Goal: Information Seeking & Learning: Learn about a topic

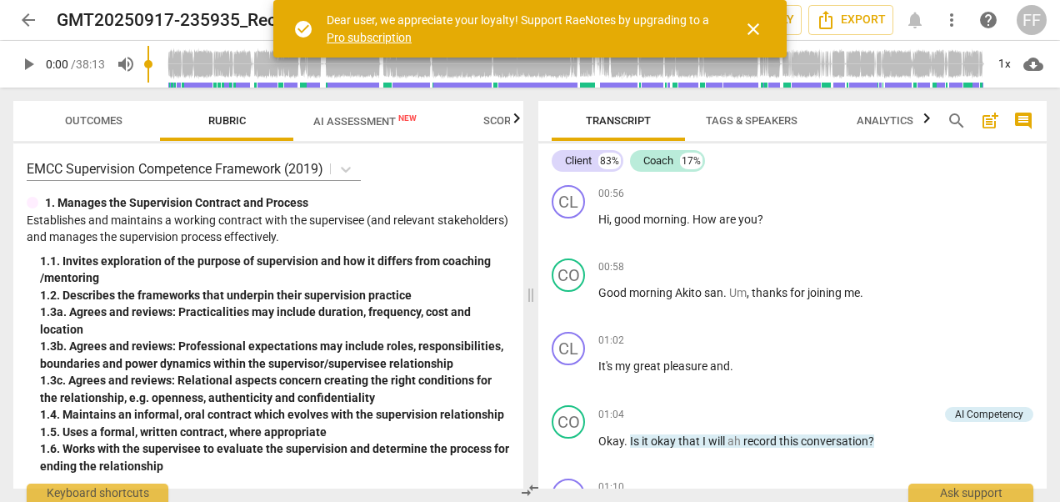
click at [28, 63] on span "play_arrow" at bounding box center [28, 64] width 20 height 20
click at [32, 61] on span "pause" at bounding box center [28, 64] width 20 height 20
click at [753, 28] on span "close" at bounding box center [753, 29] width 20 height 20
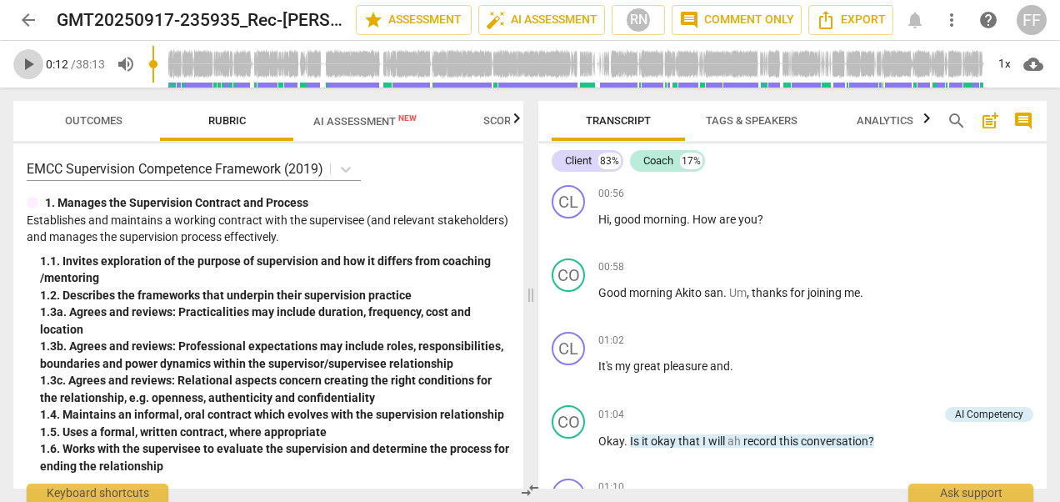
click at [25, 63] on span "play_arrow" at bounding box center [28, 64] width 20 height 20
drag, startPoint x: 155, startPoint y: 63, endPoint x: 251, endPoint y: 63, distance: 95.9
click at [251, 63] on input "range" at bounding box center [567, 64] width 838 height 53
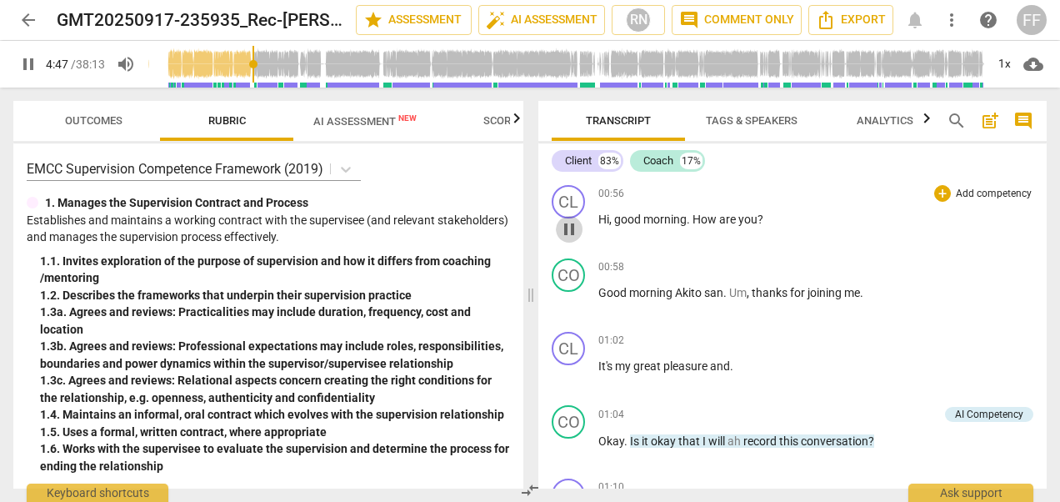
click at [568, 227] on span "pause" at bounding box center [569, 229] width 20 height 20
click at [30, 58] on span "play_arrow" at bounding box center [28, 64] width 20 height 20
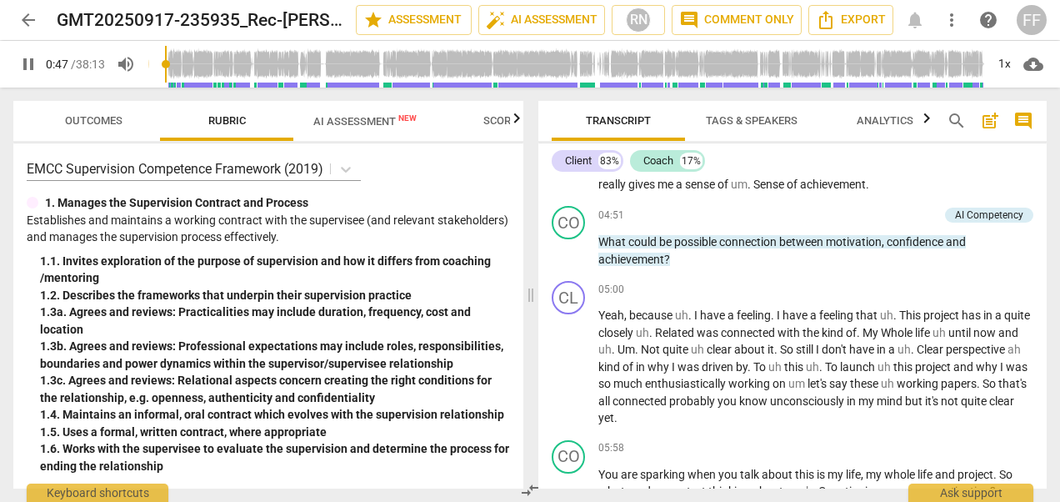
drag, startPoint x: 253, startPoint y: 62, endPoint x: 168, endPoint y: 63, distance: 84.2
click at [168, 63] on input "range" at bounding box center [567, 64] width 838 height 53
click at [33, 65] on span "pause" at bounding box center [28, 64] width 20 height 20
click at [23, 63] on span "play_arrow" at bounding box center [28, 64] width 20 height 20
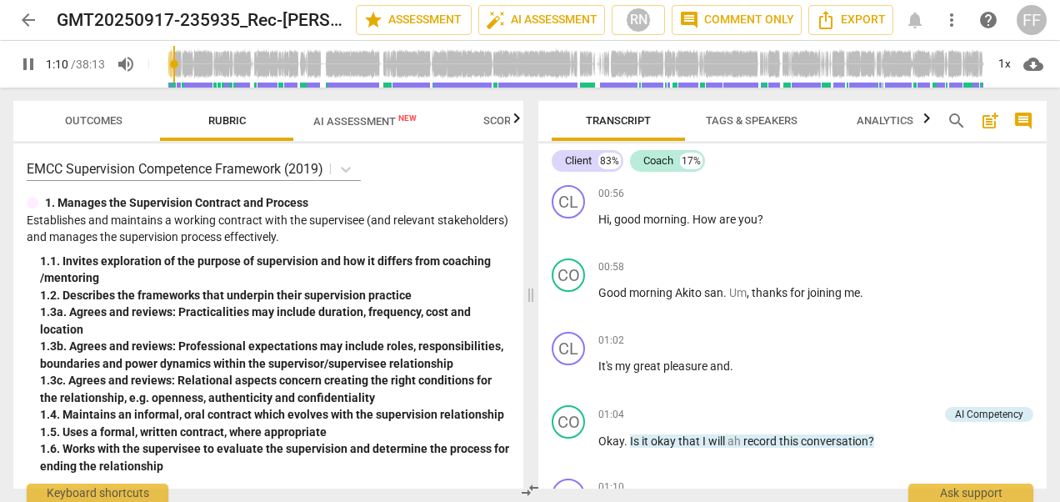
scroll to position [327, 0]
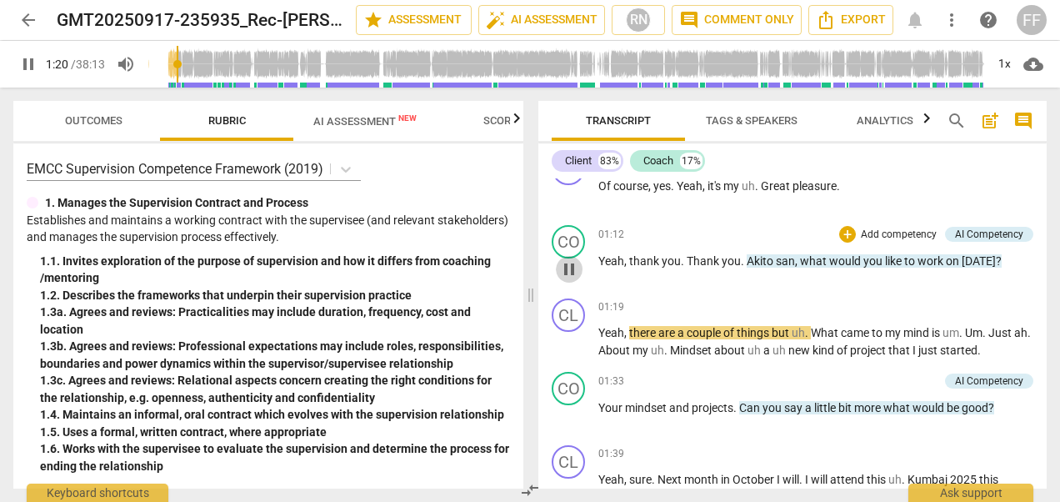
click at [568, 263] on span "pause" at bounding box center [569, 269] width 20 height 20
click at [571, 265] on span "play_arrow" at bounding box center [569, 269] width 20 height 20
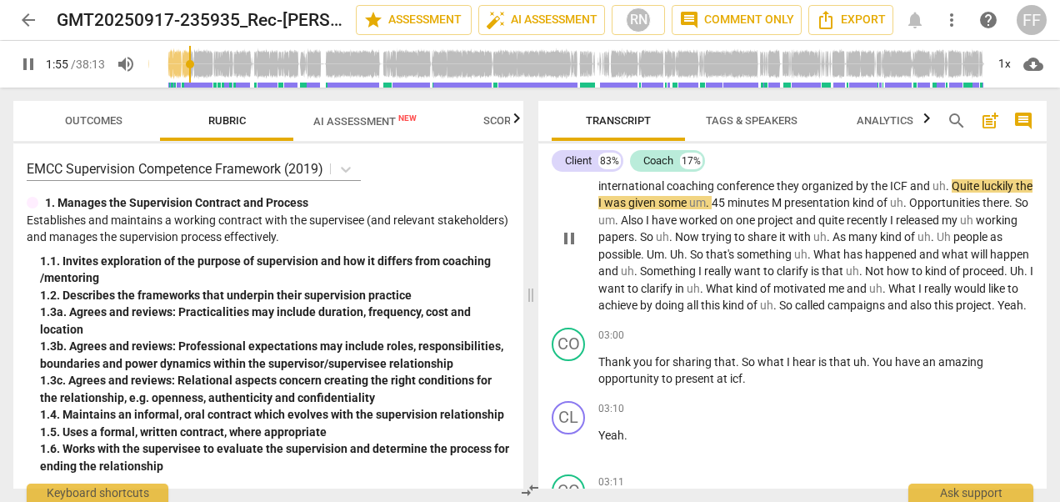
click at [971, 259] on span "what" at bounding box center [956, 254] width 29 height 13
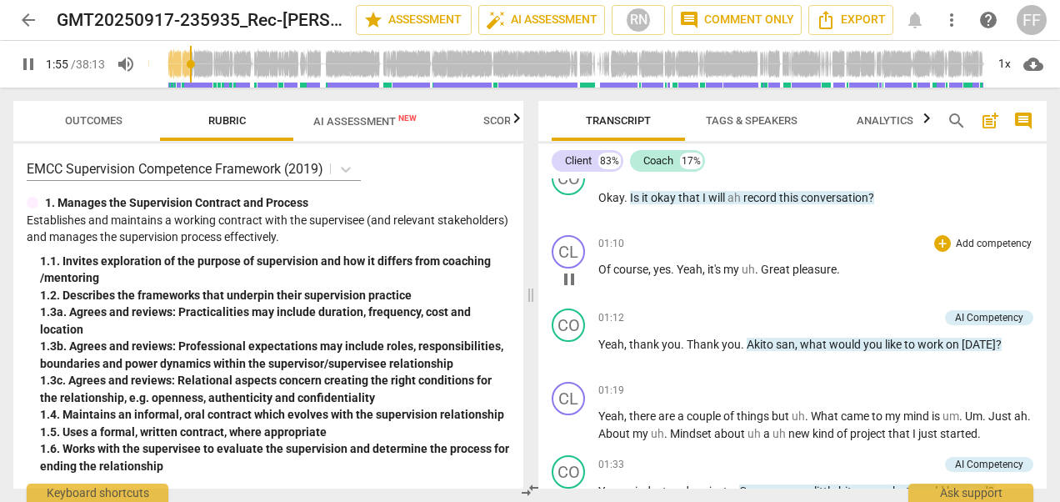
scroll to position [221, 0]
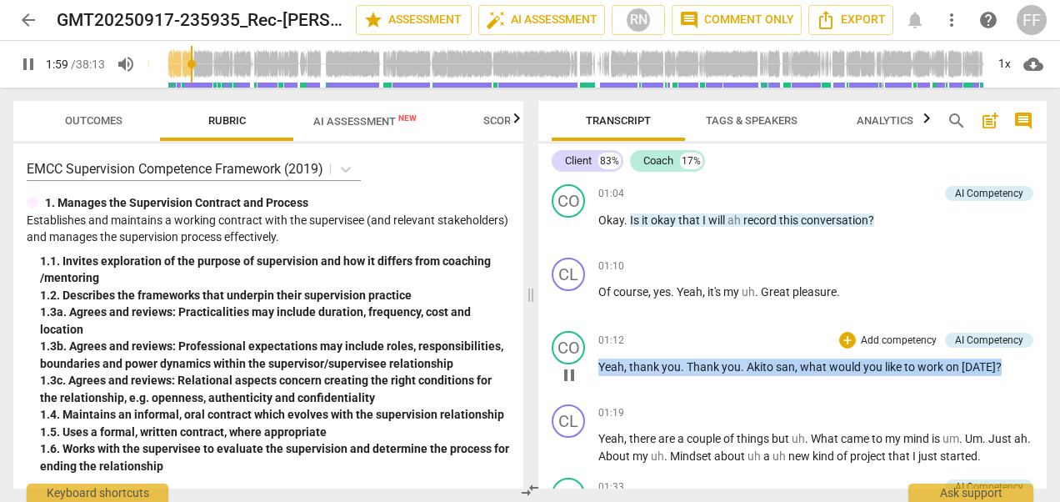
drag, startPoint x: 1017, startPoint y: 364, endPoint x: 596, endPoint y: 364, distance: 420.9
click at [596, 364] on div "CO play_arrow pause 01:12 + Add competency AI Competency keyboard_arrow_right Y…" at bounding box center [792, 360] width 508 height 73
drag, startPoint x: 596, startPoint y: 364, endPoint x: 613, endPoint y: 368, distance: 17.8
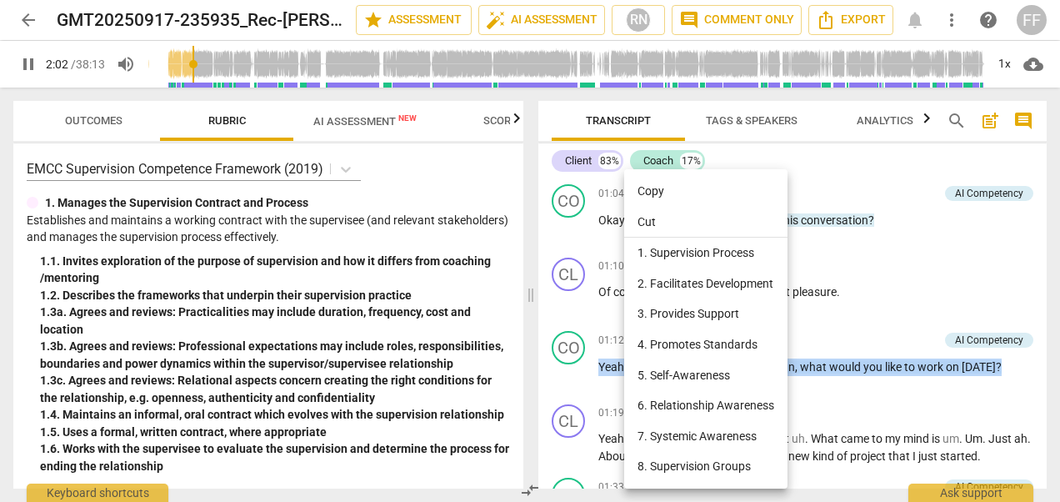
click at [658, 183] on li "Copy" at bounding box center [705, 191] width 163 height 31
copy p "Yeah , thank you . Thank you . [PERSON_NAME] , what would you like to work on […"
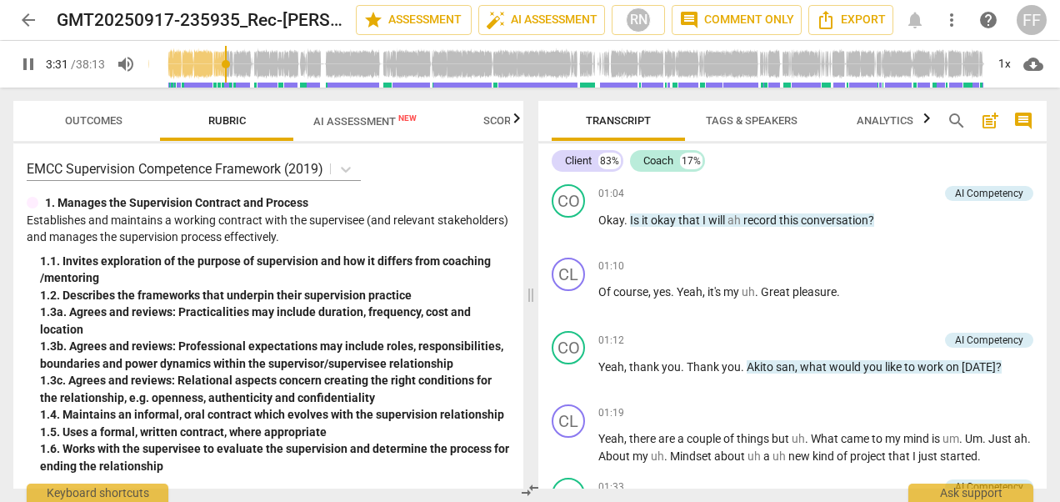
scroll to position [1050, 0]
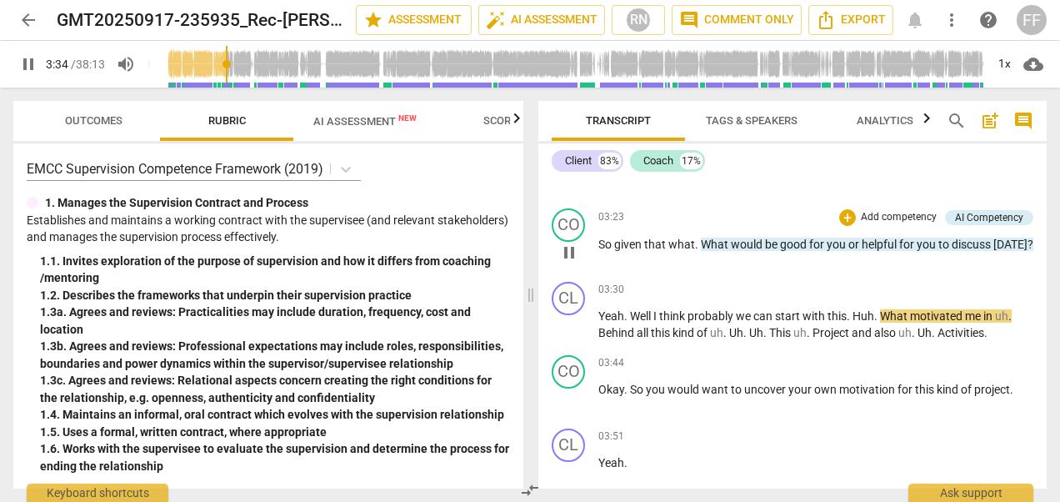
click at [741, 275] on div "CO play_arrow pause 03:23 + Add competency AI Competency keyboard_arrow_right S…" at bounding box center [792, 238] width 508 height 73
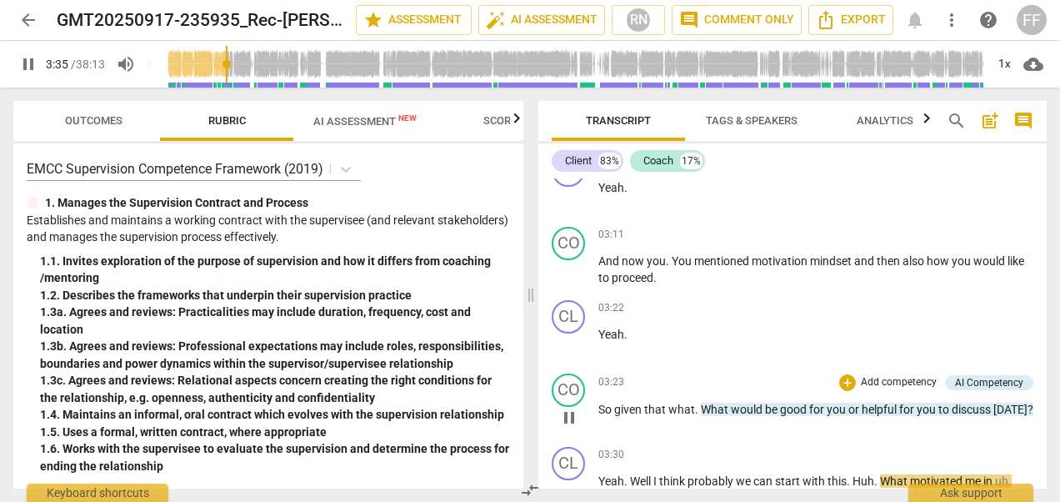
scroll to position [884, 0]
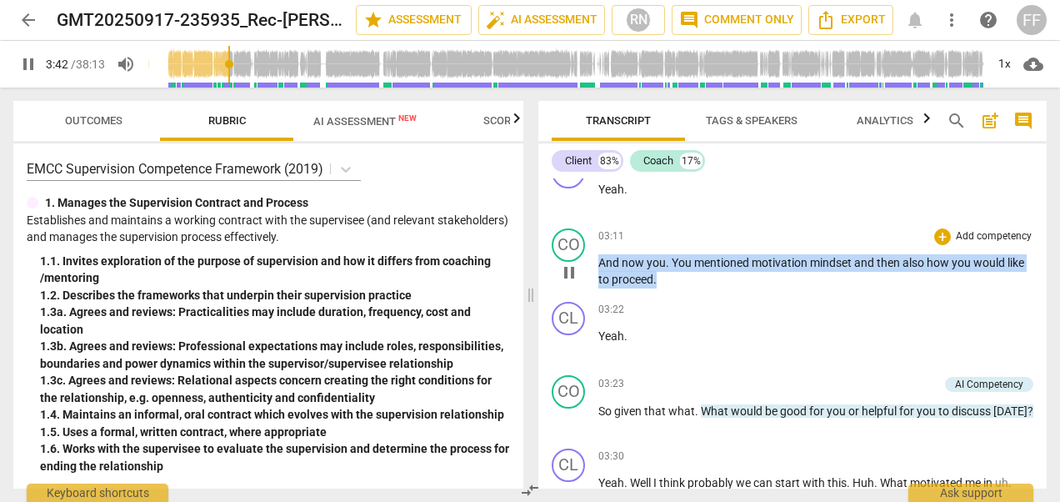
drag, startPoint x: 598, startPoint y: 276, endPoint x: 666, endPoint y: 302, distance: 72.3
click at [666, 288] on p "And now you . You mentioned motivation mindset and then also how you would like…" at bounding box center [815, 271] width 435 height 34
drag, startPoint x: 666, startPoint y: 302, endPoint x: 638, endPoint y: 295, distance: 29.1
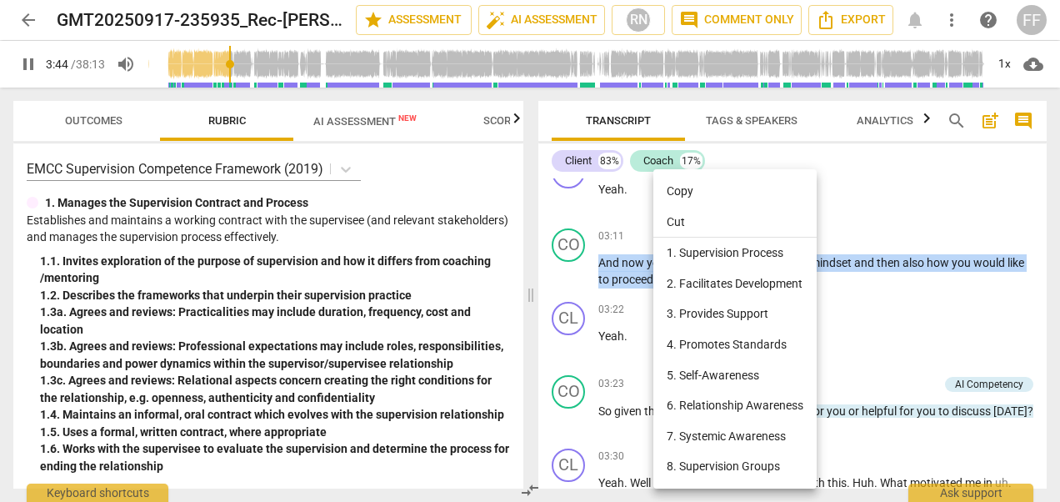
click at [686, 192] on li "Copy" at bounding box center [734, 191] width 163 height 31
copy p "And now you . You mentioned motivation mindset and then also how you would like…"
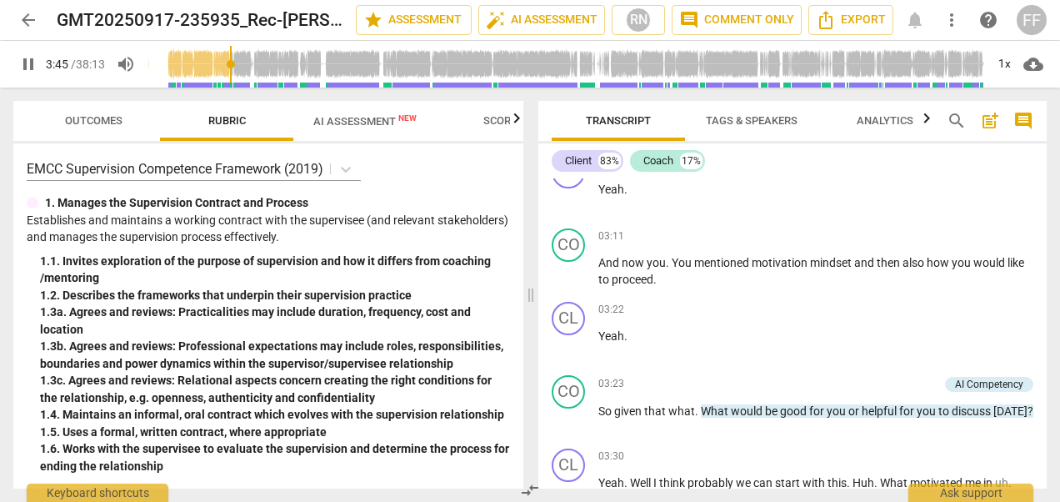
scroll to position [1272, 0]
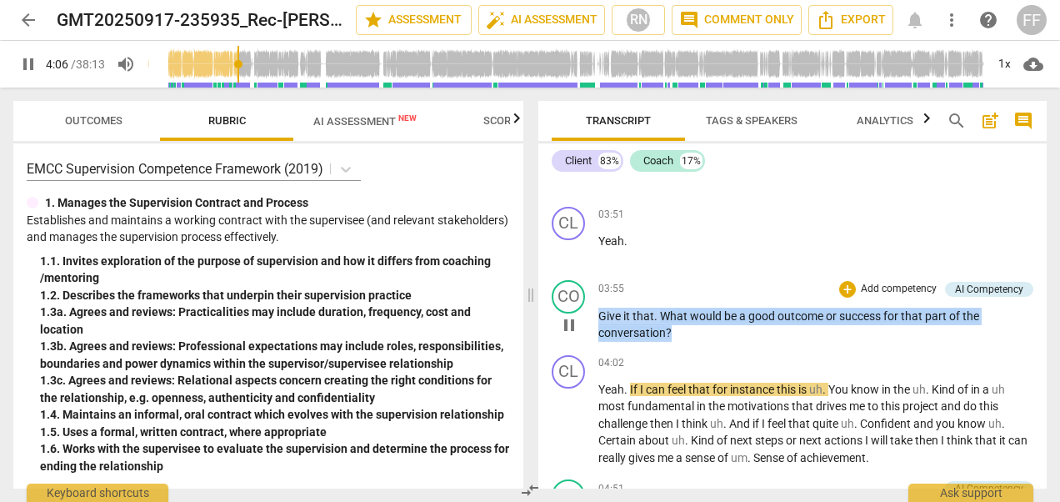
drag, startPoint x: 688, startPoint y: 349, endPoint x: 598, endPoint y: 299, distance: 103.0
click at [598, 299] on div "CO play_arrow pause 03:55 + Add competency AI Competency keyboard_arrow_right G…" at bounding box center [792, 310] width 508 height 75
drag, startPoint x: 598, startPoint y: 299, endPoint x: 604, endPoint y: 333, distance: 34.8
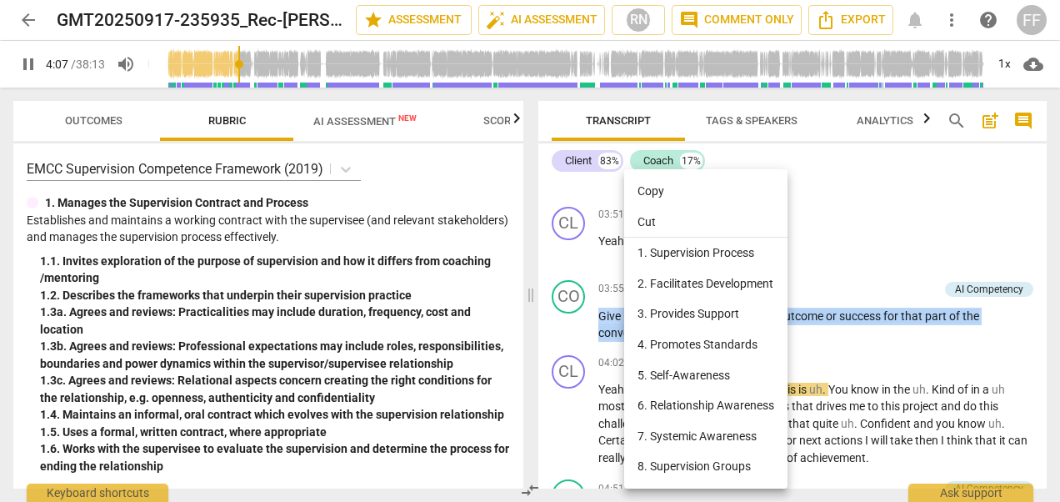
click at [638, 214] on li "Cut" at bounding box center [705, 223] width 163 height 32
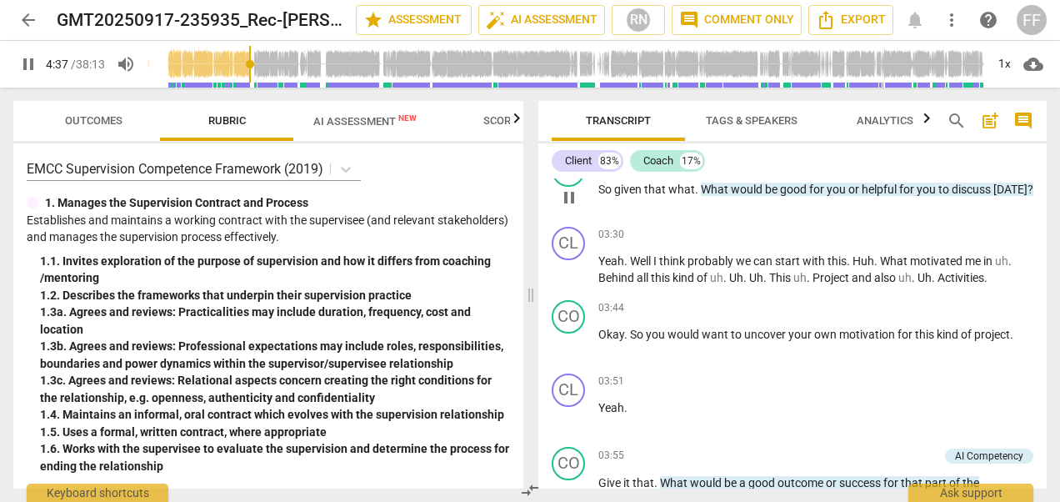
scroll to position [939, 0]
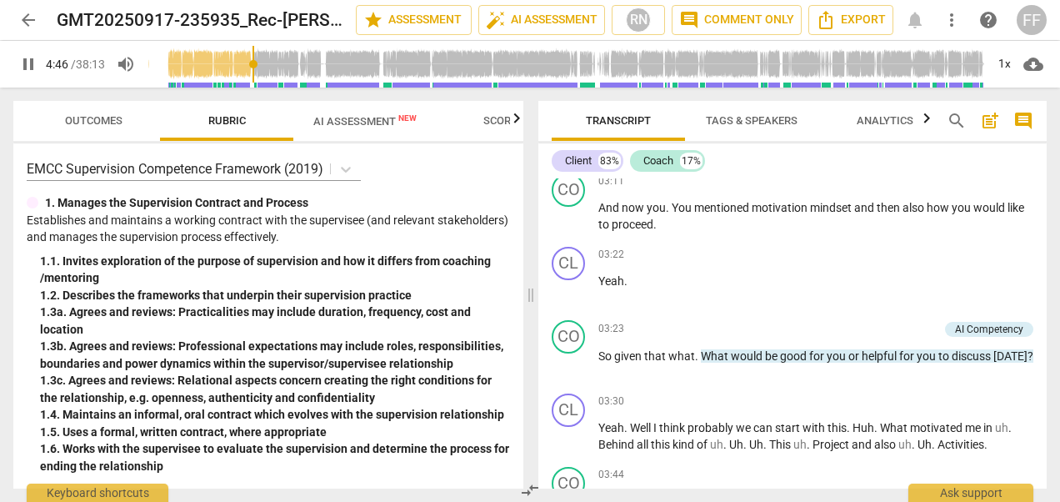
click at [23, 59] on span "pause" at bounding box center [28, 64] width 20 height 20
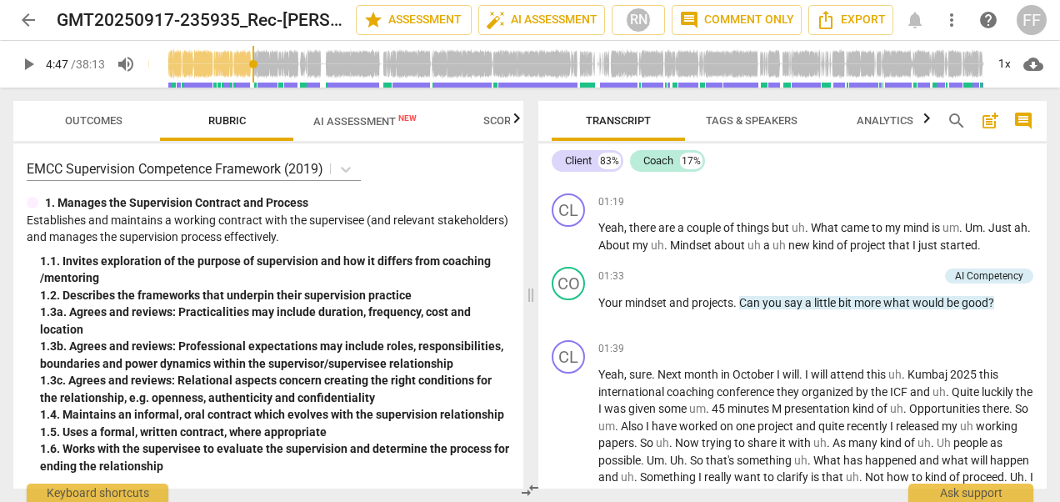
scroll to position [438, 0]
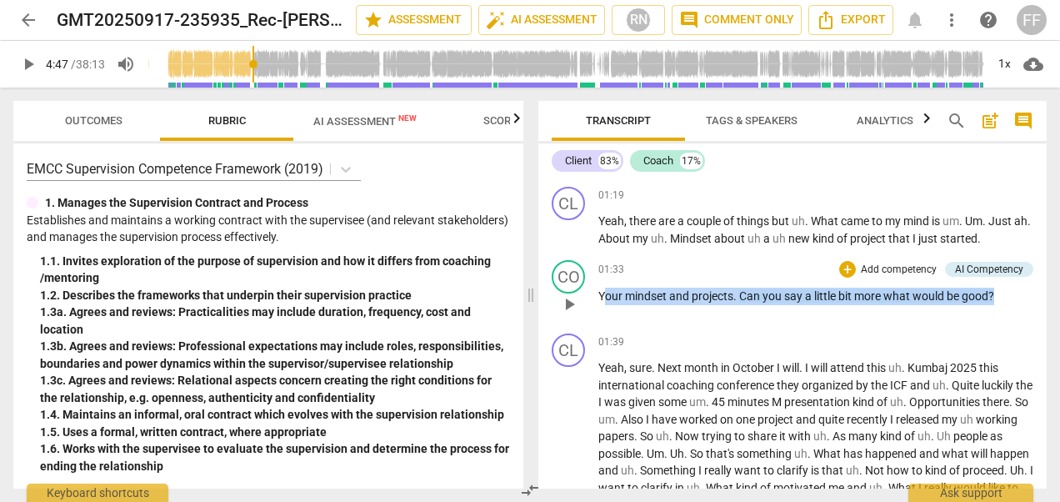
drag, startPoint x: 602, startPoint y: 291, endPoint x: 999, endPoint y: 291, distance: 397.6
click at [999, 291] on p "Your mindset and projects . Can you say a little bit more what would be good ?" at bounding box center [815, 297] width 435 height 18
click at [739, 336] on div "01:39 + Add competency keyboard_arrow_right" at bounding box center [815, 341] width 435 height 17
click at [612, 302] on span "Your" at bounding box center [611, 295] width 27 height 13
drag, startPoint x: 598, startPoint y: 293, endPoint x: 1004, endPoint y: 291, distance: 405.9
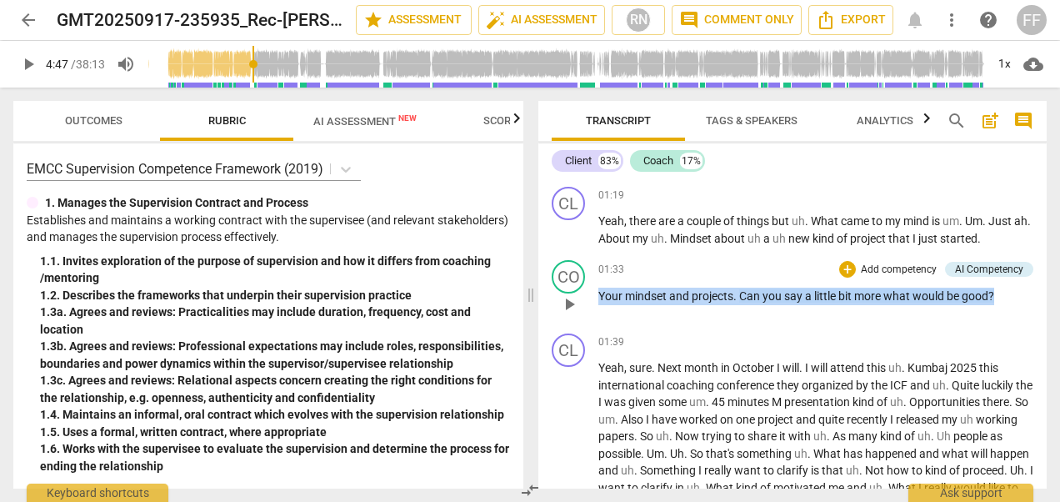
click at [1004, 291] on p "Your mindset and projects . Can you say a little bit more what would be good ?" at bounding box center [815, 297] width 435 height 18
drag, startPoint x: 1004, startPoint y: 291, endPoint x: 977, endPoint y: 294, distance: 27.7
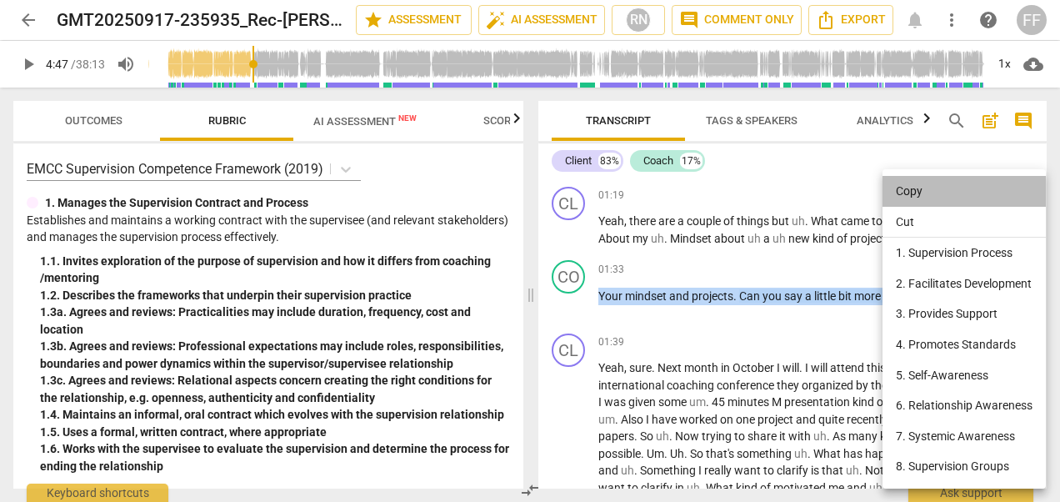
click at [918, 187] on li "Copy" at bounding box center [964, 191] width 163 height 31
copy p "Your mindset and projects . Can you say a little bit more what would be good ?"
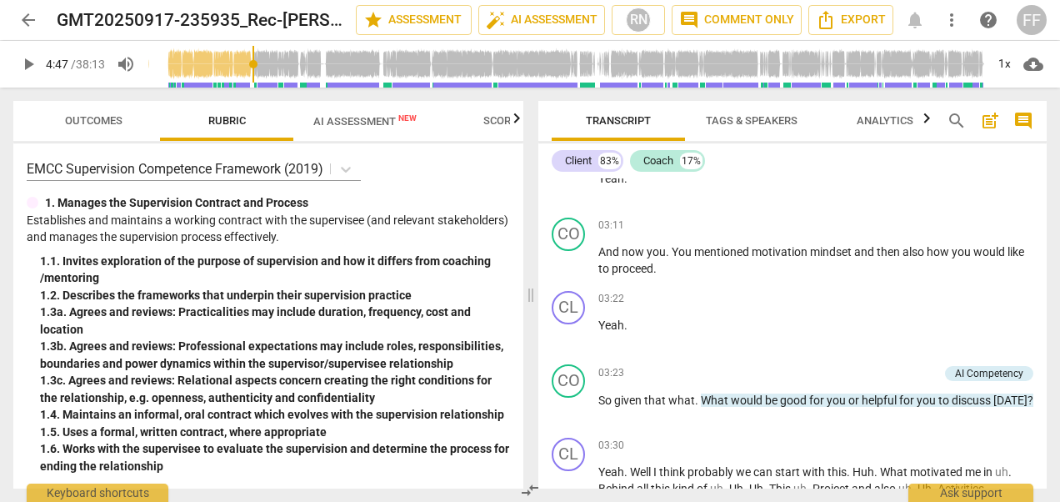
scroll to position [939, 0]
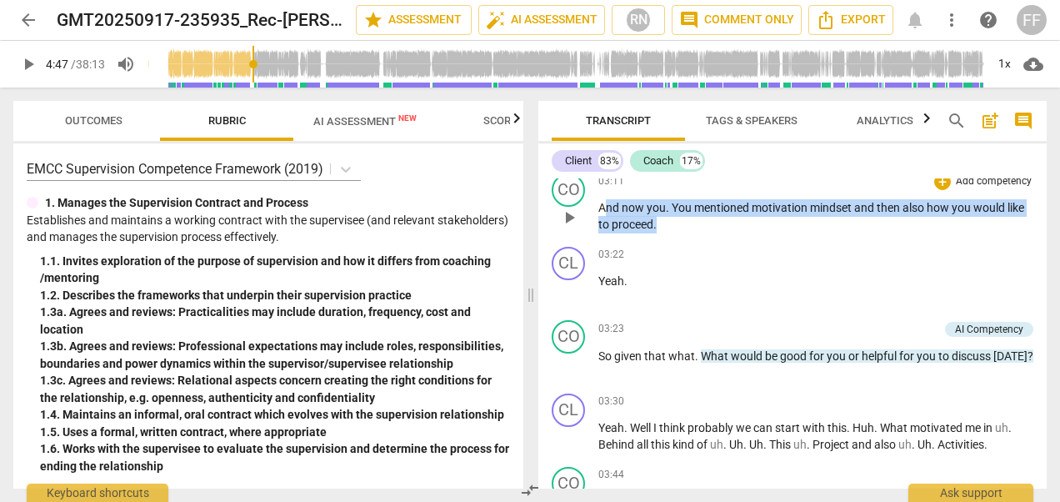
drag, startPoint x: 603, startPoint y: 223, endPoint x: 668, endPoint y: 240, distance: 67.1
click at [668, 233] on p "And now you . You mentioned motivation mindset and then also how you would like…" at bounding box center [815, 216] width 435 height 34
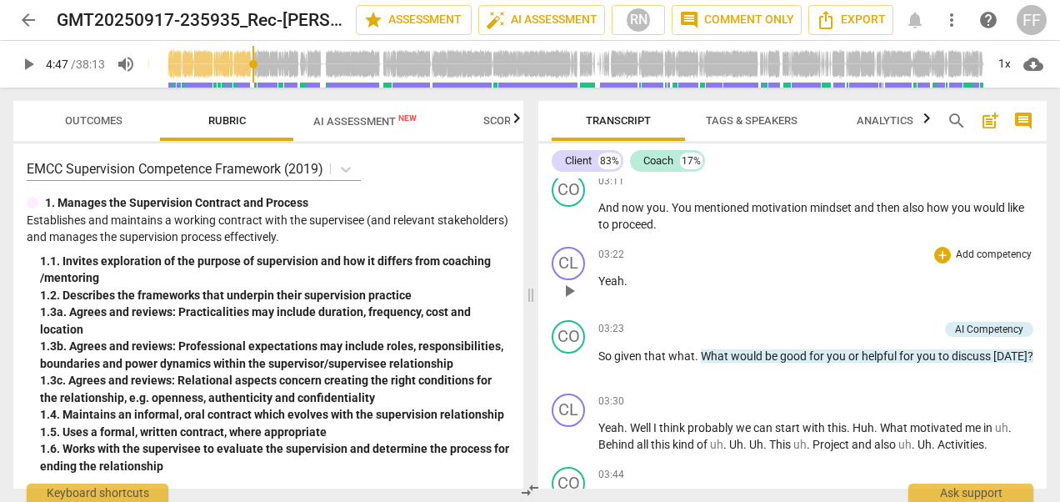
drag, startPoint x: 668, startPoint y: 240, endPoint x: 753, endPoint y: 262, distance: 87.7
click at [753, 262] on div "CL play_arrow pause 03:22 + Add competency keyboard_arrow_right Yeah ." at bounding box center [792, 276] width 508 height 73
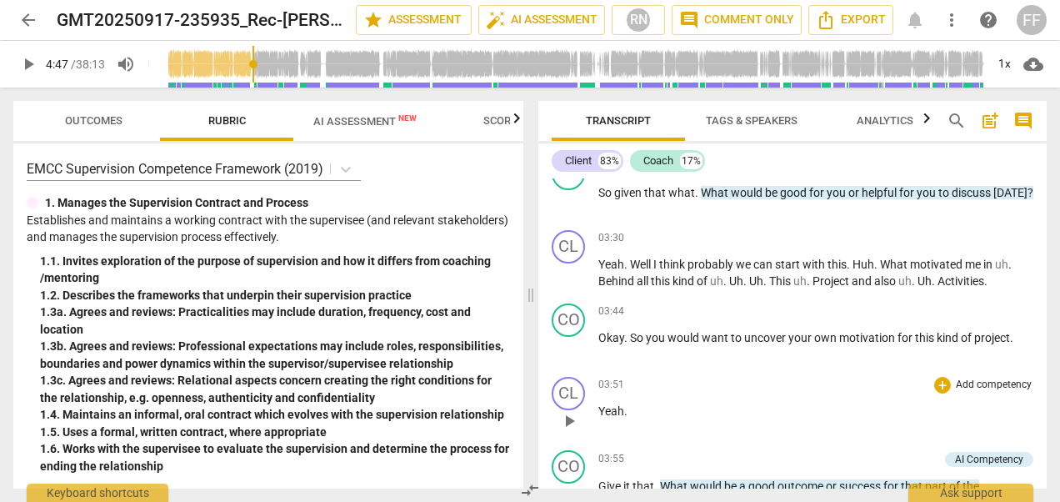
scroll to position [1105, 0]
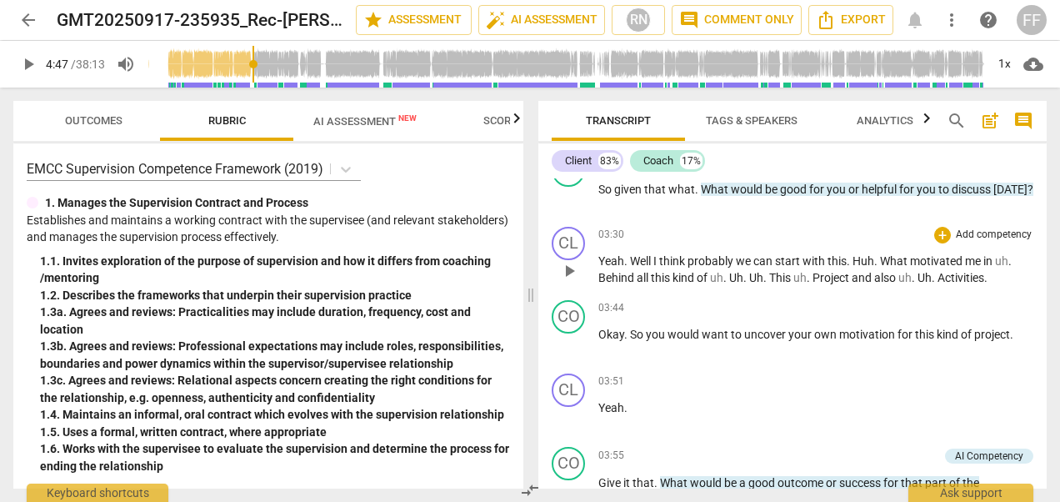
click at [567, 281] on span "play_arrow" at bounding box center [569, 271] width 20 height 20
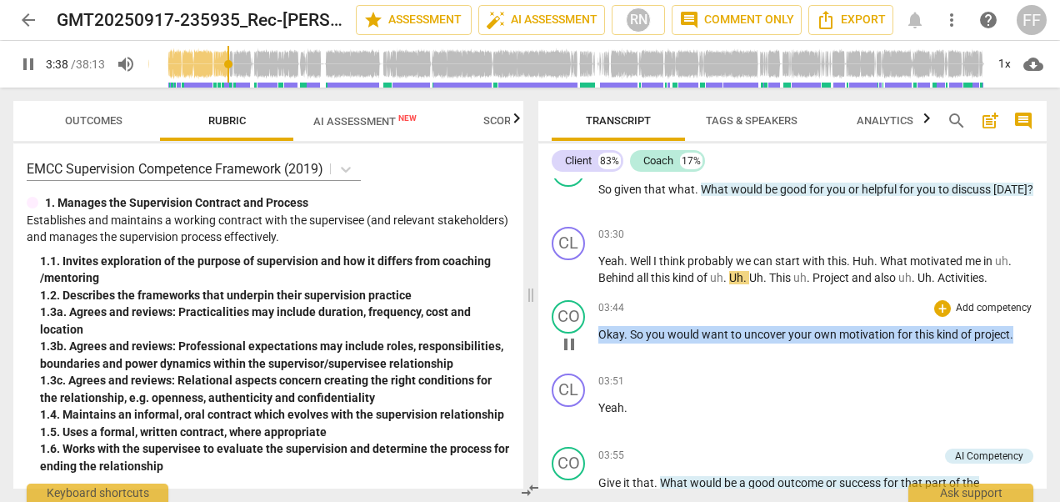
drag, startPoint x: 598, startPoint y: 348, endPoint x: 1039, endPoint y: 352, distance: 440.9
click at [1039, 352] on div "CO play_arrow pause 03:44 + Add competency keyboard_arrow_right Okay . So you w…" at bounding box center [792, 329] width 508 height 73
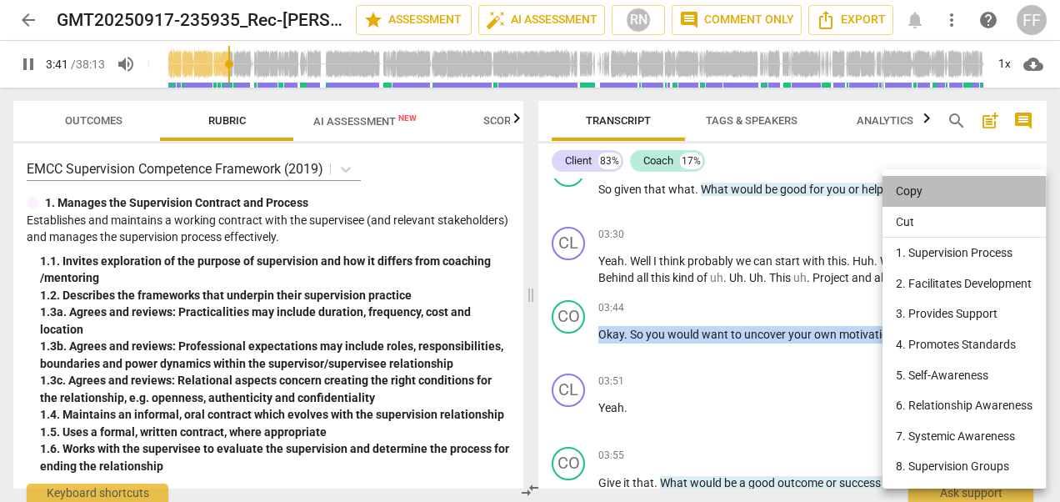
click at [907, 189] on li "Copy" at bounding box center [964, 191] width 163 height 31
copy p "Okay . So you would want to uncover your own motivation for this kind of projec…"
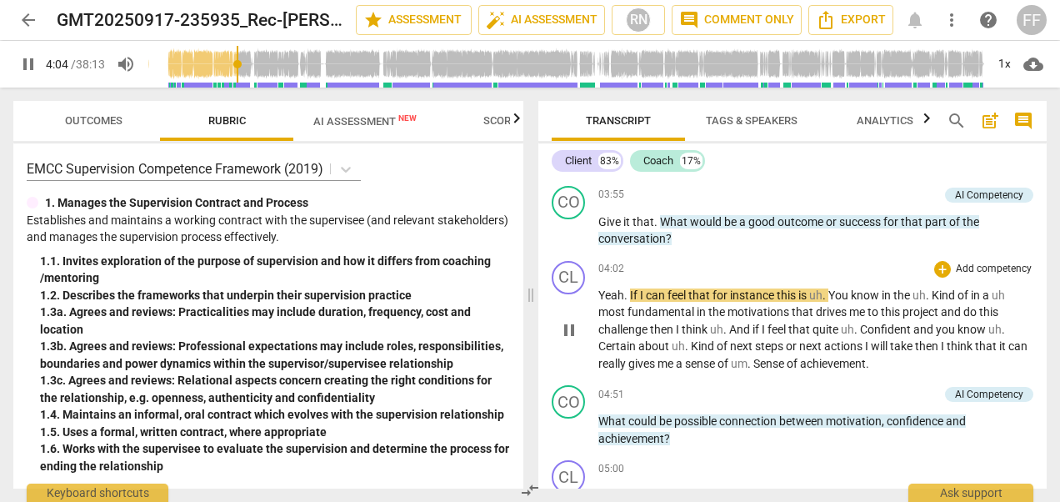
scroll to position [1337, 0]
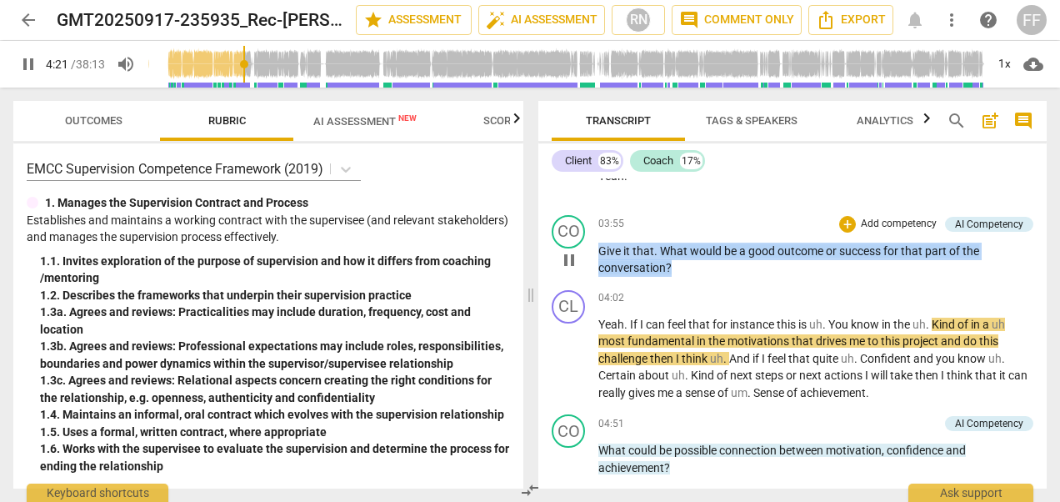
drag, startPoint x: 600, startPoint y: 263, endPoint x: 679, endPoint y: 280, distance: 80.9
click at [679, 277] on p "Give it that . What would be a good outcome or success for that part of the con…" at bounding box center [815, 260] width 435 height 34
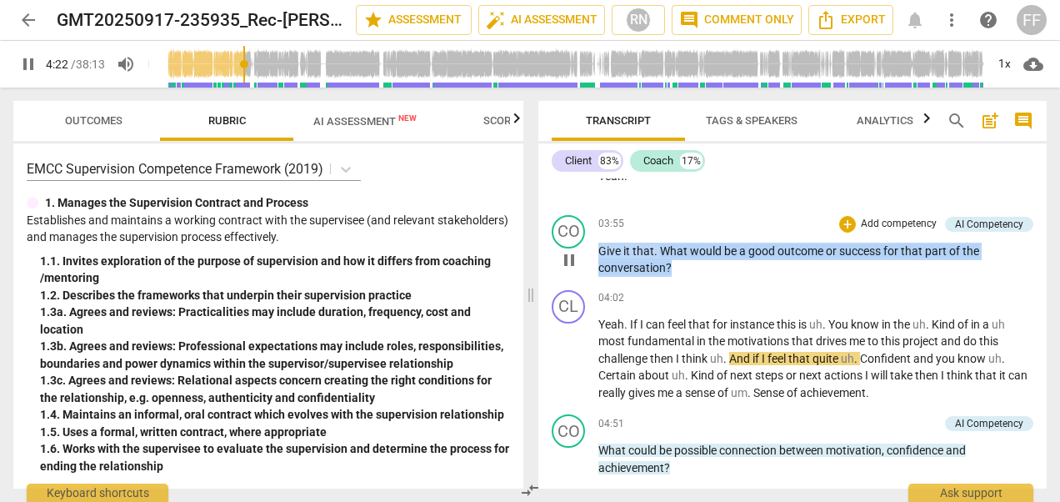
drag, startPoint x: 679, startPoint y: 280, endPoint x: 638, endPoint y: 275, distance: 41.1
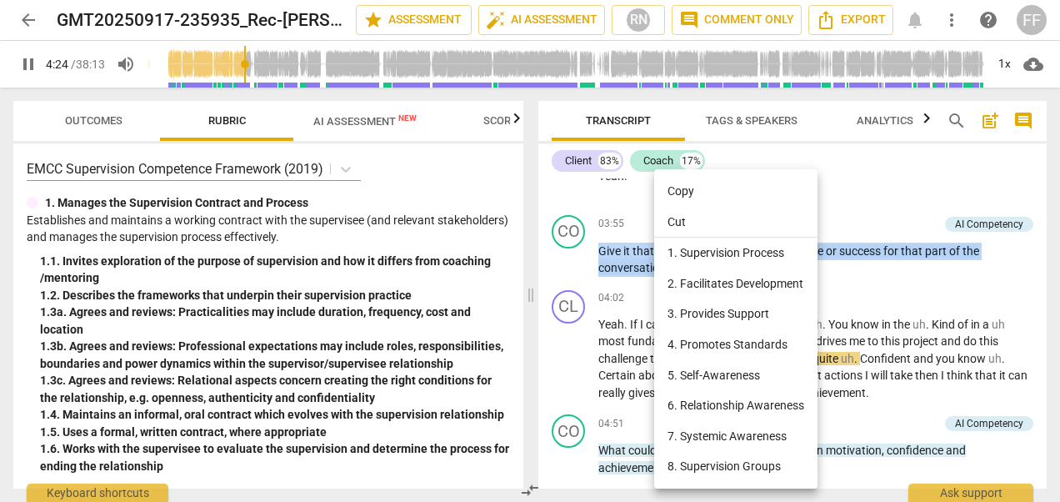
click at [673, 185] on li "Copy" at bounding box center [735, 191] width 163 height 31
copy p "Give it that . What would be a good outcome or success for that part of the con…"
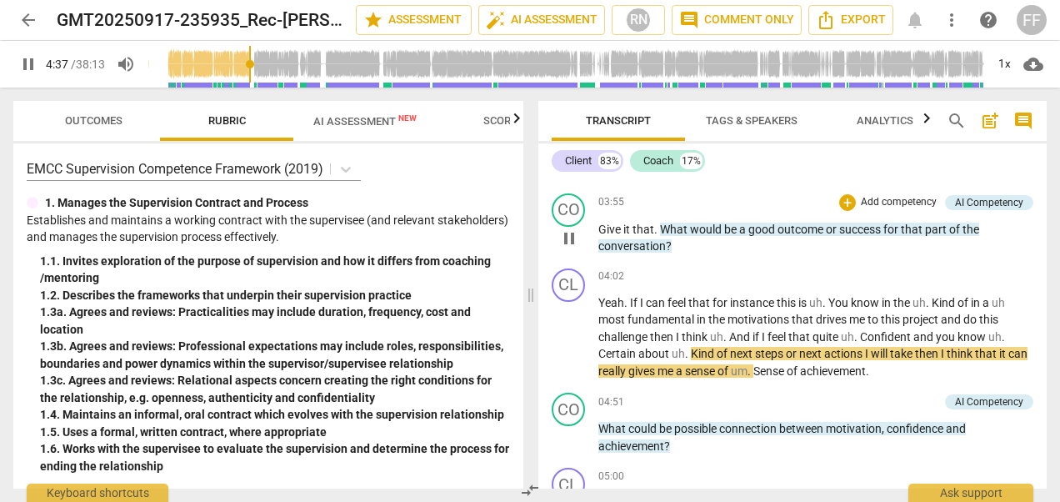
scroll to position [1420, 0]
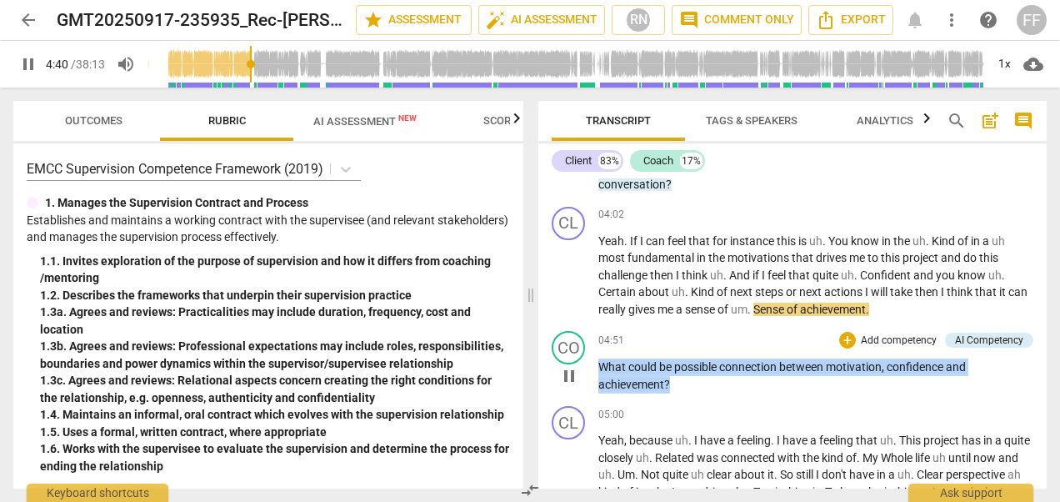
drag, startPoint x: 595, startPoint y: 380, endPoint x: 678, endPoint y: 398, distance: 85.2
click at [678, 398] on div "CO play_arrow pause 04:51 + Add competency AI Competency keyboard_arrow_right W…" at bounding box center [792, 361] width 508 height 75
drag, startPoint x: 679, startPoint y: 398, endPoint x: 631, endPoint y: 396, distance: 48.4
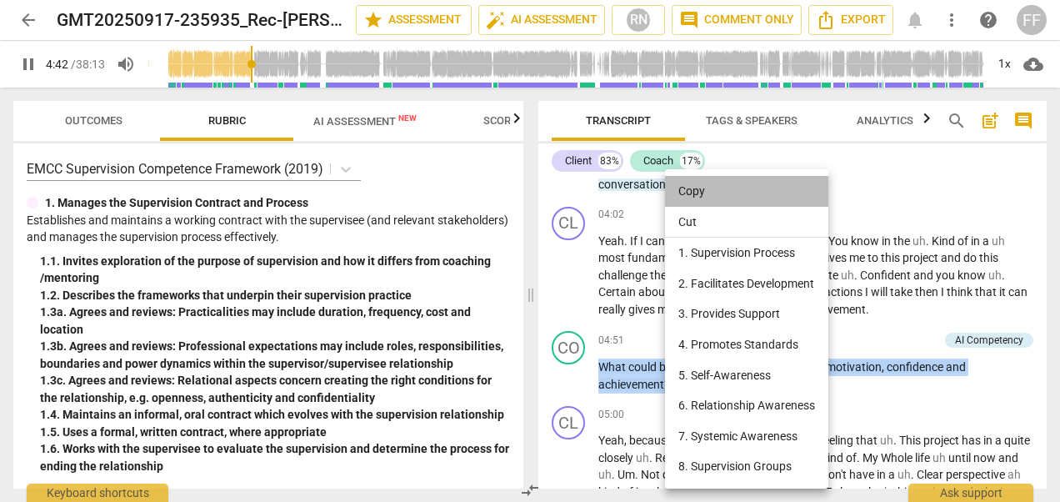
click at [693, 188] on li "Copy" at bounding box center [746, 191] width 163 height 31
copy p "What could be possible connection between motivation , confidence and achieveme…"
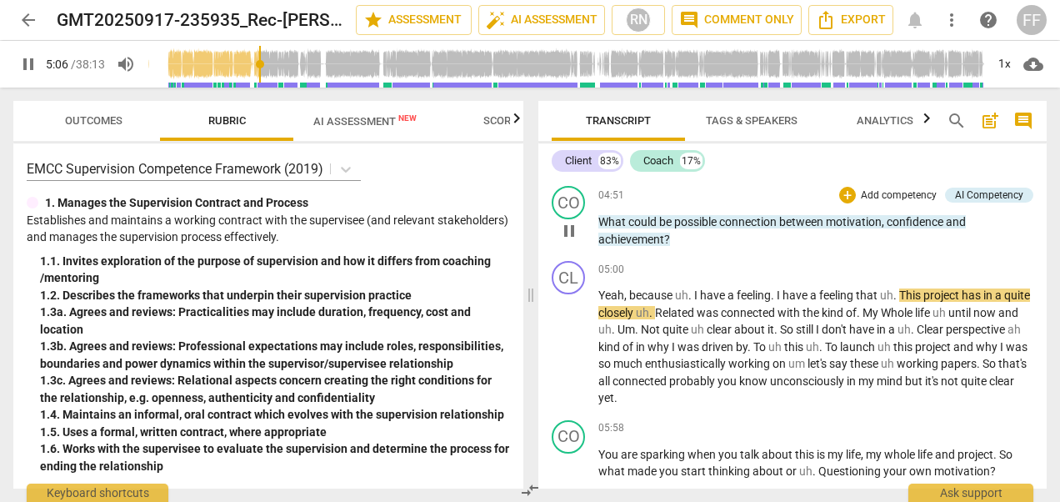
scroll to position [1670, 0]
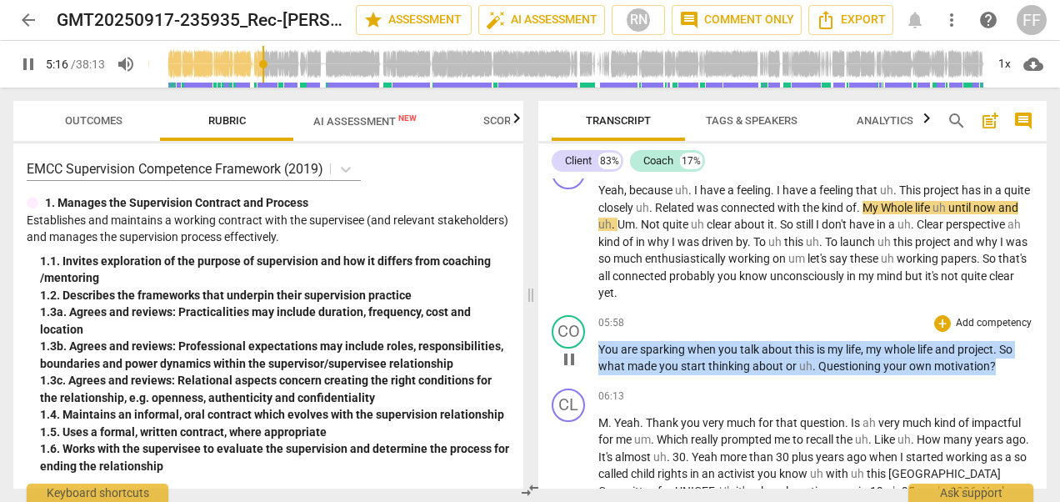
drag, startPoint x: 598, startPoint y: 365, endPoint x: 1007, endPoint y: 396, distance: 409.6
click at [1007, 382] on div "CO play_arrow pause 05:58 + Add competency keyboard_arrow_right You are sparkin…" at bounding box center [792, 344] width 508 height 73
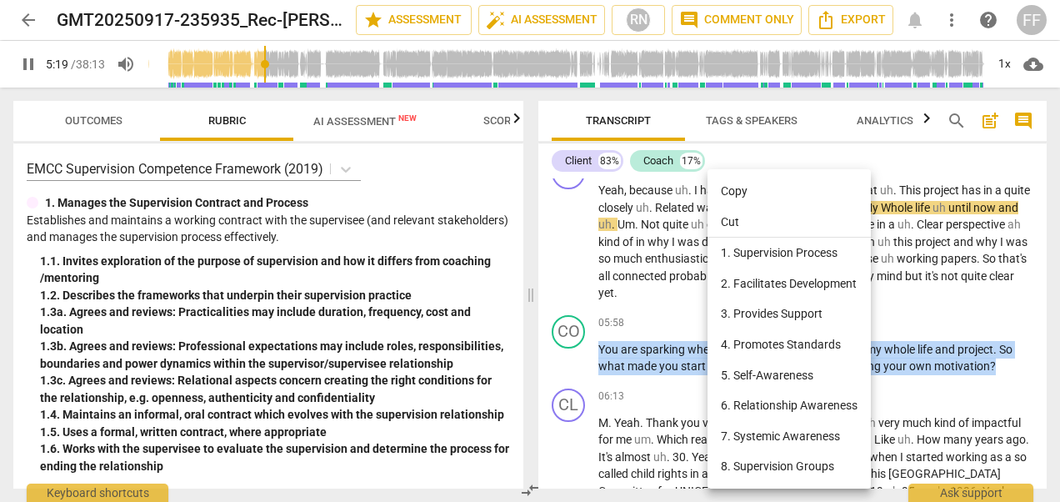
click at [741, 187] on li "Copy" at bounding box center [789, 191] width 163 height 31
copy p "You are sparking when you talk about this is my life , my whole life and projec…"
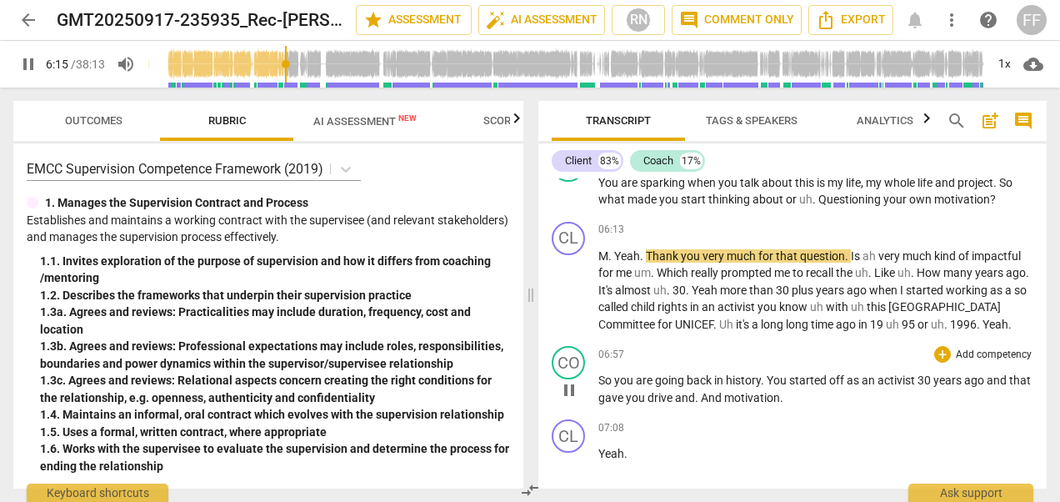
scroll to position [1920, 0]
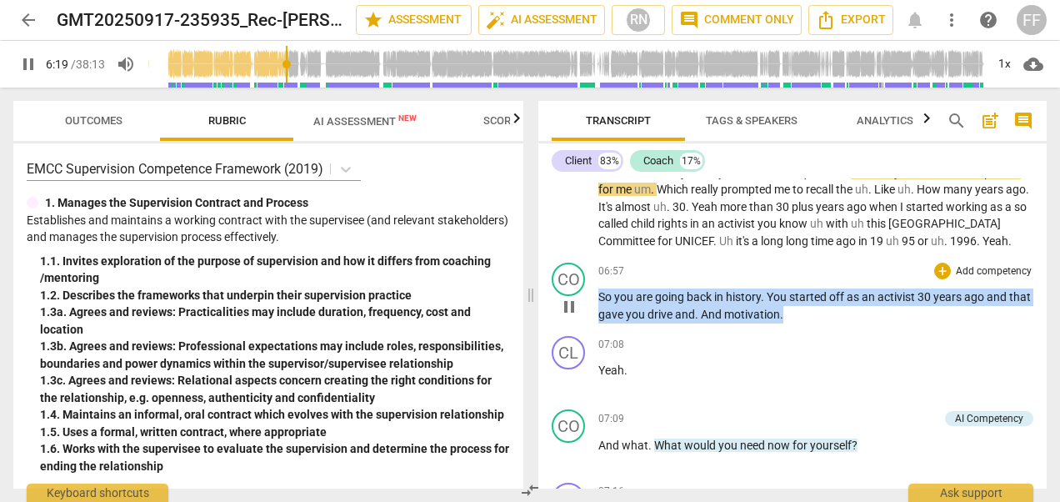
drag, startPoint x: 841, startPoint y: 337, endPoint x: 596, endPoint y: 311, distance: 246.4
click at [596, 311] on div "CO play_arrow pause 06:57 + Add competency keyboard_arrow_right So you are goin…" at bounding box center [792, 292] width 508 height 73
drag, startPoint x: 596, startPoint y: 311, endPoint x: 633, endPoint y: 320, distance: 37.8
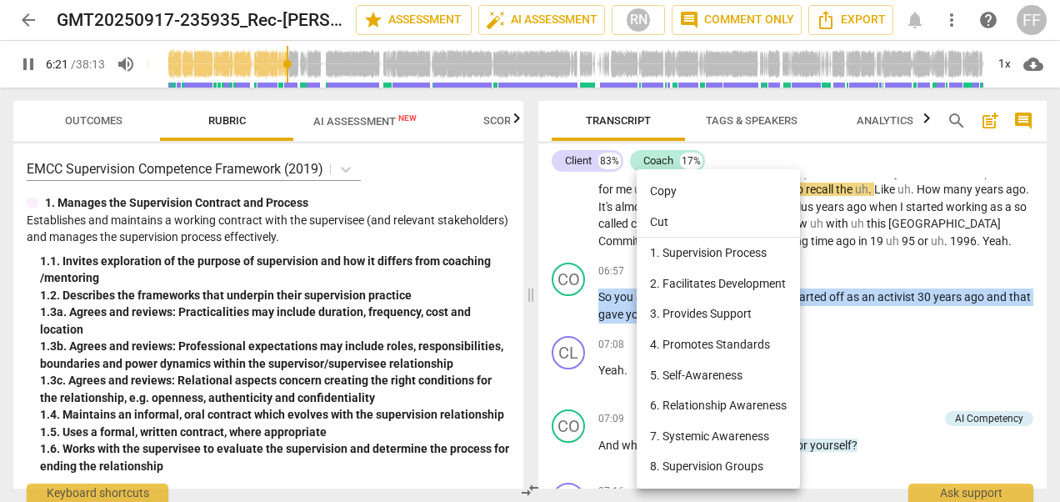
click at [678, 193] on li "Copy" at bounding box center [718, 191] width 163 height 31
copy p "So you are going back in history . You started off as an activist [DATE] and th…"
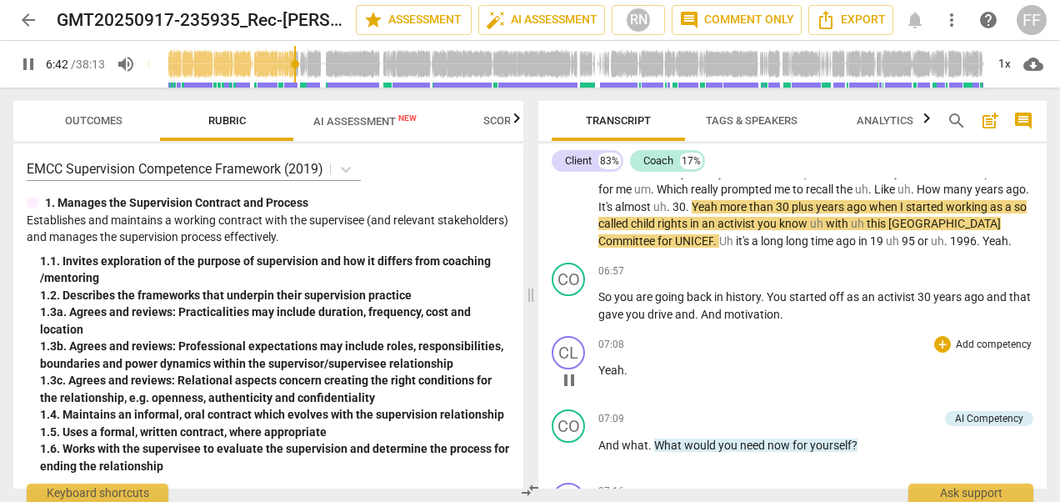
scroll to position [2004, 0]
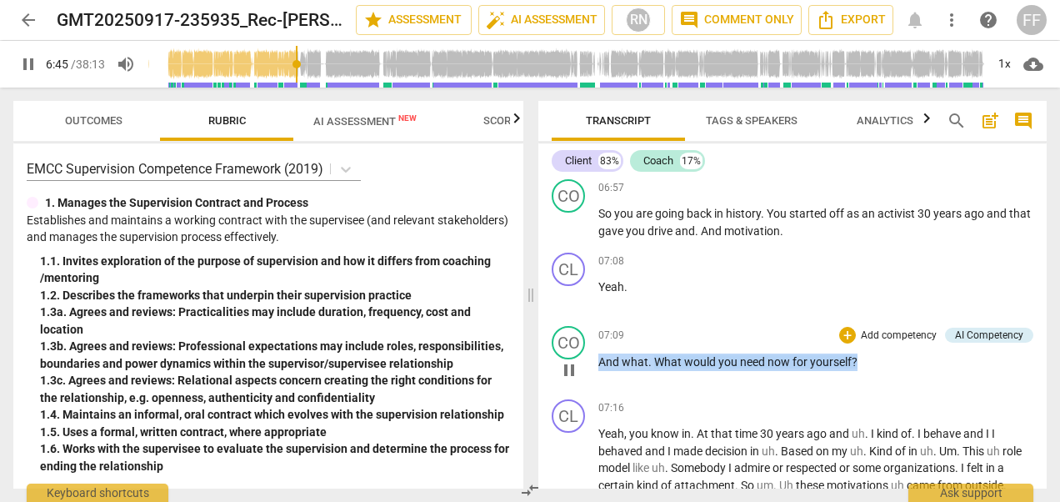
drag, startPoint x: 600, startPoint y: 378, endPoint x: 861, endPoint y: 374, distance: 260.9
click at [861, 371] on p "And what . What would you need now for yourself ?" at bounding box center [815, 362] width 435 height 18
drag, startPoint x: 861, startPoint y: 374, endPoint x: 820, endPoint y: 379, distance: 41.1
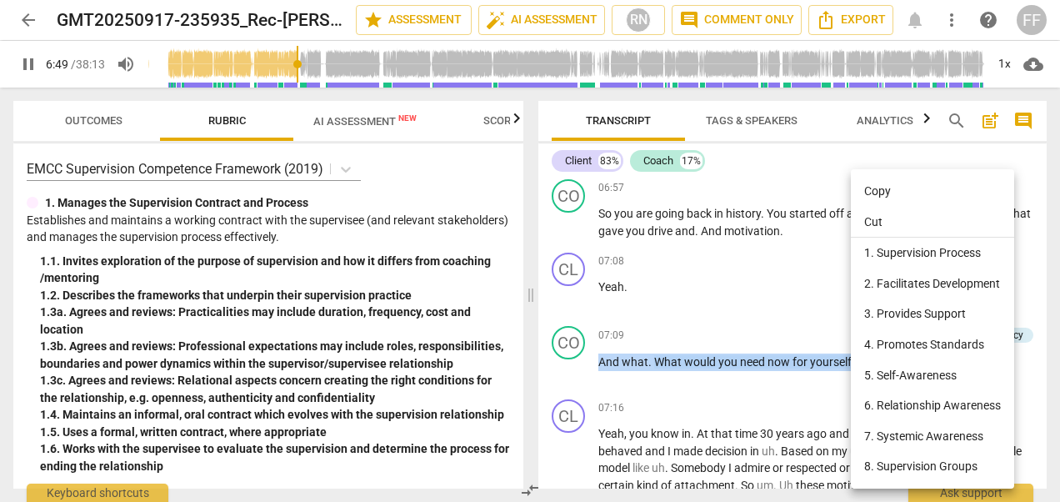
click at [884, 188] on li "Copy" at bounding box center [932, 191] width 163 height 31
copy p "And what . What would you need now for yourself ?"
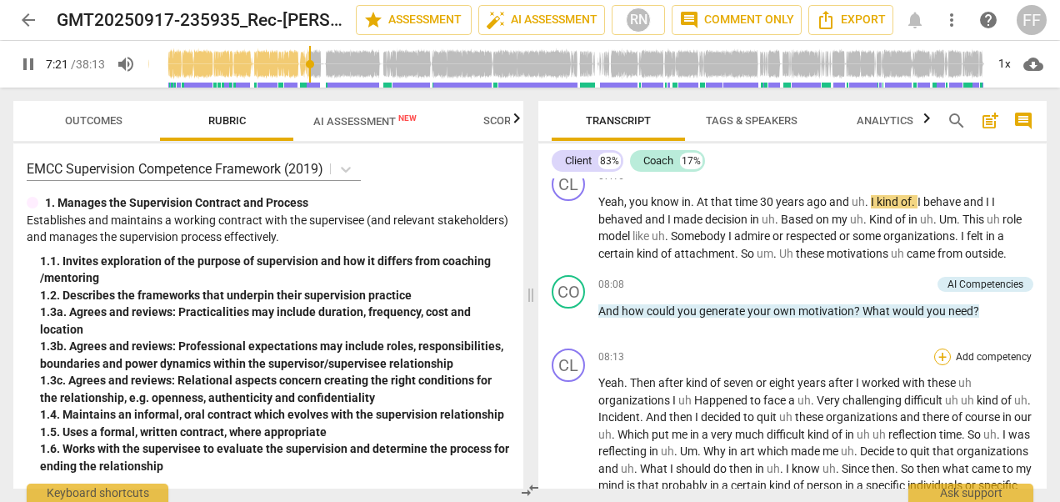
scroll to position [2254, 0]
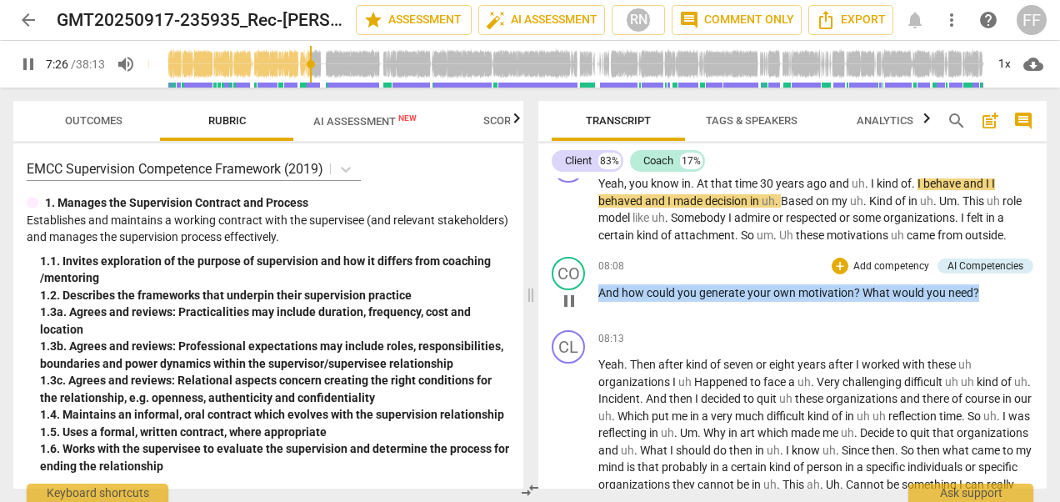
drag, startPoint x: 995, startPoint y: 309, endPoint x: 595, endPoint y: 308, distance: 400.1
click at [595, 308] on div "CO play_arrow pause 08:08 + Add competency AI Competencies keyboard_arrow_right…" at bounding box center [792, 286] width 508 height 73
drag, startPoint x: 595, startPoint y: 308, endPoint x: 618, endPoint y: 309, distance: 22.5
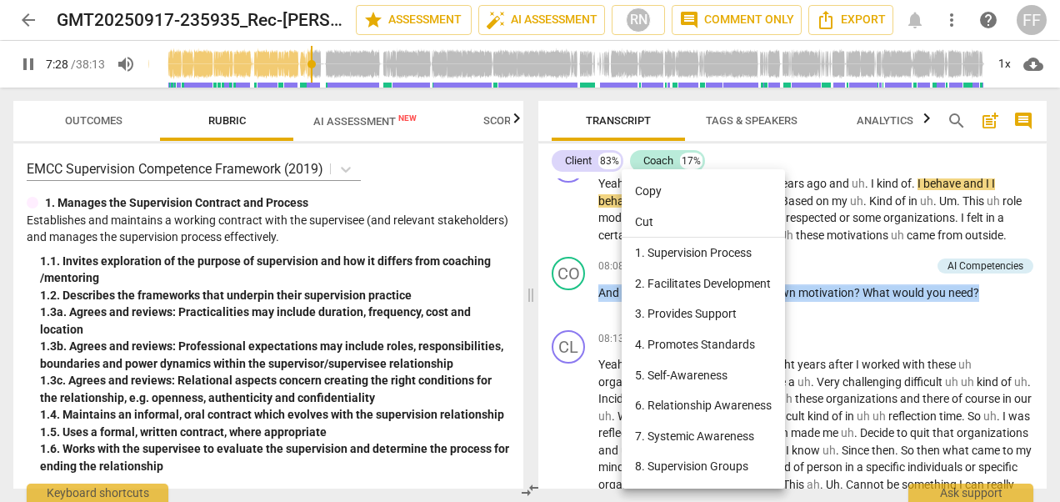
click at [661, 192] on li "Copy" at bounding box center [703, 191] width 163 height 31
copy p "And how could you generate your own motivation ? What would you need ?"
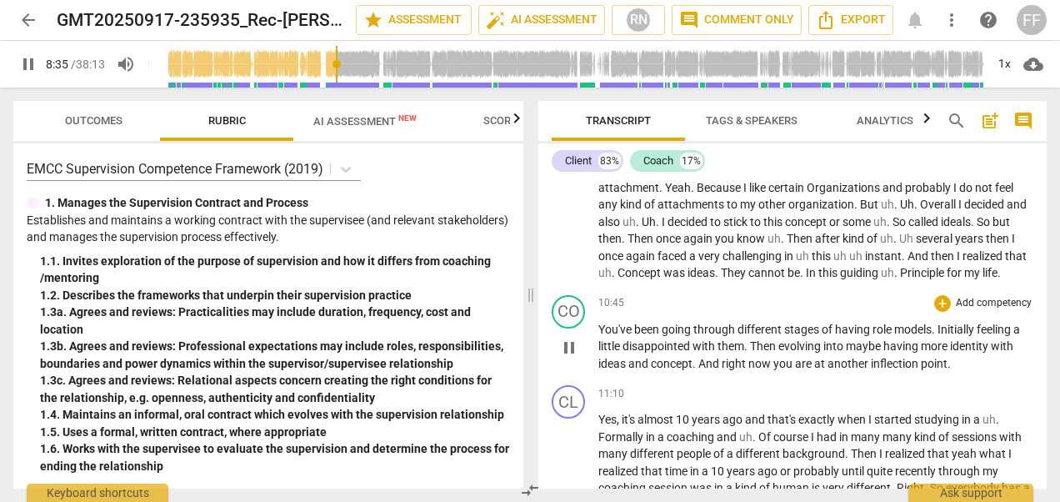
scroll to position [2618, 0]
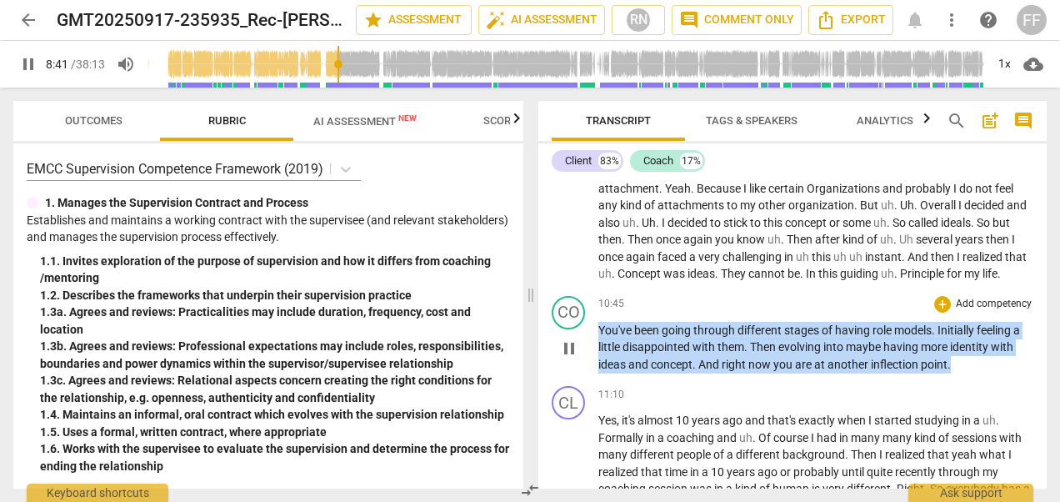
drag, startPoint x: 601, startPoint y: 364, endPoint x: 959, endPoint y: 403, distance: 360.5
click at [959, 373] on p "You've been going through different stages of having role models . Initially fe…" at bounding box center [815, 348] width 435 height 52
drag, startPoint x: 959, startPoint y: 403, endPoint x: 825, endPoint y: 383, distance: 135.7
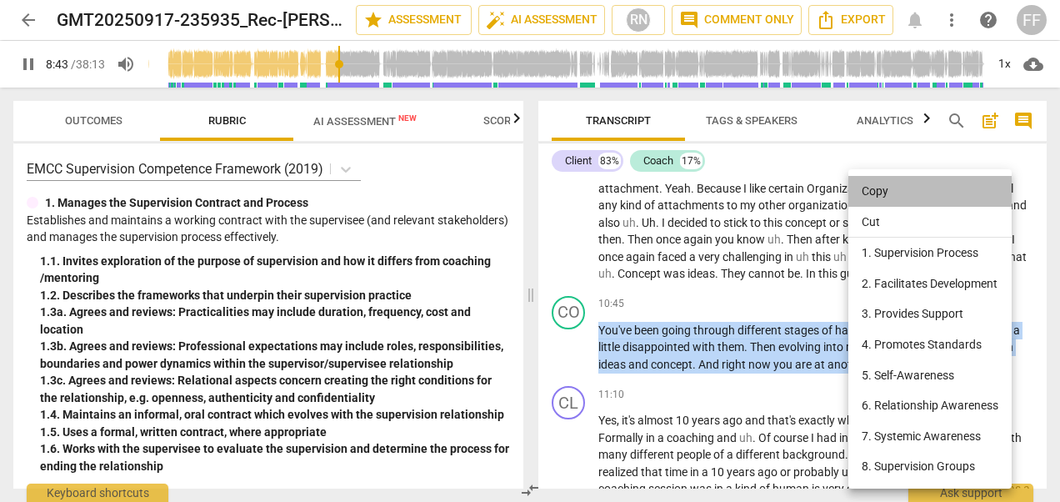
click at [872, 190] on li "Copy" at bounding box center [930, 191] width 163 height 31
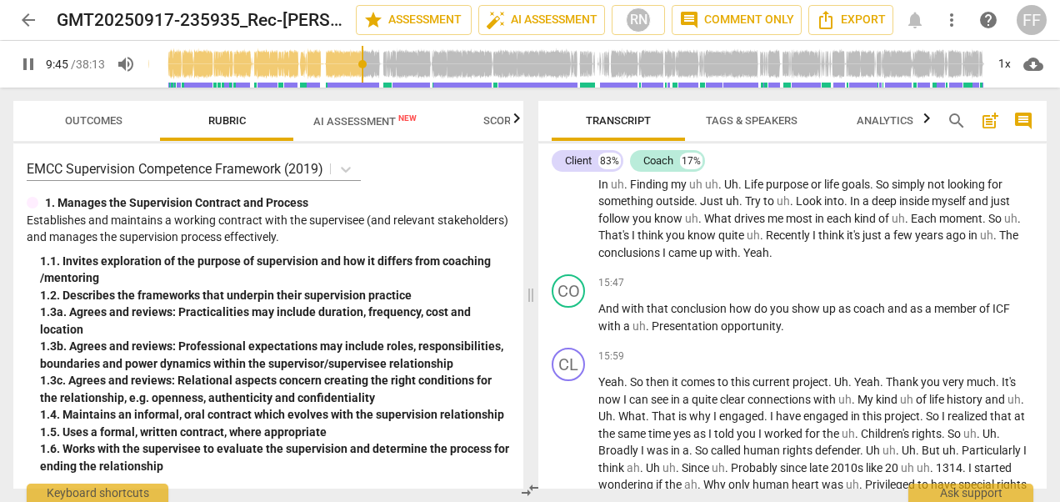
scroll to position [3520, 0]
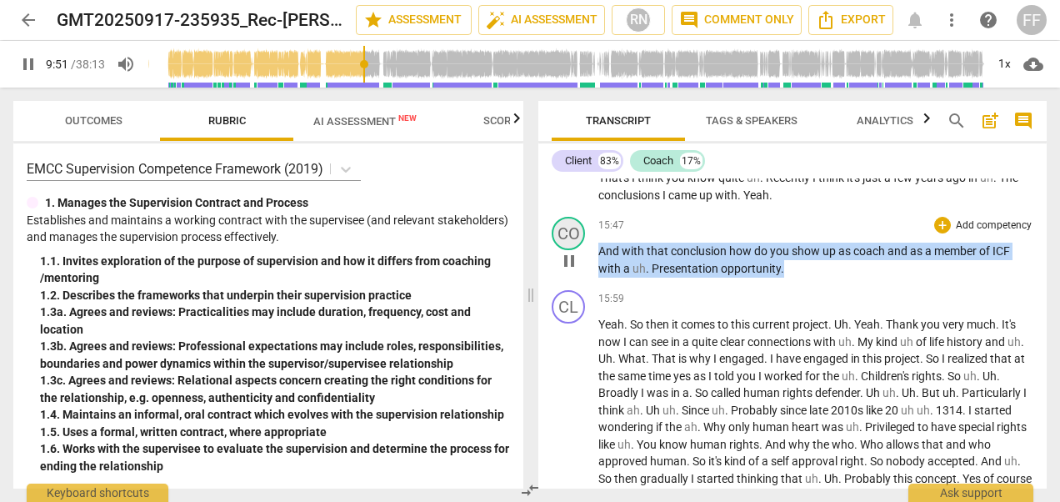
drag, startPoint x: 793, startPoint y: 303, endPoint x: 566, endPoint y: 282, distance: 227.7
click at [566, 282] on div "CO play_arrow pause 15:47 + Add competency keyboard_arrow_right And with that c…" at bounding box center [792, 246] width 508 height 73
drag, startPoint x: 566, startPoint y: 282, endPoint x: 625, endPoint y: 294, distance: 60.5
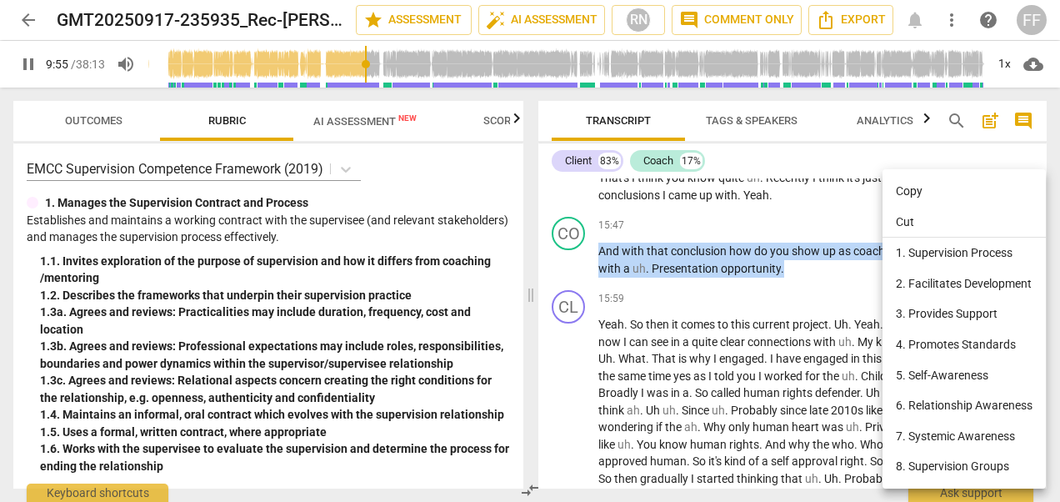
click at [907, 188] on li "Copy" at bounding box center [964, 191] width 163 height 31
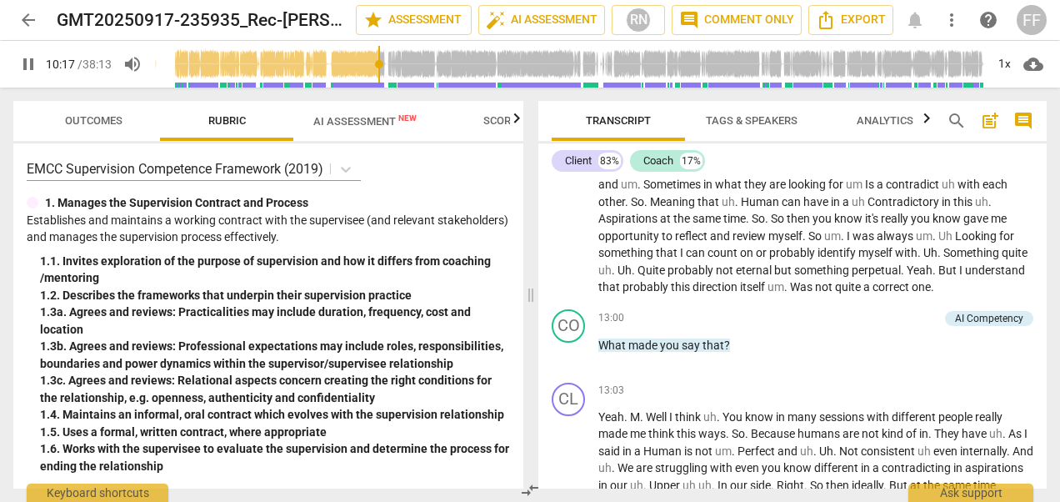
scroll to position [2972, 0]
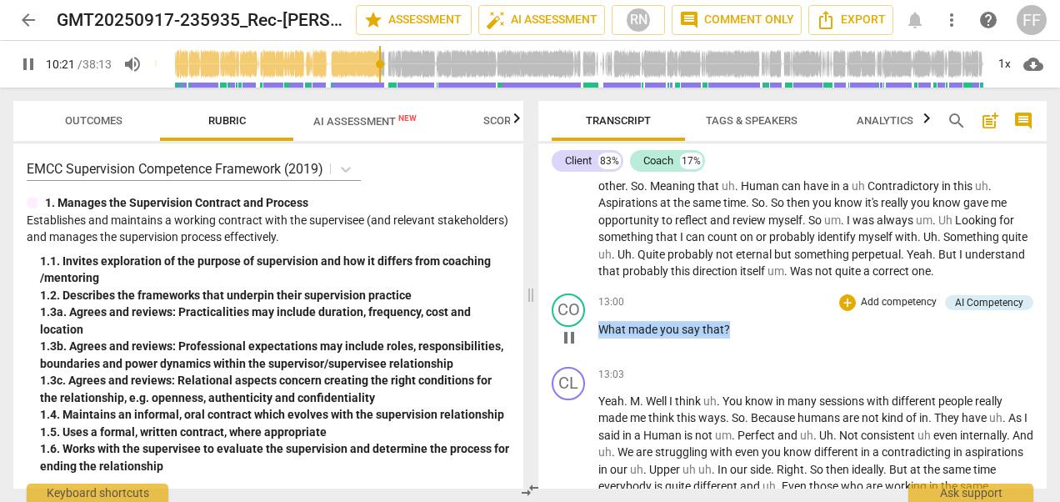
drag, startPoint x: 760, startPoint y: 363, endPoint x: 593, endPoint y: 355, distance: 167.7
click at [593, 355] on div "CO play_arrow pause 13:00 + Add competency AI Competency keyboard_arrow_right W…" at bounding box center [792, 323] width 508 height 73
drag, startPoint x: 593, startPoint y: 355, endPoint x: 615, endPoint y: 369, distance: 26.6
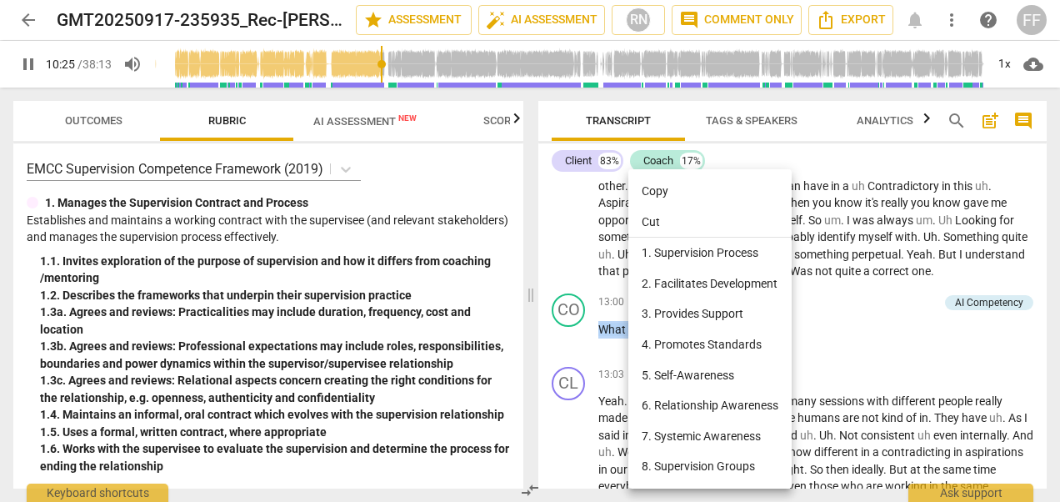
click at [657, 192] on li "Copy" at bounding box center [709, 191] width 163 height 31
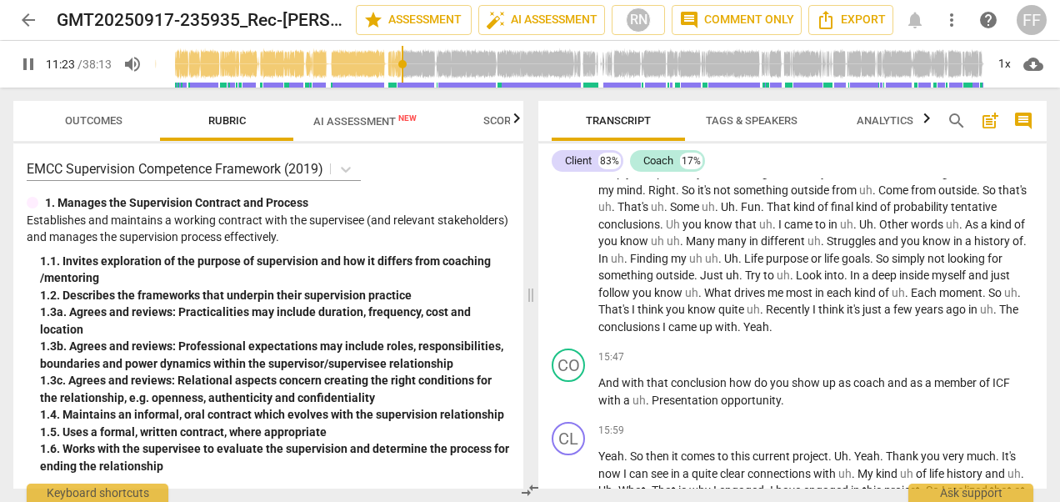
scroll to position [3389, 0]
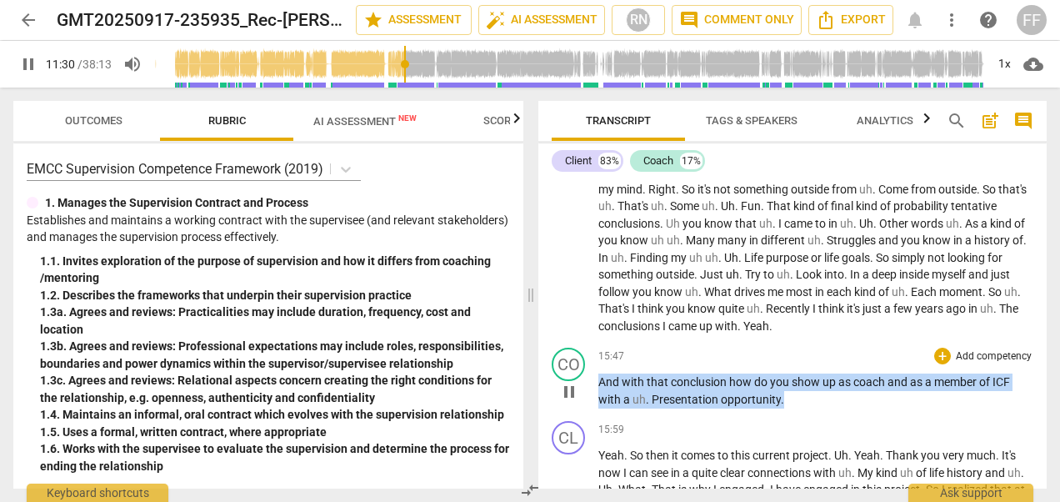
drag, startPoint x: 814, startPoint y: 435, endPoint x: 602, endPoint y: 419, distance: 212.3
click at [602, 408] on p "And with that conclusion how do you show up as coach and as a member of ICF wit…" at bounding box center [815, 390] width 435 height 34
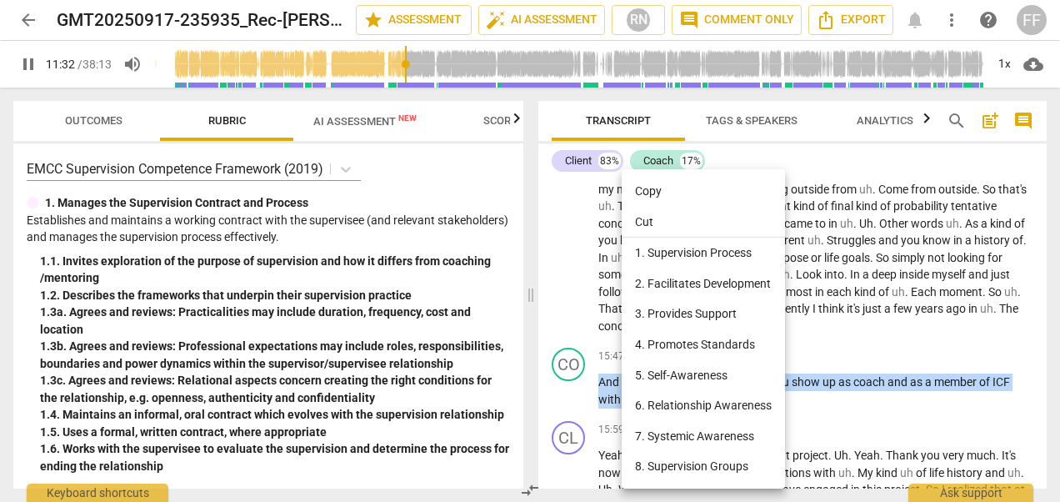
click at [657, 183] on li "Copy" at bounding box center [703, 191] width 163 height 31
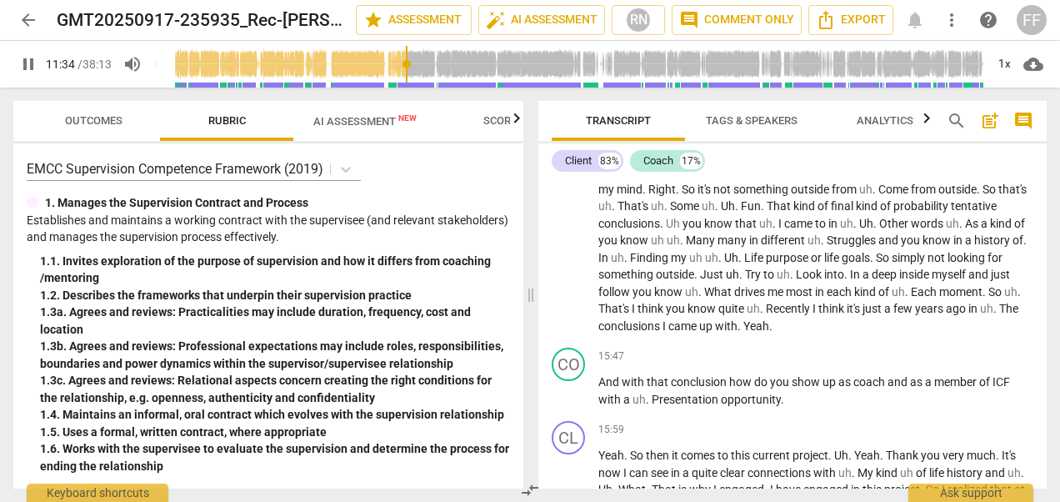
scroll to position [2922, 0]
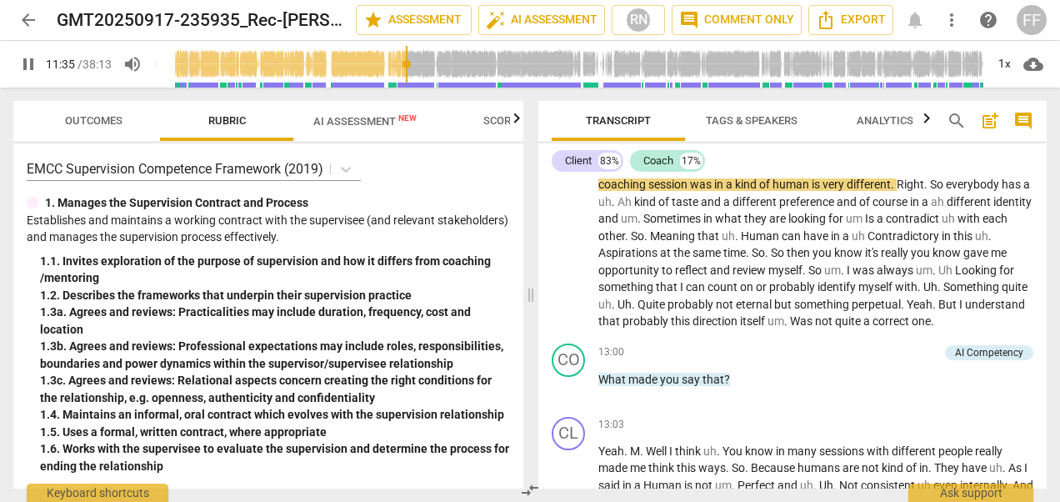
click at [26, 57] on span "pause" at bounding box center [28, 64] width 20 height 20
click at [31, 66] on span "play_arrow" at bounding box center [28, 64] width 20 height 20
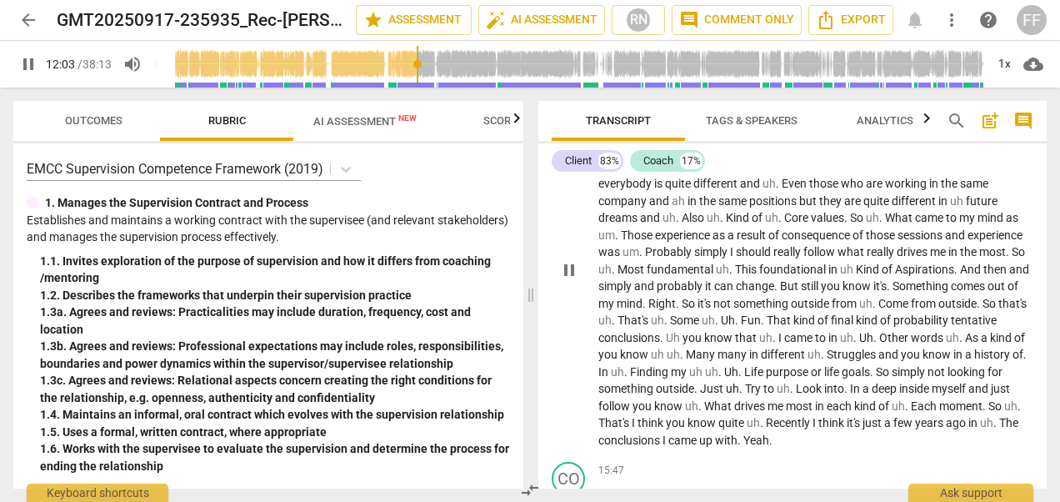
scroll to position [3422, 0]
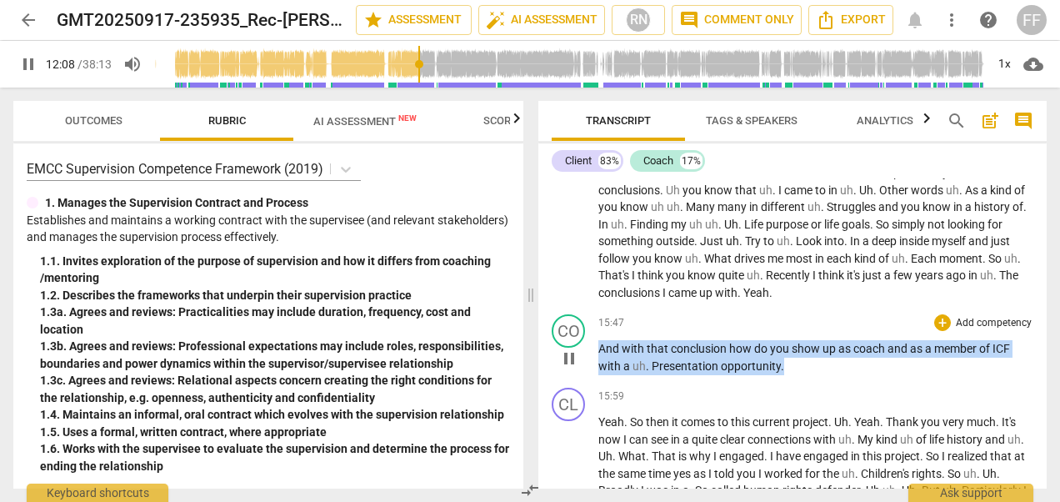
drag, startPoint x: 820, startPoint y: 399, endPoint x: 576, endPoint y: 384, distance: 244.7
click at [576, 381] on div "CO play_arrow pause 15:47 + Add competency keyboard_arrow_right And with that c…" at bounding box center [792, 344] width 508 height 73
drag, startPoint x: 576, startPoint y: 384, endPoint x: 624, endPoint y: 386, distance: 48.4
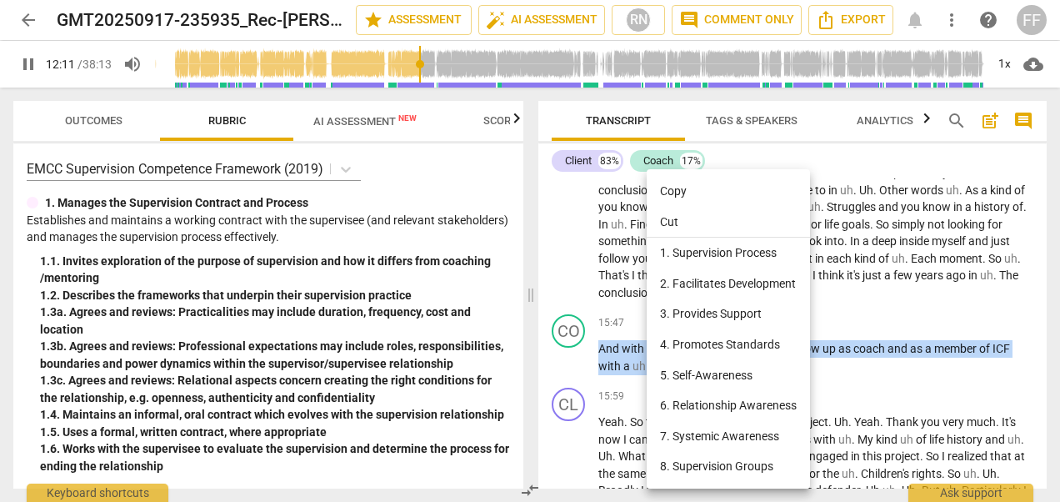
click at [678, 186] on li "Copy" at bounding box center [728, 191] width 163 height 31
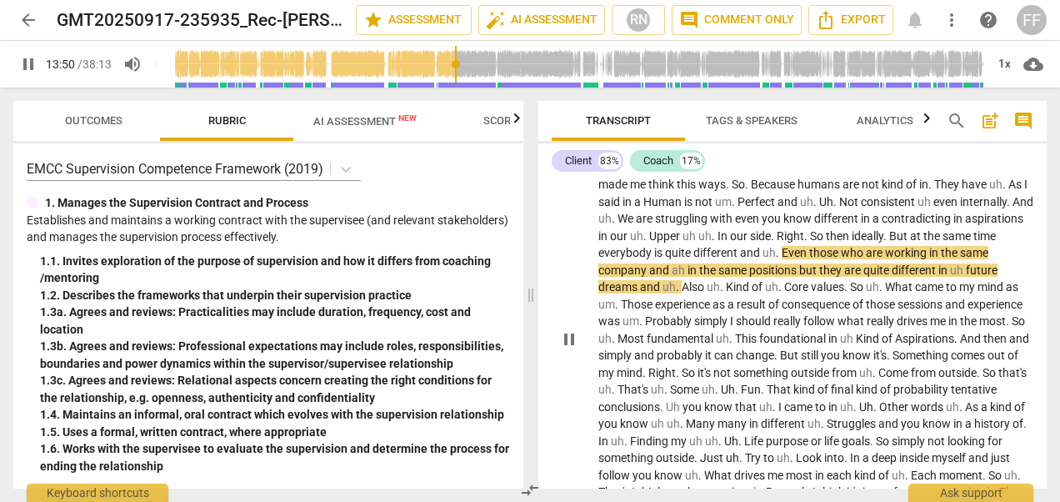
scroll to position [3258, 0]
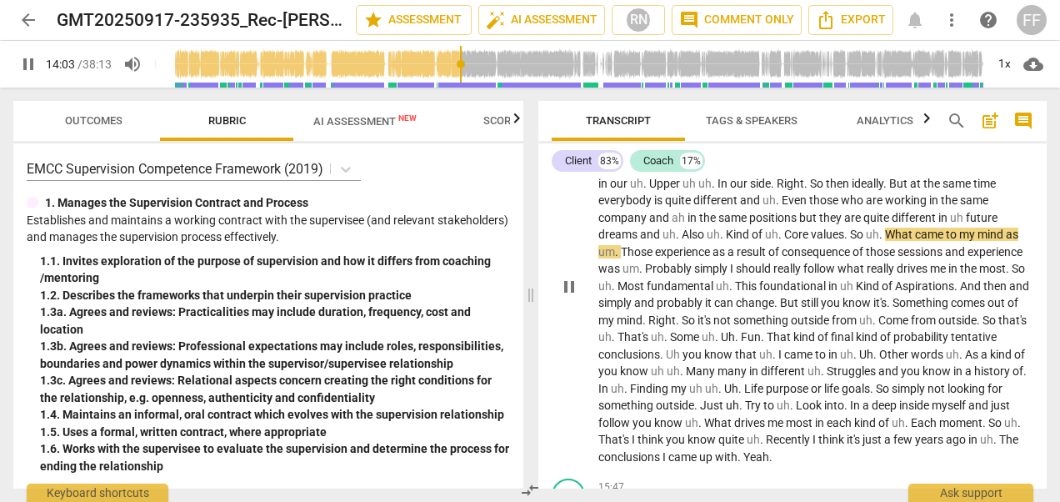
click at [951, 309] on span "comes" at bounding box center [969, 302] width 37 height 13
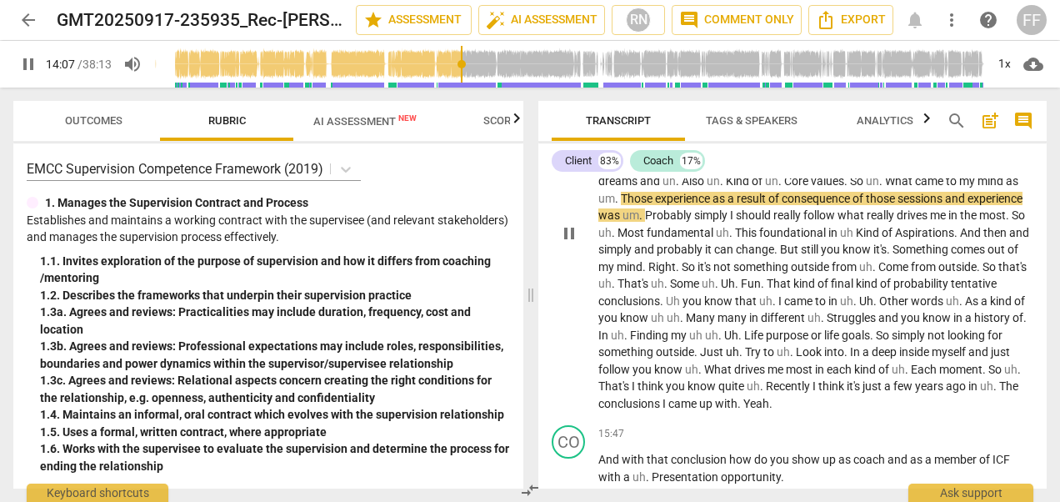
scroll to position [3425, 0]
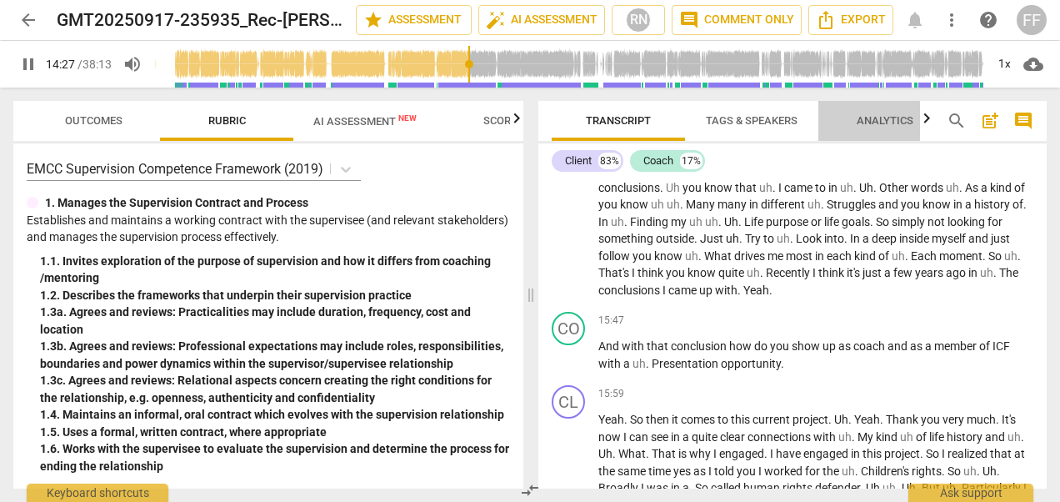
click at [882, 118] on span "Analytics" at bounding box center [885, 120] width 57 height 13
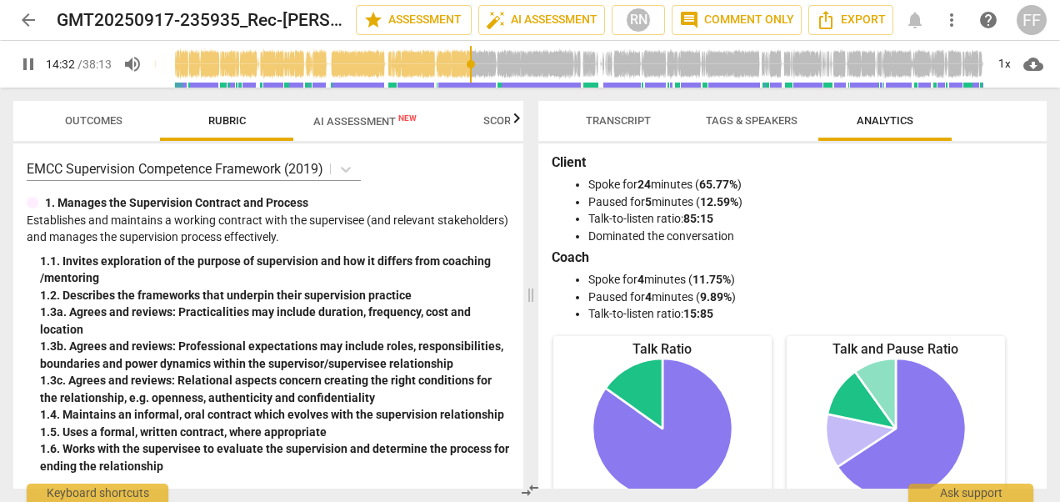
scroll to position [0, 0]
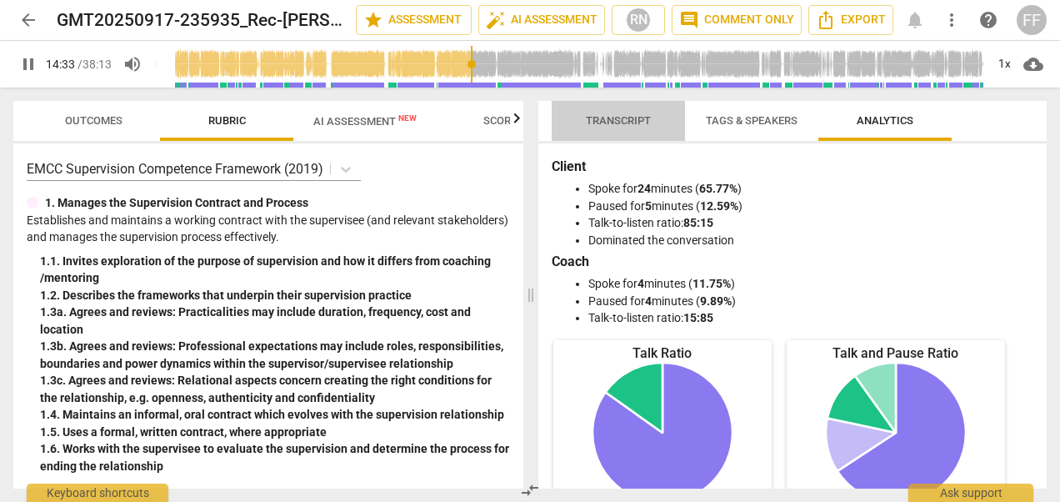
click at [627, 121] on span "Transcript" at bounding box center [618, 120] width 65 height 13
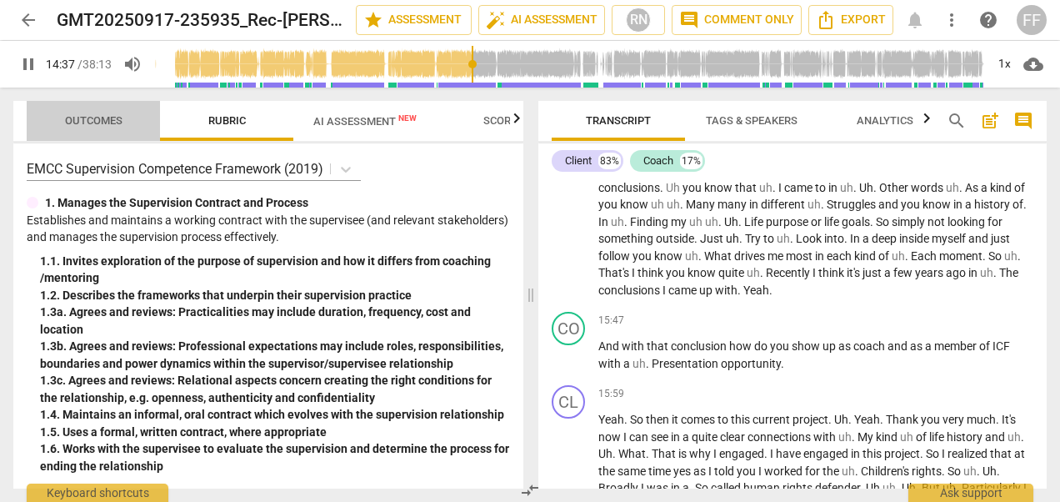
click at [88, 119] on span "Outcomes" at bounding box center [94, 120] width 58 height 13
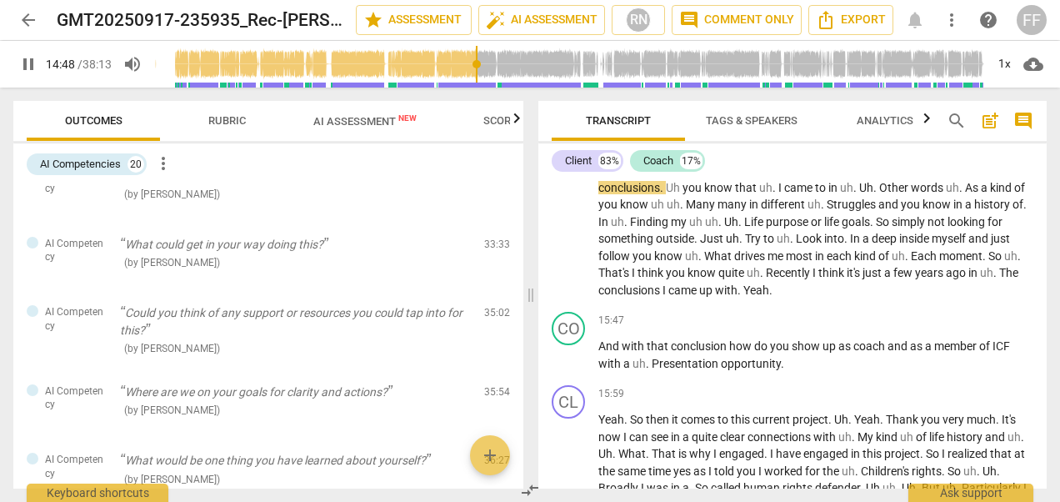
scroll to position [1189, 0]
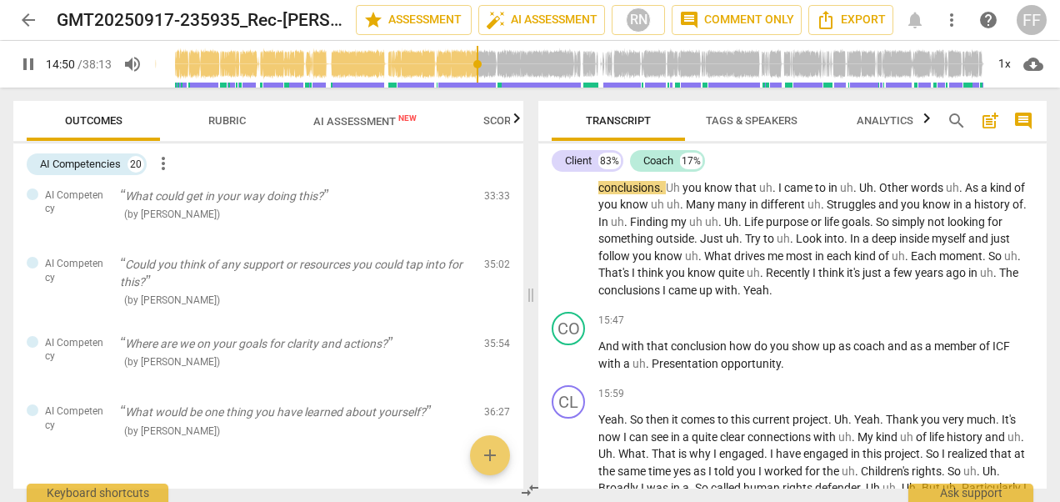
click at [342, 115] on span "AI Assessment New" at bounding box center [364, 121] width 103 height 13
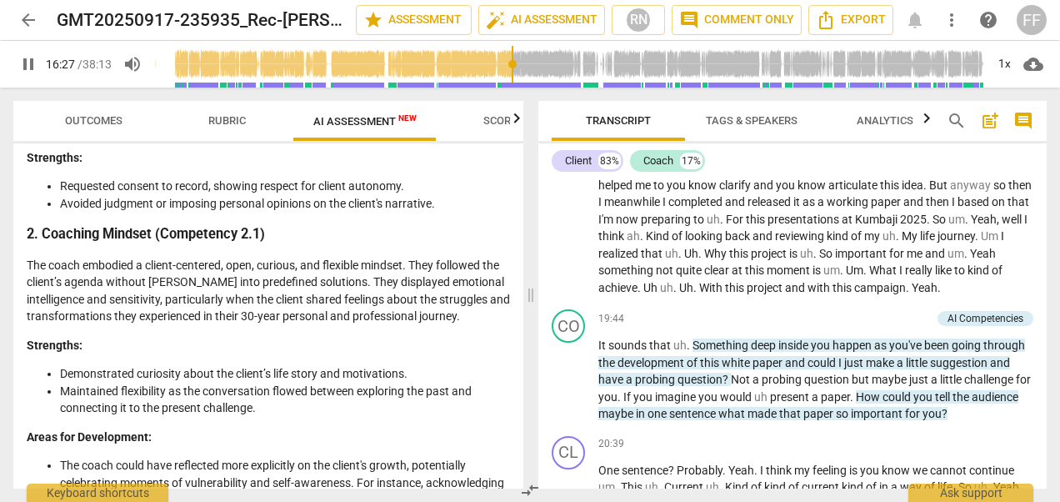
scroll to position [4008, 0]
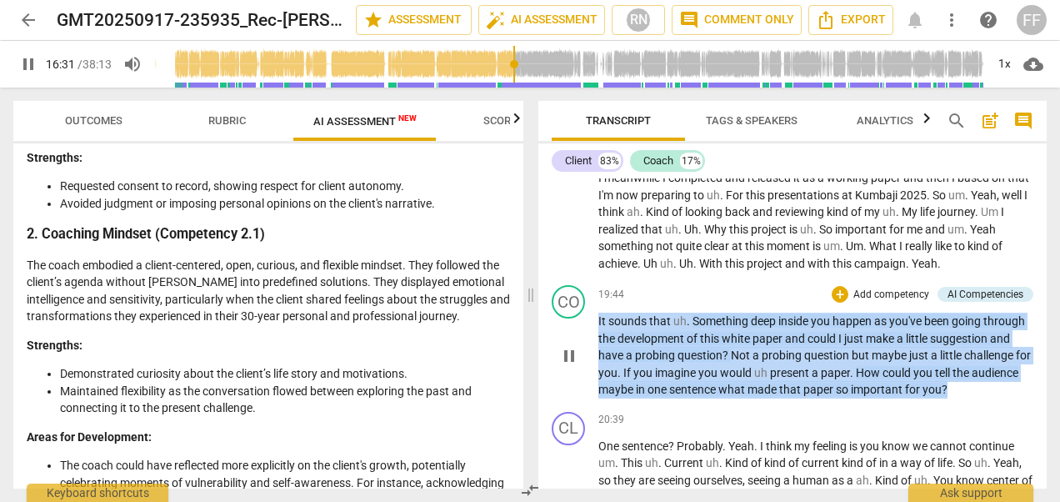
drag, startPoint x: 1010, startPoint y: 439, endPoint x: 594, endPoint y: 370, distance: 421.6
click at [594, 370] on div "CO play_arrow pause 19:44 + Add competency AI Competencies keyboard_arrow_right…" at bounding box center [792, 341] width 508 height 127
drag, startPoint x: 594, startPoint y: 370, endPoint x: 650, endPoint y: 392, distance: 59.9
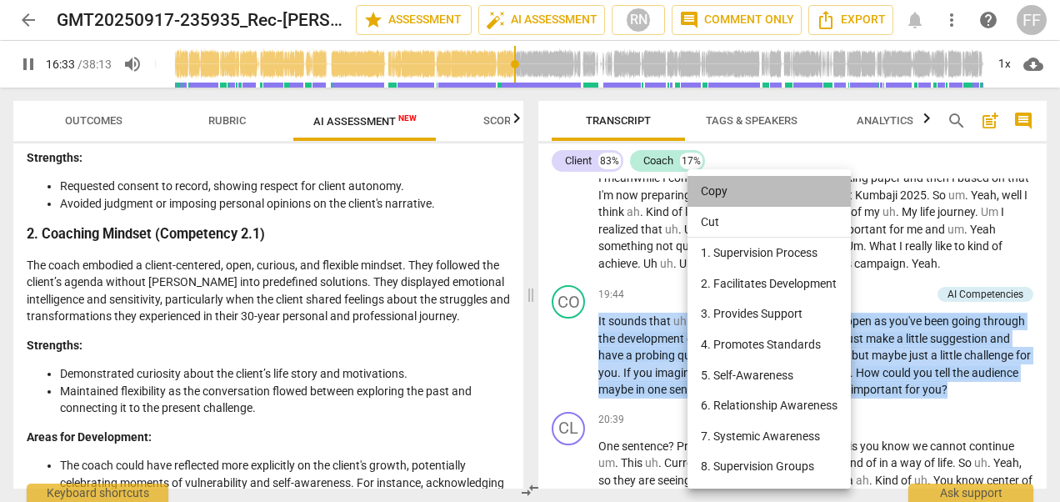
click at [712, 190] on li "Copy" at bounding box center [769, 191] width 163 height 31
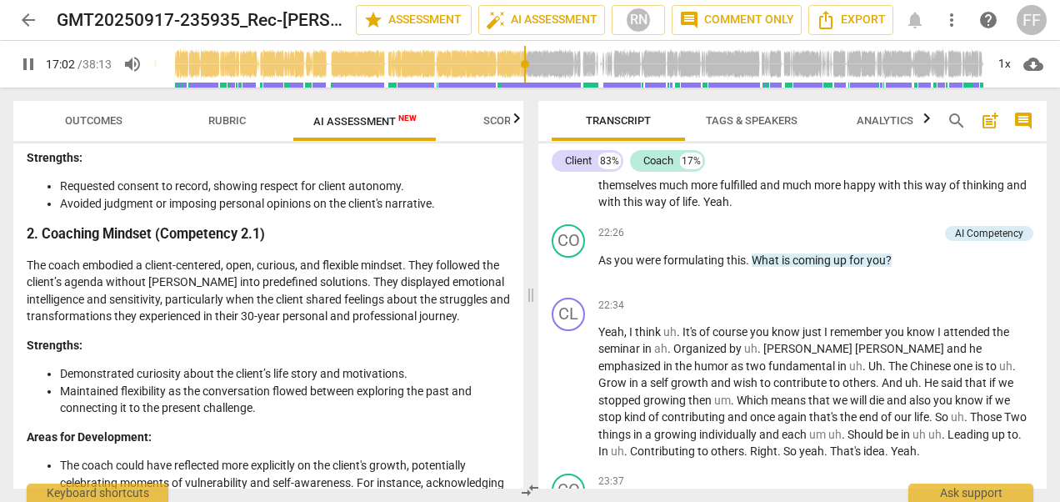
scroll to position [4447, 0]
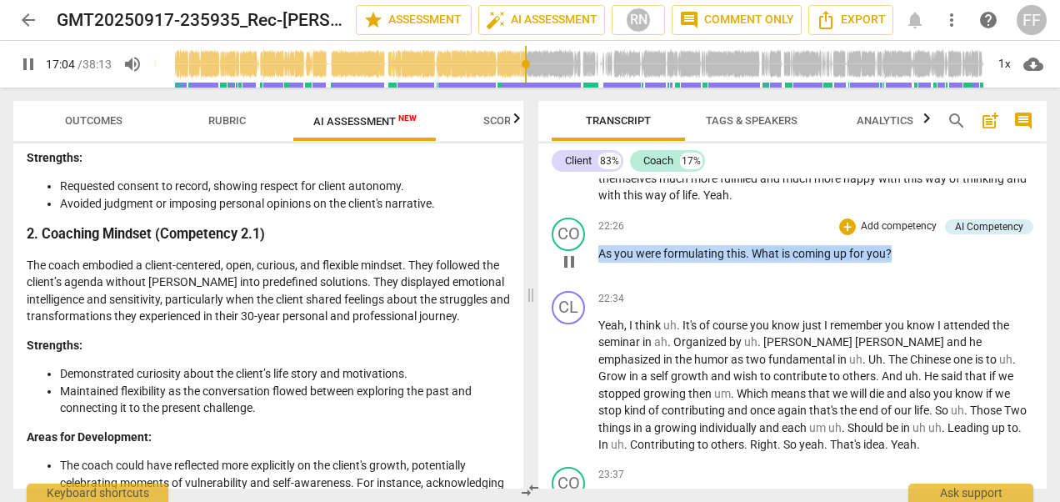
drag, startPoint x: 921, startPoint y: 305, endPoint x: 588, endPoint y: 303, distance: 333.4
click at [588, 284] on div "CO play_arrow pause 22:26 + Add competency AI Competency keyboard_arrow_right A…" at bounding box center [792, 247] width 508 height 73
drag, startPoint x: 588, startPoint y: 303, endPoint x: 610, endPoint y: 303, distance: 22.5
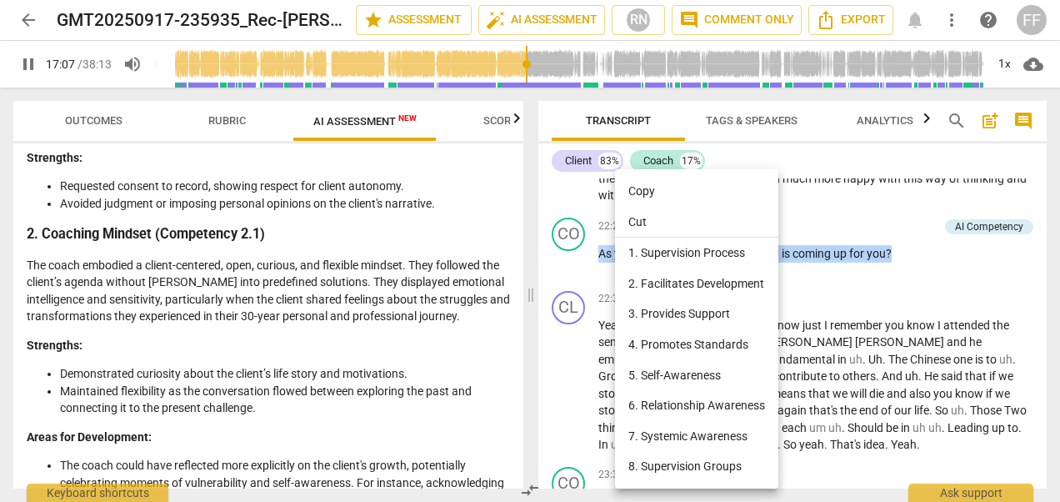
click at [648, 184] on li "Copy" at bounding box center [696, 191] width 163 height 31
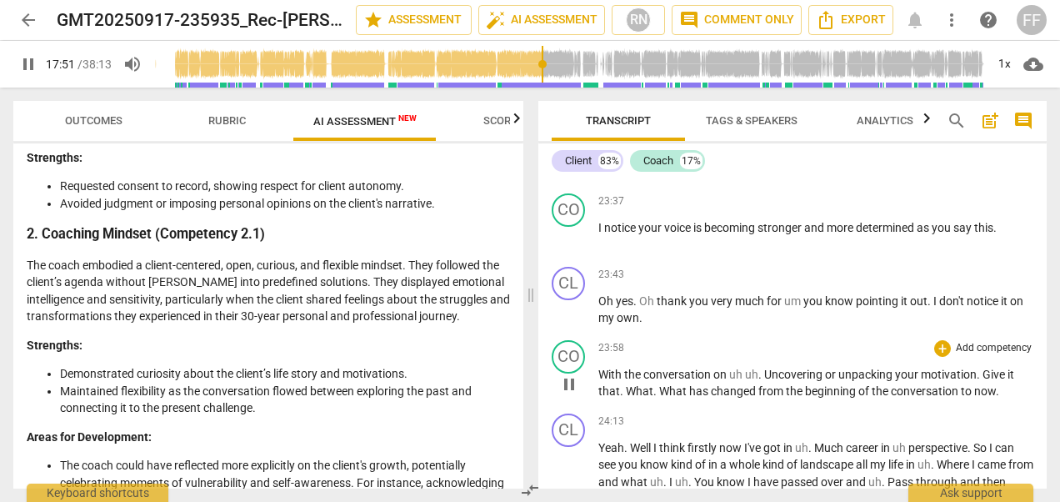
scroll to position [4782, 0]
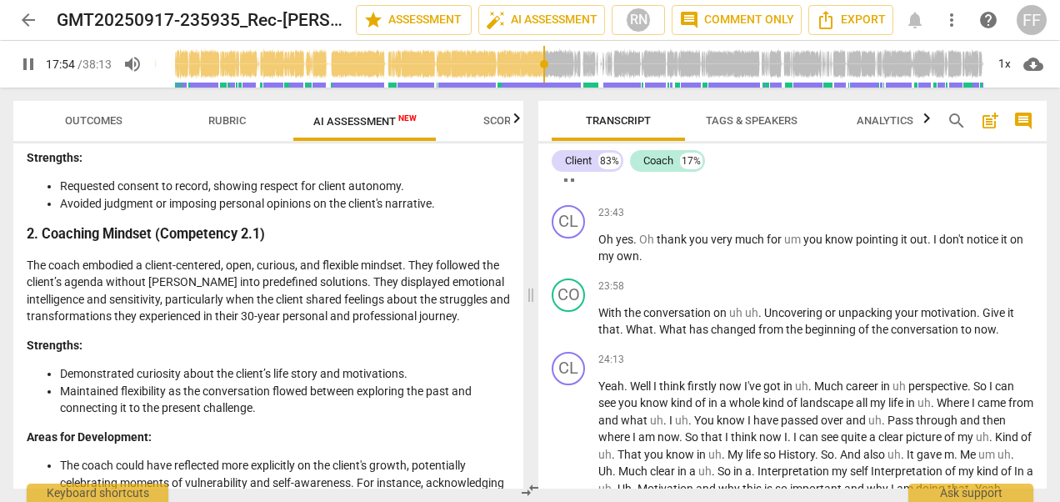
drag, startPoint x: 599, startPoint y: 216, endPoint x: 1026, endPoint y: 219, distance: 426.8
click at [1026, 175] on p "I notice your voice is becoming stronger and more determined as you say this ." at bounding box center [815, 167] width 435 height 18
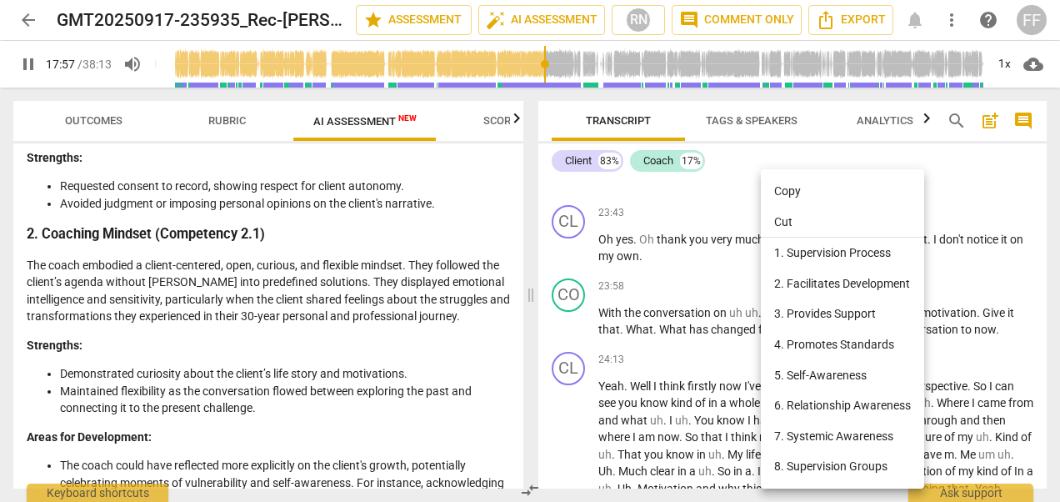
click at [798, 191] on li "Copy" at bounding box center [842, 191] width 163 height 31
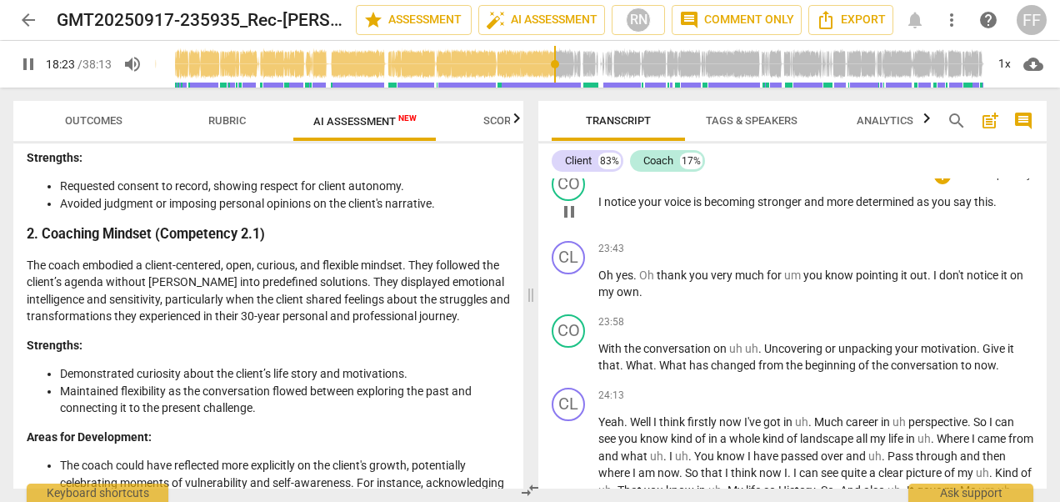
scroll to position [4784, 0]
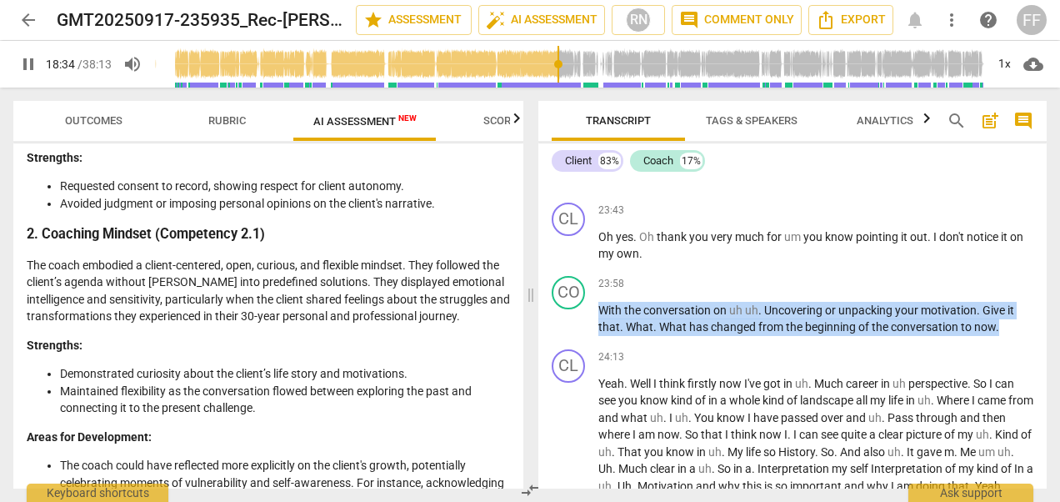
drag, startPoint x: 1006, startPoint y: 379, endPoint x: 595, endPoint y: 351, distance: 411.9
click at [595, 351] on div "CL play_arrow pause 00:56 + Add competency keyboard_arrow_right Hi , good morni…" at bounding box center [792, 333] width 508 height 310
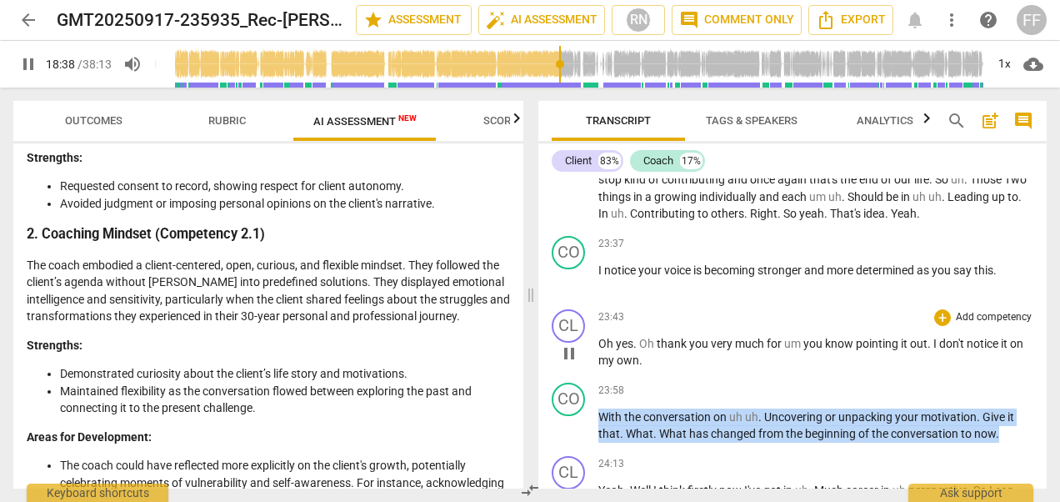
scroll to position [4686, 0]
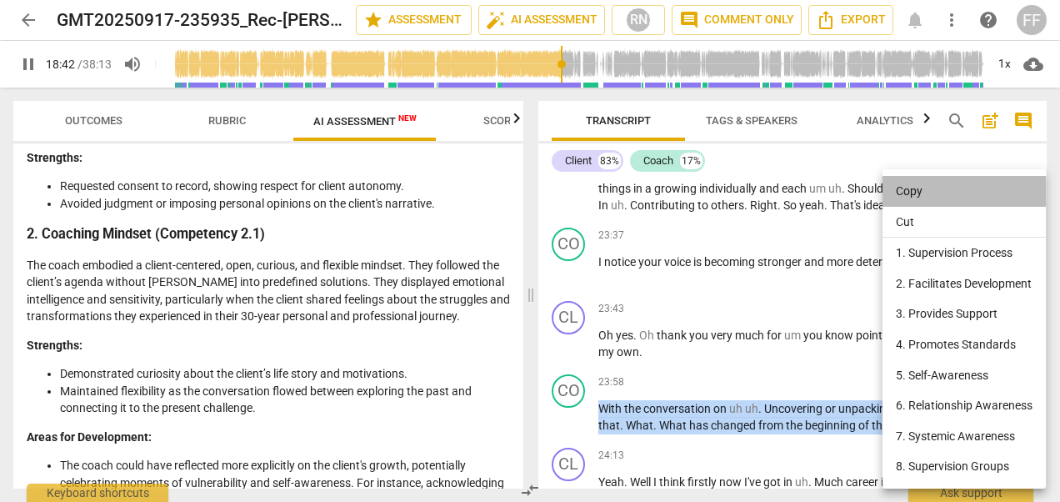
click at [913, 185] on li "Copy" at bounding box center [964, 191] width 163 height 31
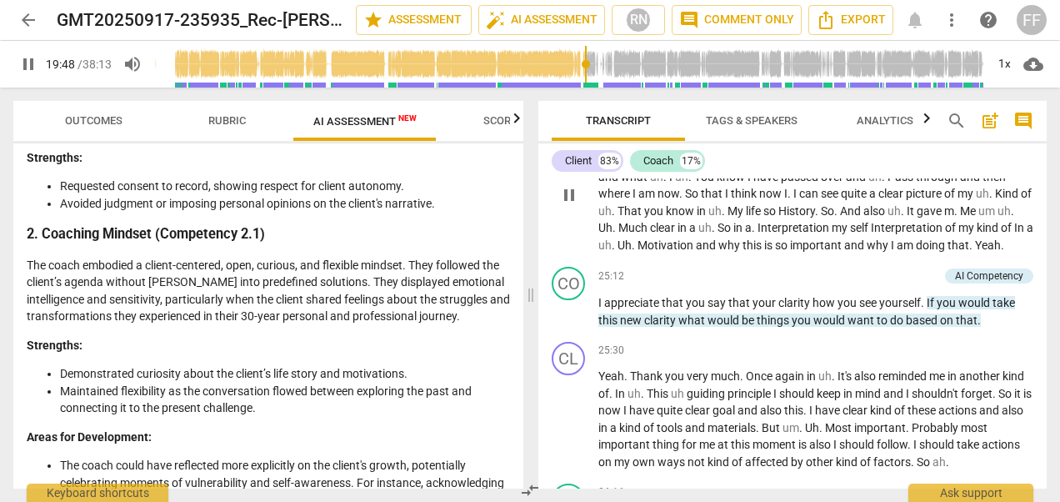
scroll to position [5036, 0]
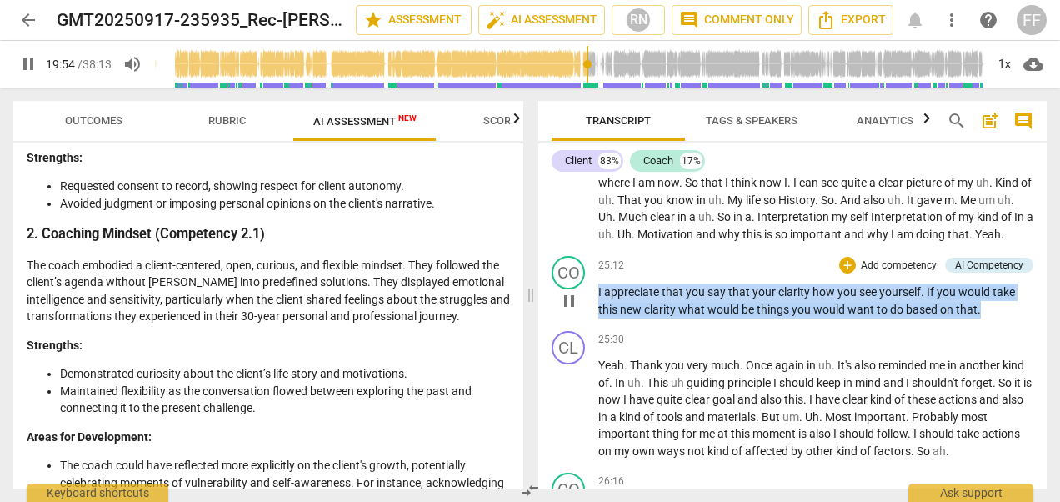
drag, startPoint x: 998, startPoint y: 373, endPoint x: 593, endPoint y: 368, distance: 405.1
click at [593, 324] on div "CO play_arrow pause 25:12 + Add competency AI Competency keyboard_arrow_right I…" at bounding box center [792, 286] width 508 height 75
drag, startPoint x: 593, startPoint y: 368, endPoint x: 621, endPoint y: 371, distance: 28.5
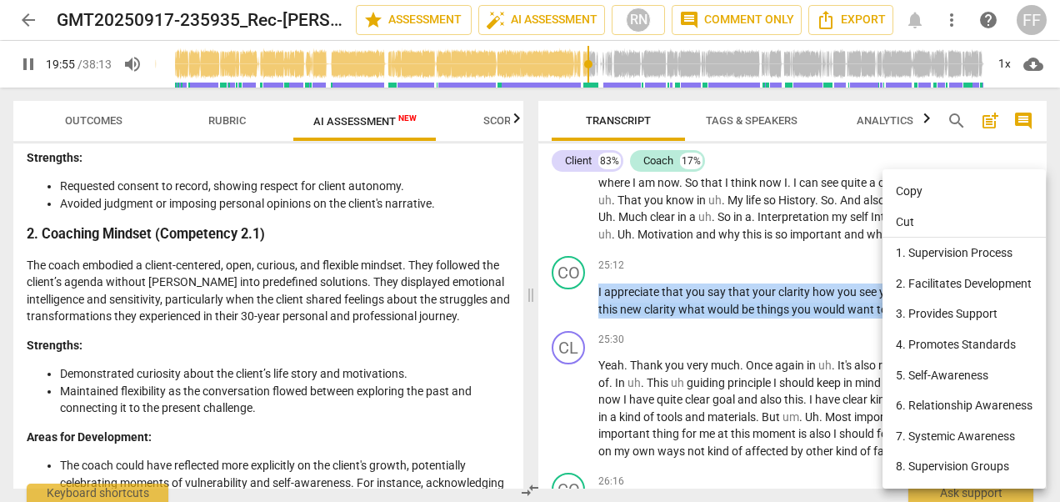
click at [914, 192] on li "Copy" at bounding box center [964, 191] width 163 height 31
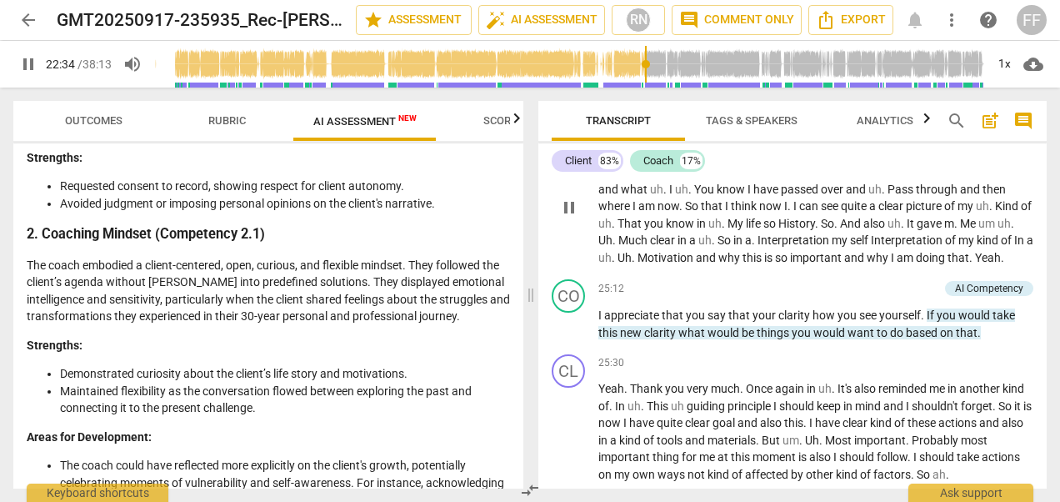
scroll to position [5041, 0]
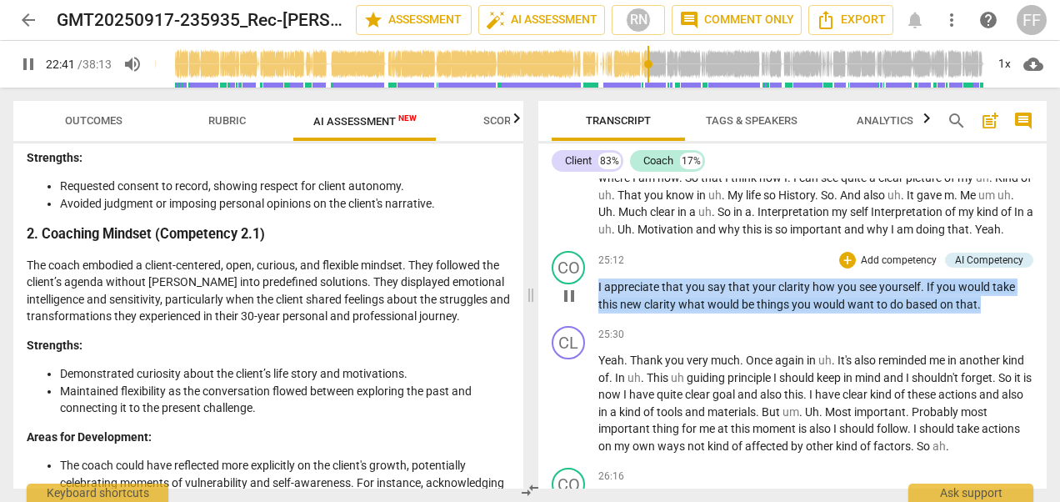
drag, startPoint x: 999, startPoint y: 372, endPoint x: 590, endPoint y: 353, distance: 408.8
click at [590, 319] on div "CO play_arrow pause 25:12 + Add competency AI Competency keyboard_arrow_right I…" at bounding box center [792, 281] width 508 height 75
drag, startPoint x: 590, startPoint y: 353, endPoint x: 617, endPoint y: 359, distance: 27.3
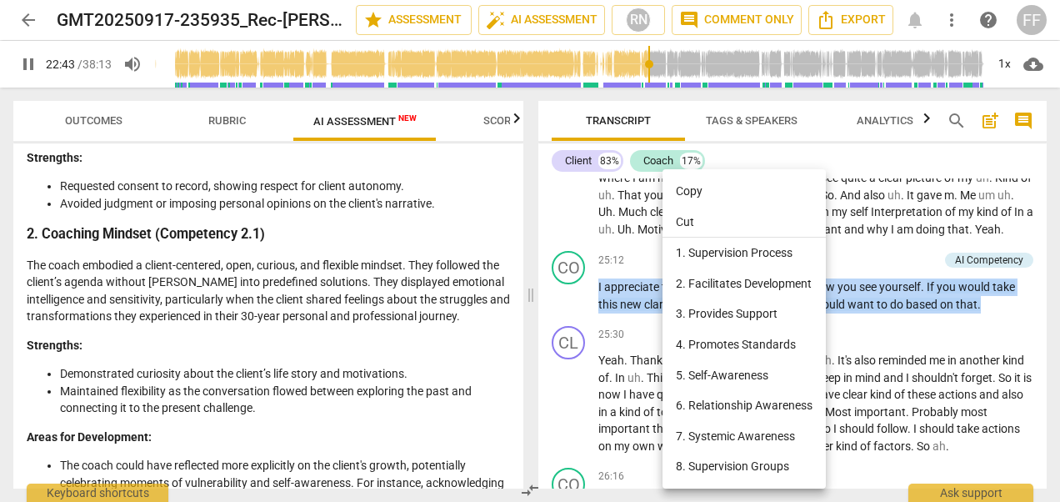
click at [698, 187] on li "Copy" at bounding box center [744, 191] width 163 height 31
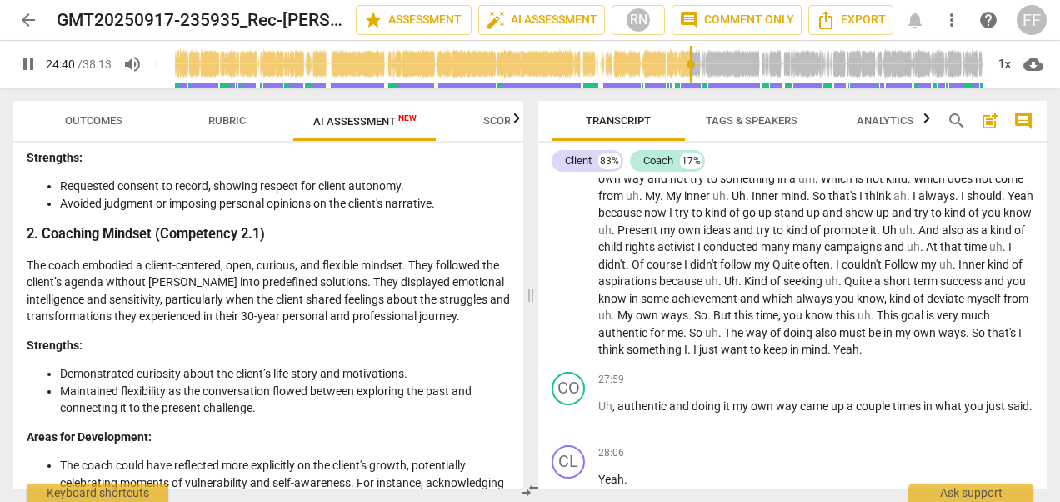
scroll to position [5574, 0]
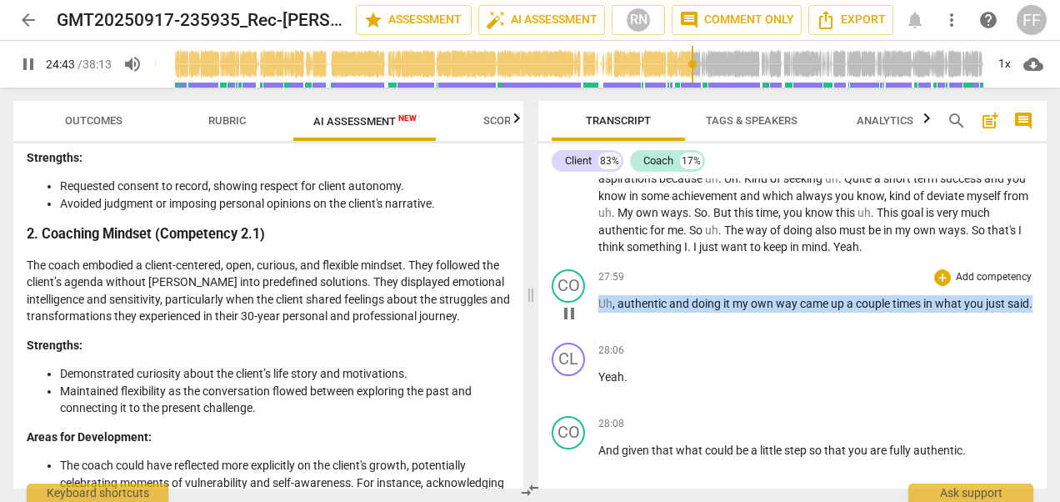
drag, startPoint x: 598, startPoint y: 371, endPoint x: 624, endPoint y: 386, distance: 30.6
click at [624, 336] on div "CO play_arrow pause 27:59 + Add competency keyboard_arrow_right Uh , authentic …" at bounding box center [792, 299] width 508 height 73
drag, startPoint x: 624, startPoint y: 386, endPoint x: 608, endPoint y: 376, distance: 19.4
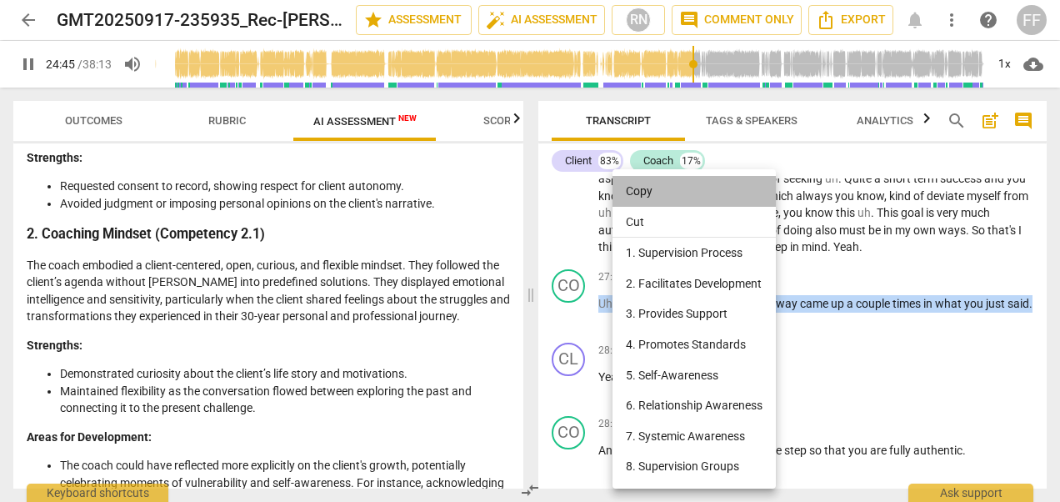
click at [646, 184] on li "Copy" at bounding box center [694, 191] width 163 height 31
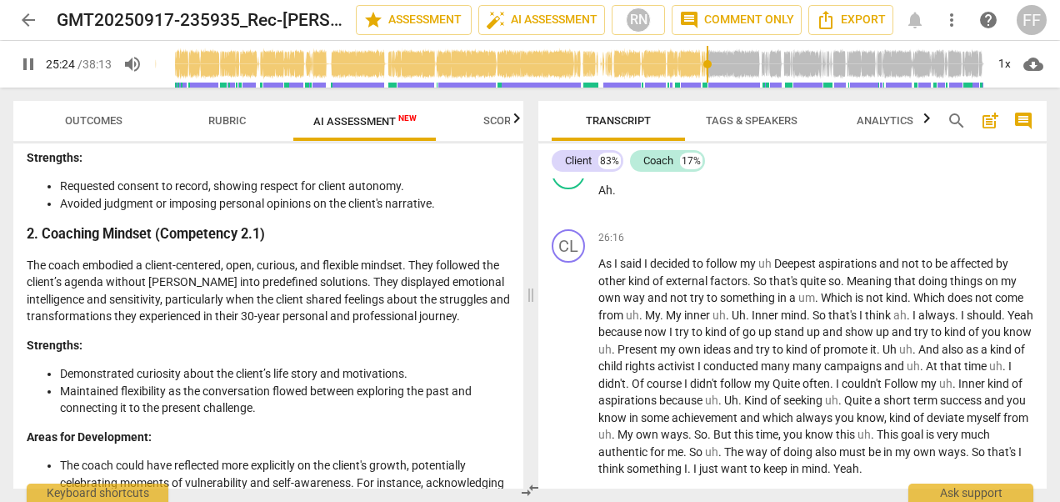
scroll to position [5686, 0]
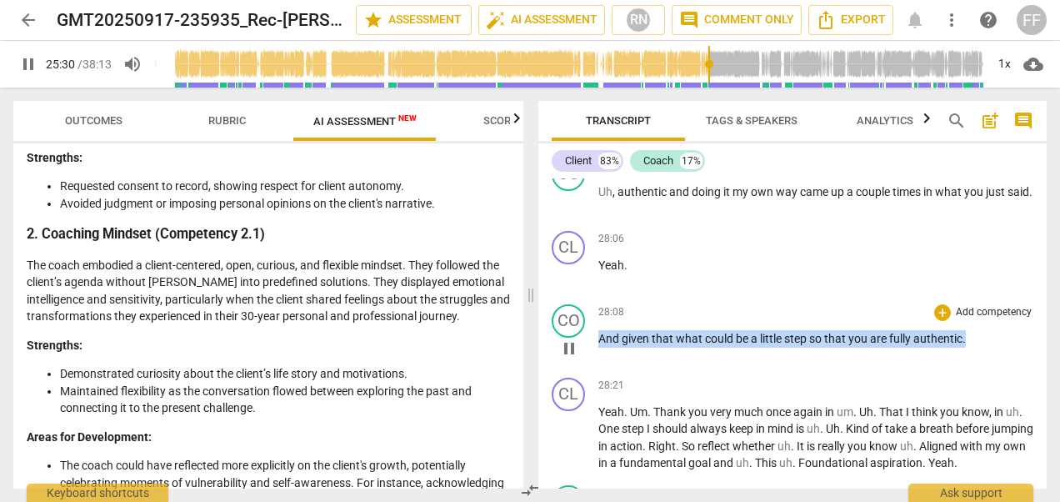
drag, startPoint x: 980, startPoint y: 411, endPoint x: 592, endPoint y: 404, distance: 388.5
click at [592, 371] on div "CO play_arrow pause 28:08 + Add competency keyboard_arrow_right And given that …" at bounding box center [792, 334] width 508 height 73
drag, startPoint x: 592, startPoint y: 404, endPoint x: 615, endPoint y: 407, distance: 23.5
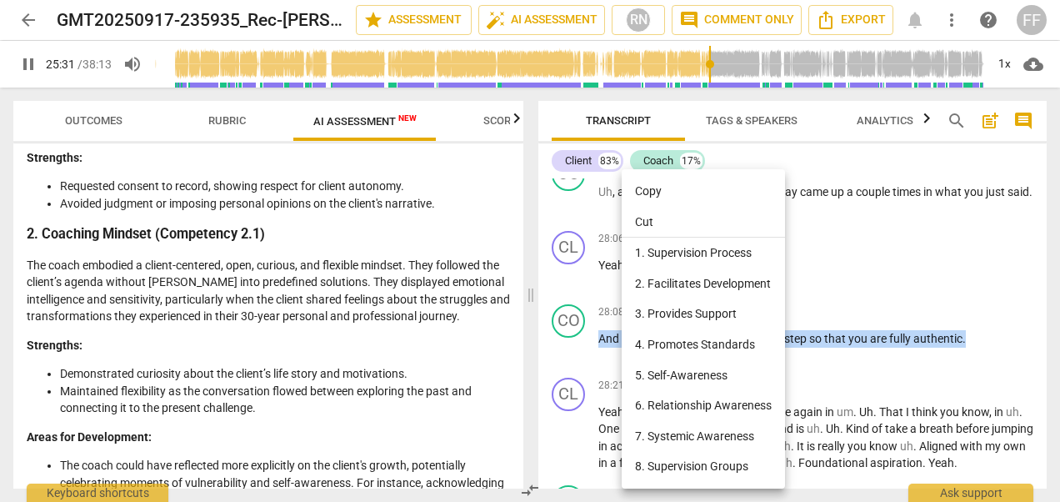
click at [652, 192] on li "Copy" at bounding box center [703, 191] width 163 height 31
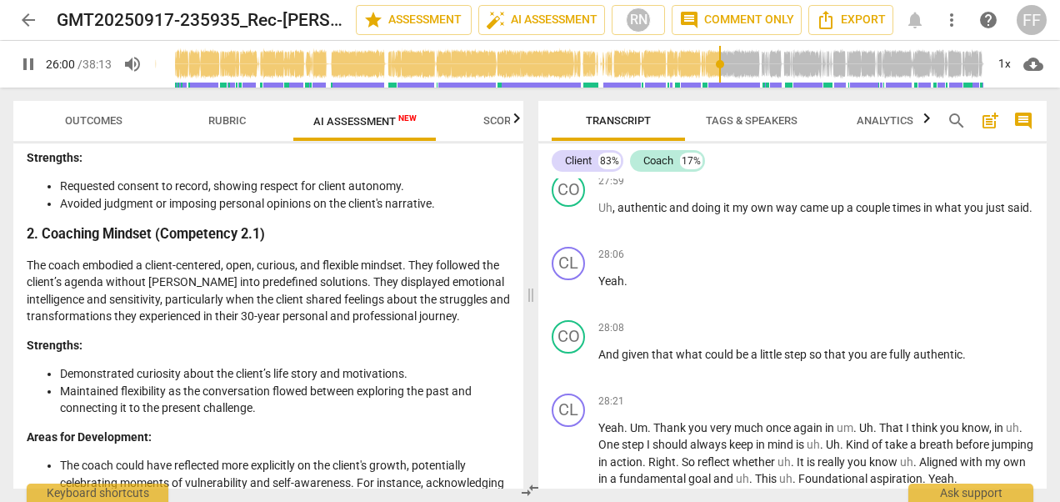
scroll to position [5702, 0]
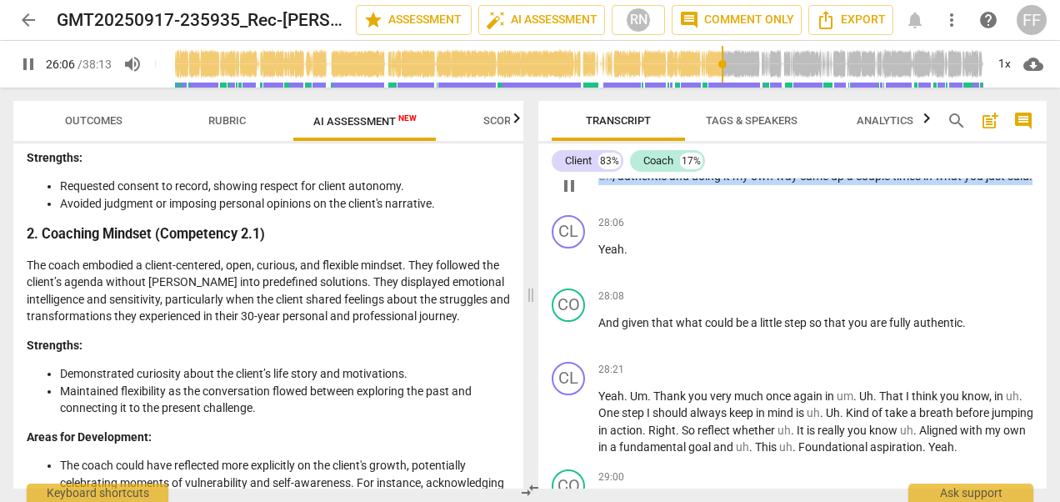
drag, startPoint x: 635, startPoint y: 264, endPoint x: 595, endPoint y: 243, distance: 45.5
click at [595, 208] on div "CO play_arrow pause 27:59 + Add competency keyboard_arrow_right Uh , authentic …" at bounding box center [792, 171] width 508 height 73
drag, startPoint x: 595, startPoint y: 243, endPoint x: 613, endPoint y: 250, distance: 19.0
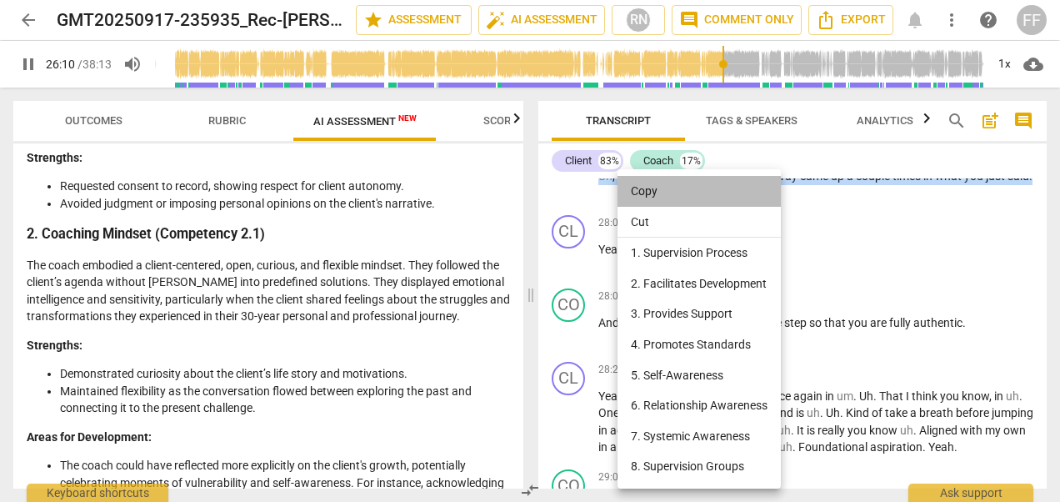
click at [653, 190] on li "Copy" at bounding box center [699, 191] width 163 height 31
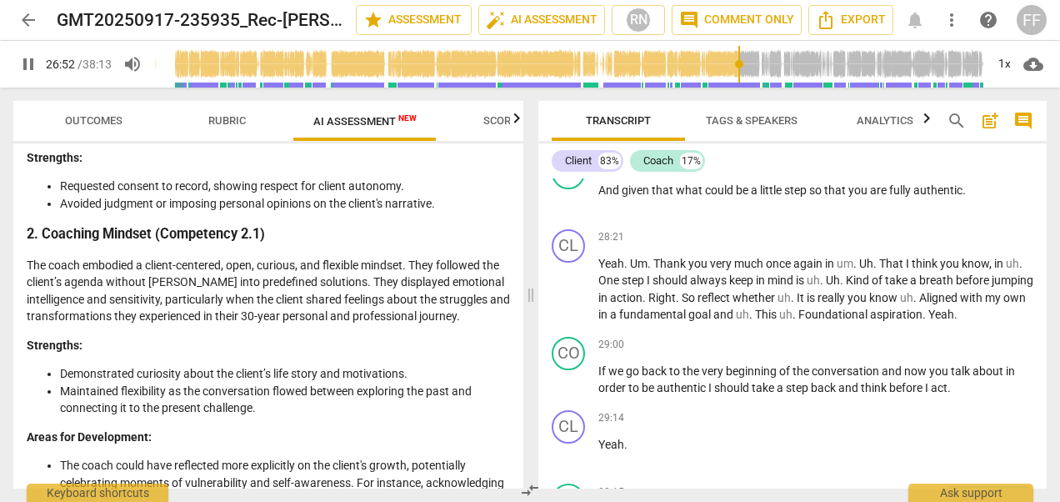
scroll to position [5951, 0]
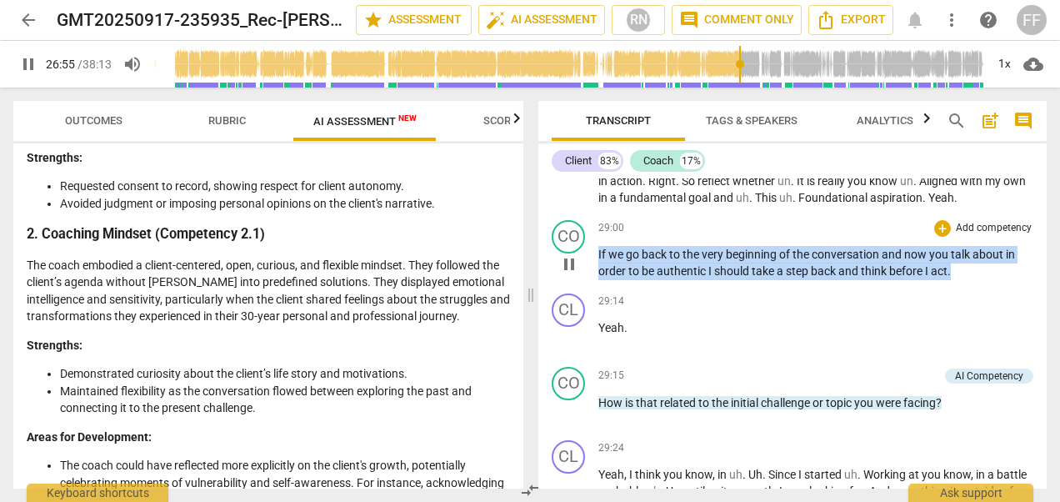
drag, startPoint x: 968, startPoint y: 347, endPoint x: 589, endPoint y: 325, distance: 379.0
click at [589, 287] on div "CO play_arrow pause 29:00 + Add competency keyboard_arrow_right If we go back t…" at bounding box center [792, 249] width 508 height 73
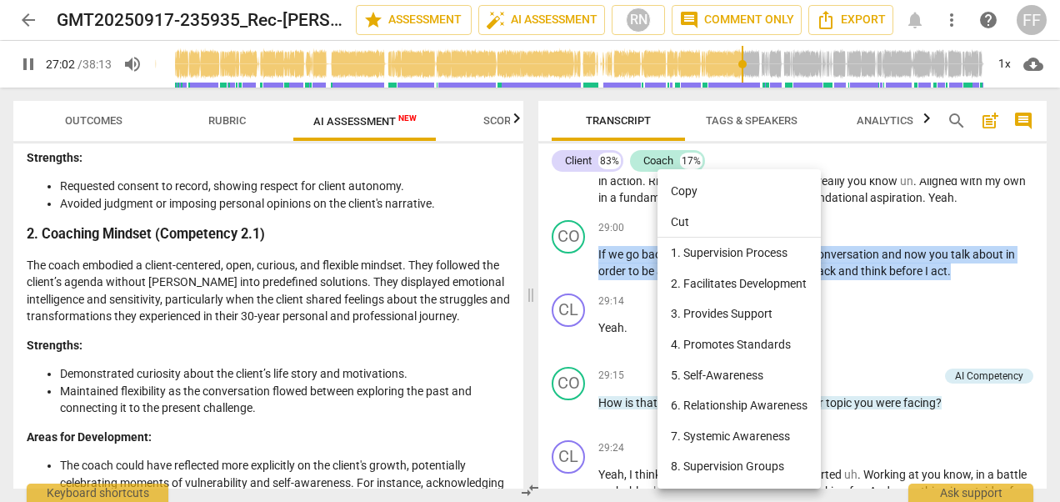
click at [679, 190] on li "Copy" at bounding box center [739, 191] width 163 height 31
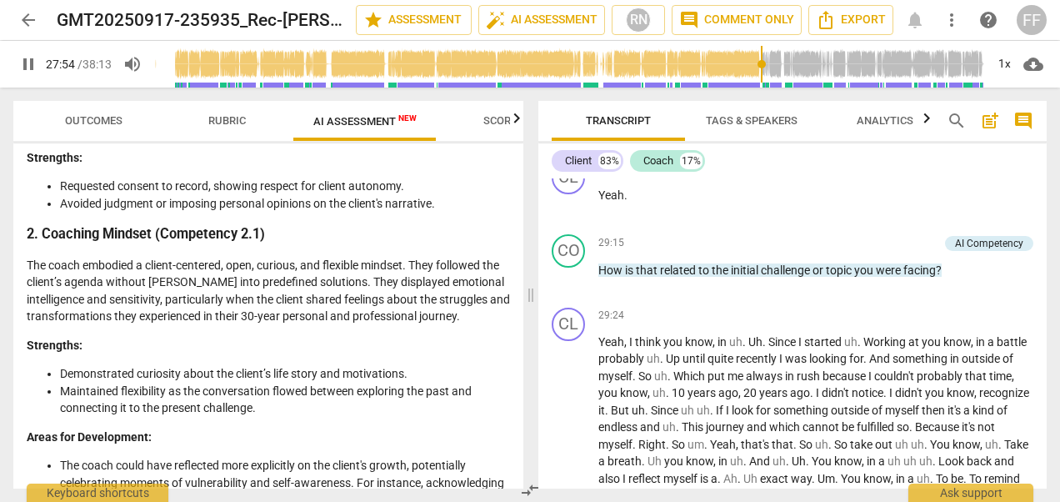
scroll to position [6088, 0]
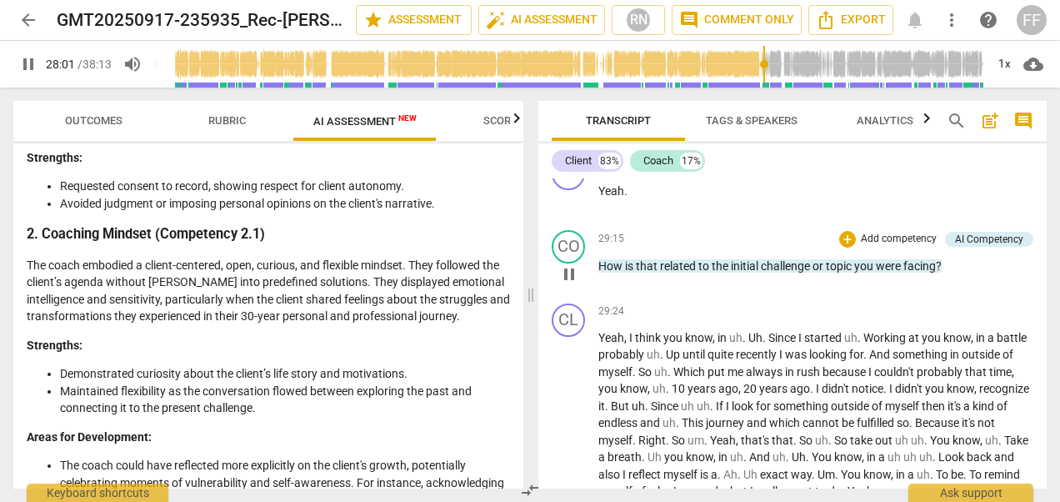
drag, startPoint x: 645, startPoint y: 338, endPoint x: 606, endPoint y: 335, distance: 39.3
drag, startPoint x: 606, startPoint y: 335, endPoint x: 834, endPoint y: 364, distance: 230.2
click at [834, 297] on div "CO play_arrow pause 29:15 + Add competency AI Competency keyboard_arrow_right H…" at bounding box center [792, 259] width 508 height 73
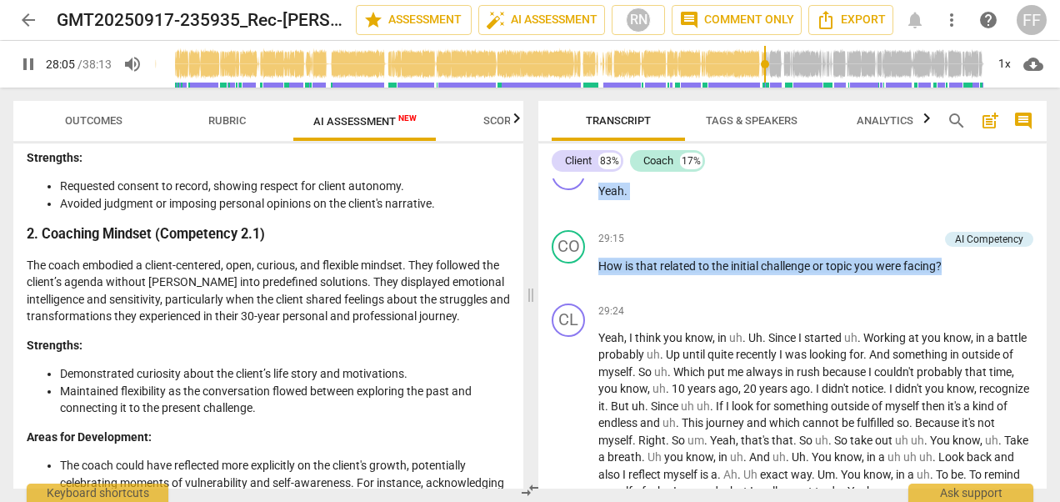
scroll to position [5762, 0]
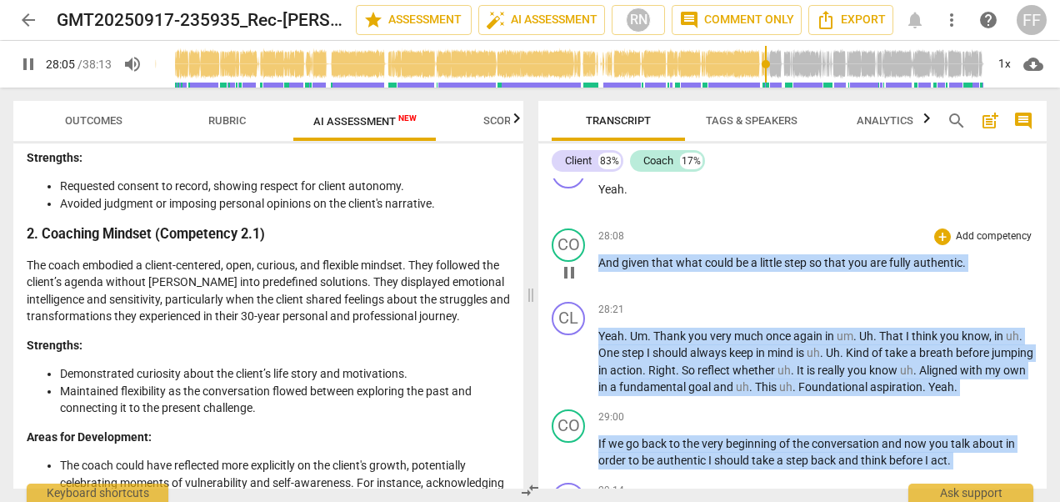
drag, startPoint x: 975, startPoint y: 333, endPoint x: 611, endPoint y: 328, distance: 364.3
click at [611, 328] on div "CL play_arrow pause 00:56 + Add competency keyboard_arrow_right Hi , good morni…" at bounding box center [792, 333] width 508 height 310
drag, startPoint x: 611, startPoint y: 328, endPoint x: 723, endPoint y: 362, distance: 117.6
click at [698, 295] on div "CO play_arrow pause 28:08 + Add competency keyboard_arrow_right And given that …" at bounding box center [792, 258] width 508 height 73
click at [1002, 318] on p "Add competency" at bounding box center [993, 310] width 79 height 15
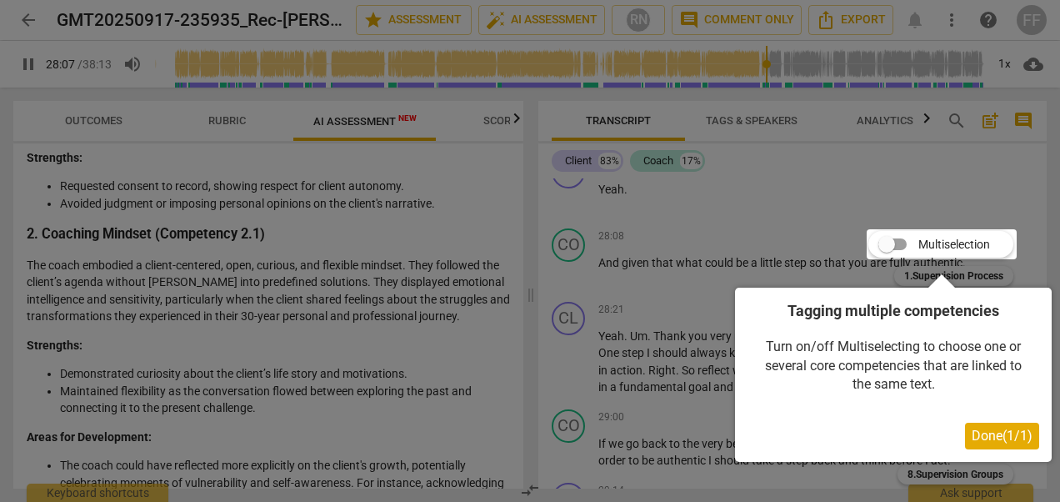
click at [796, 273] on div at bounding box center [530, 251] width 1060 height 502
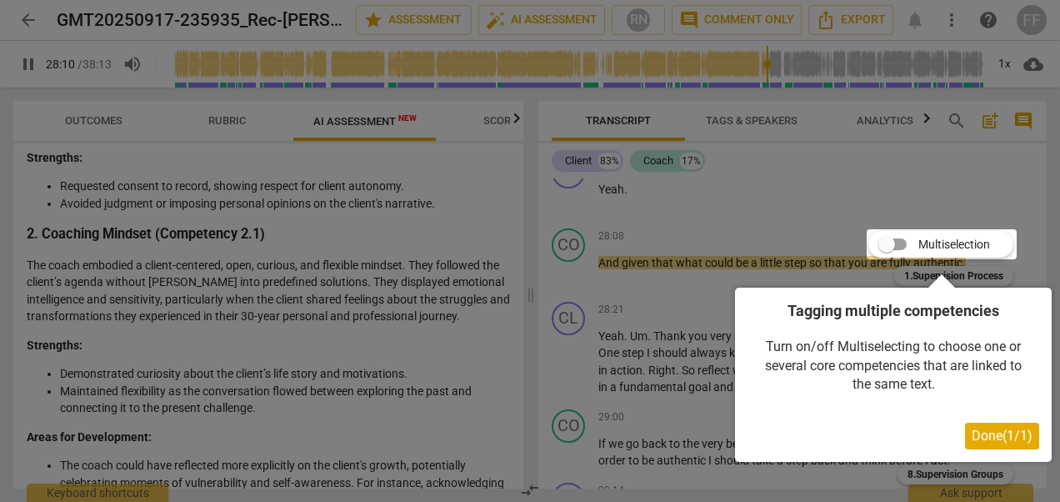
click at [808, 248] on div at bounding box center [530, 251] width 1060 height 502
click at [65, 128] on div at bounding box center [530, 251] width 1060 height 502
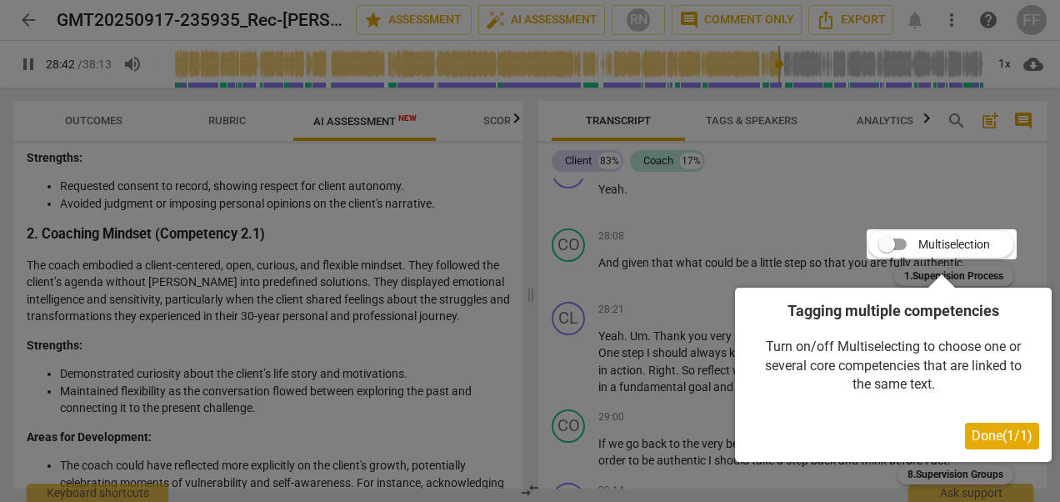
click at [994, 436] on span "Done ( 1 / 1 )" at bounding box center [1002, 436] width 61 height 16
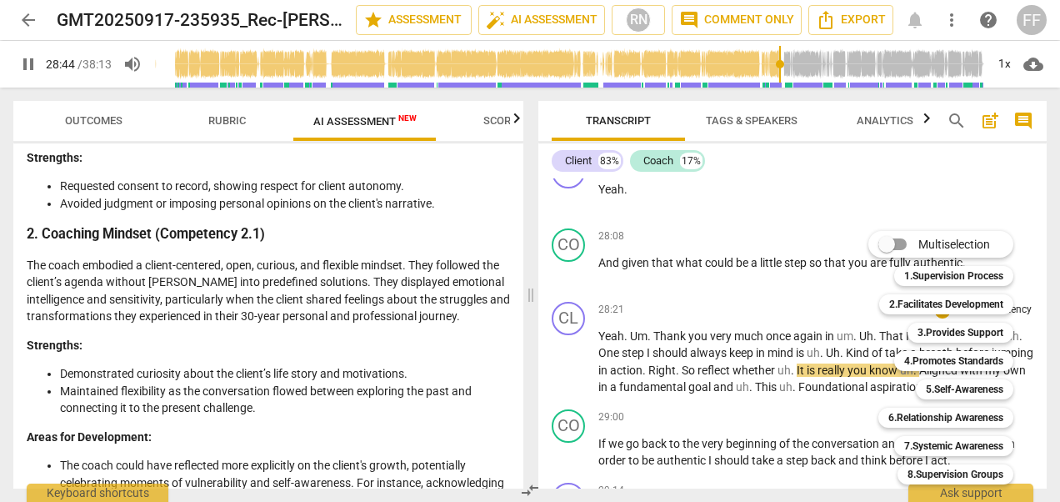
click at [718, 263] on div at bounding box center [530, 251] width 1060 height 502
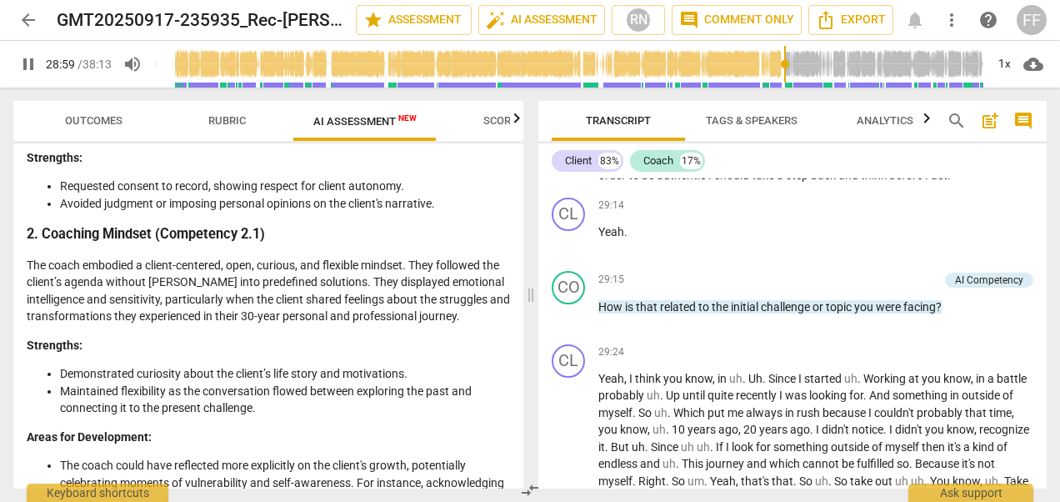
scroll to position [6095, 0]
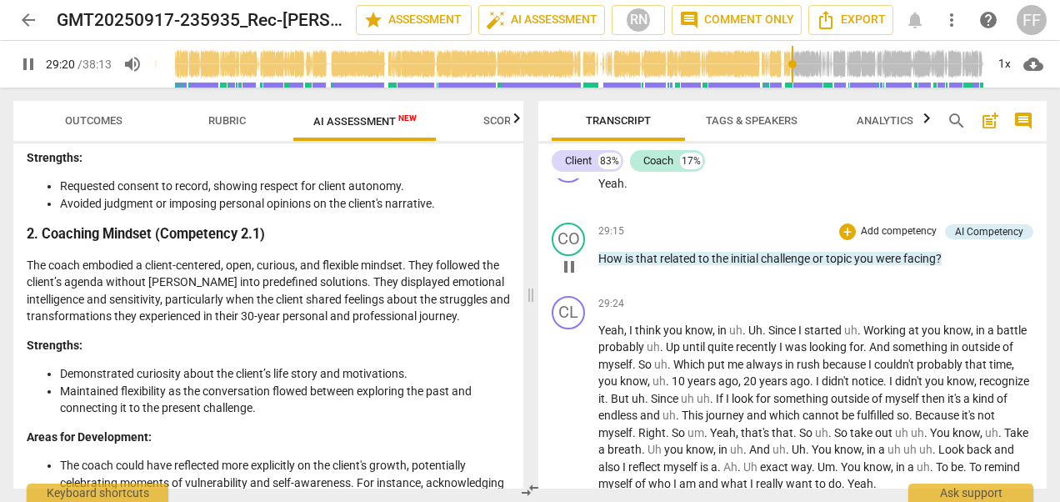
drag, startPoint x: 671, startPoint y: 327, endPoint x: 616, endPoint y: 325, distance: 55.0
click at [616, 265] on span "How" at bounding box center [611, 258] width 27 height 13
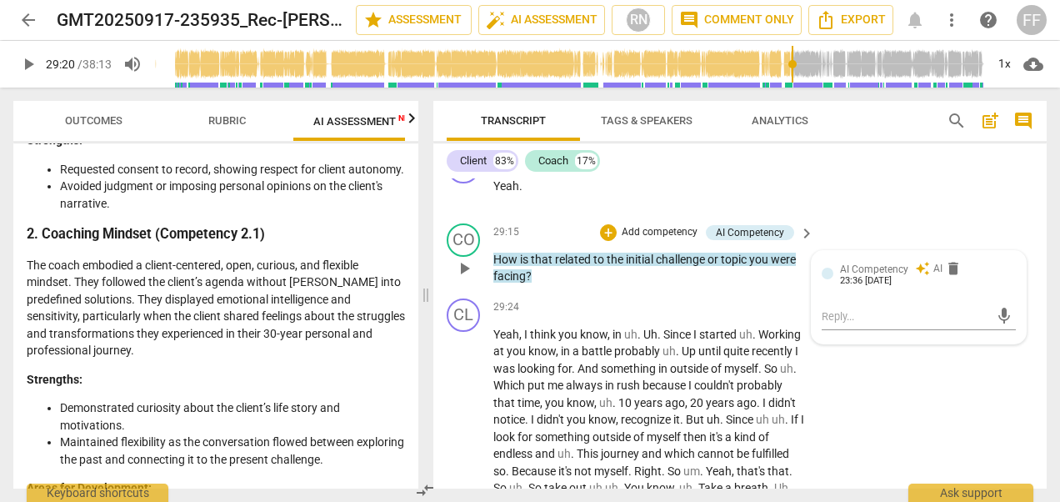
scroll to position [7380, 0]
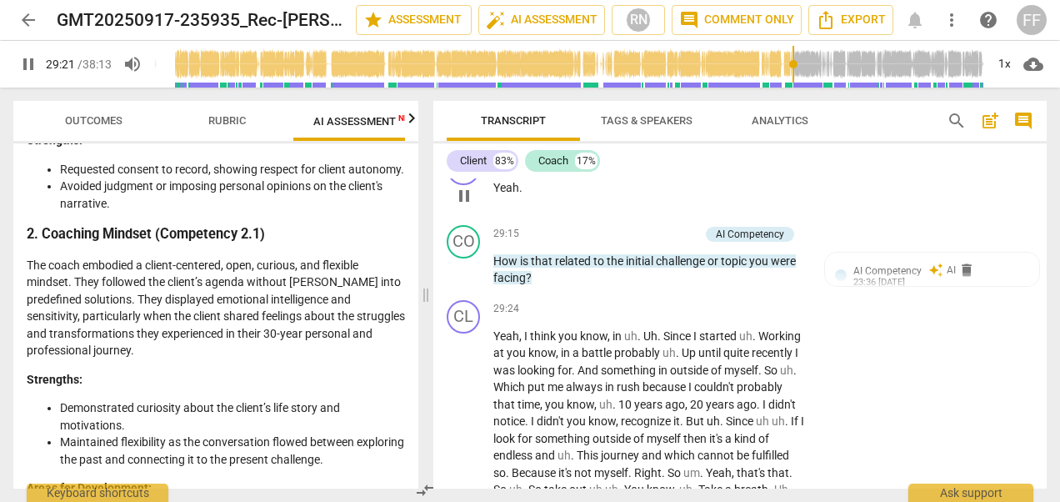
drag, startPoint x: 616, startPoint y: 325, endPoint x: 582, endPoint y: 368, distance: 55.2
click at [554, 218] on div "CL play_arrow pause 29:14 + Add competency keyboard_arrow_right Yeah ." at bounding box center [739, 181] width 613 height 73
click at [907, 218] on div "CL play_arrow pause 29:14 + Add competency keyboard_arrow_right Yeah ." at bounding box center [739, 181] width 613 height 73
click at [941, 218] on div "CL play_arrow pause 29:14 + Add competency keyboard_arrow_right Yeah ." at bounding box center [739, 181] width 613 height 73
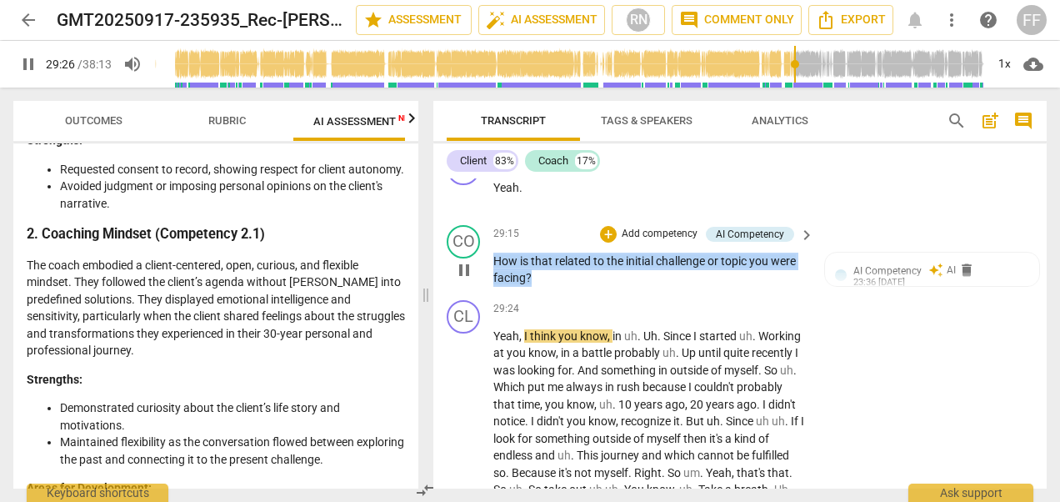
drag, startPoint x: 557, startPoint y: 443, endPoint x: 493, endPoint y: 416, distance: 68.7
click at [493, 293] on div "CO play_arrow pause 29:15 + Add competency AI Competency keyboard_arrow_right H…" at bounding box center [739, 255] width 613 height 75
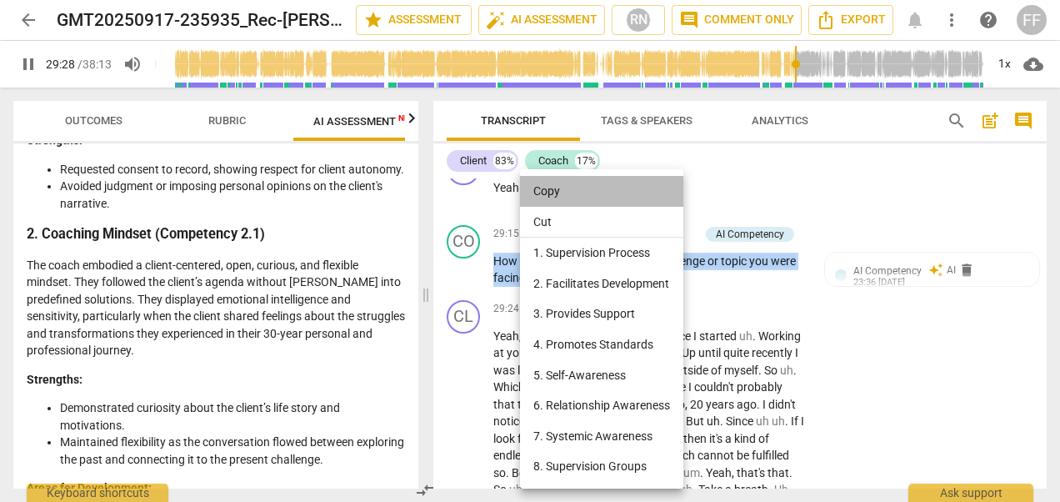
click at [542, 187] on li "Copy" at bounding box center [601, 191] width 163 height 31
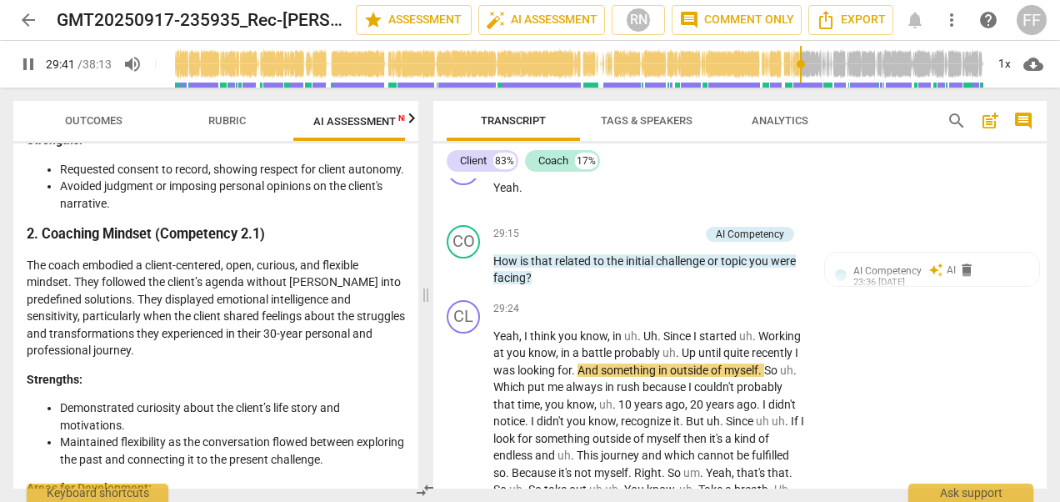
scroll to position [7701, 0]
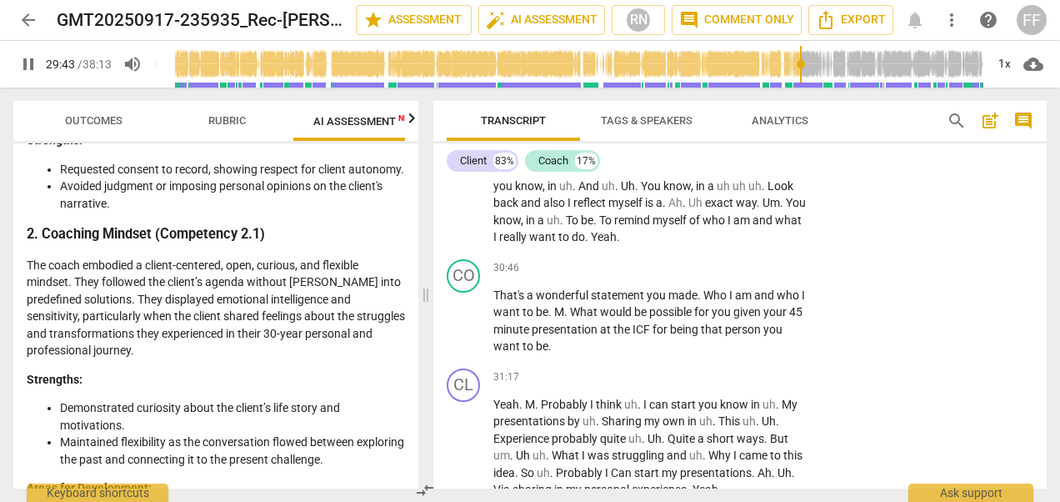
click at [25, 66] on span "pause" at bounding box center [28, 64] width 20 height 20
click at [26, 66] on span "play_arrow" at bounding box center [28, 64] width 20 height 20
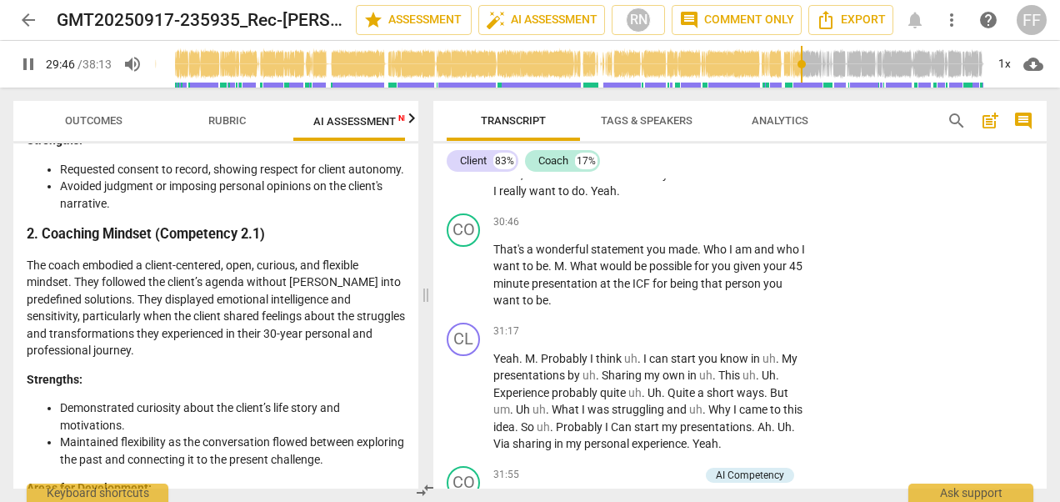
scroll to position [7867, 0]
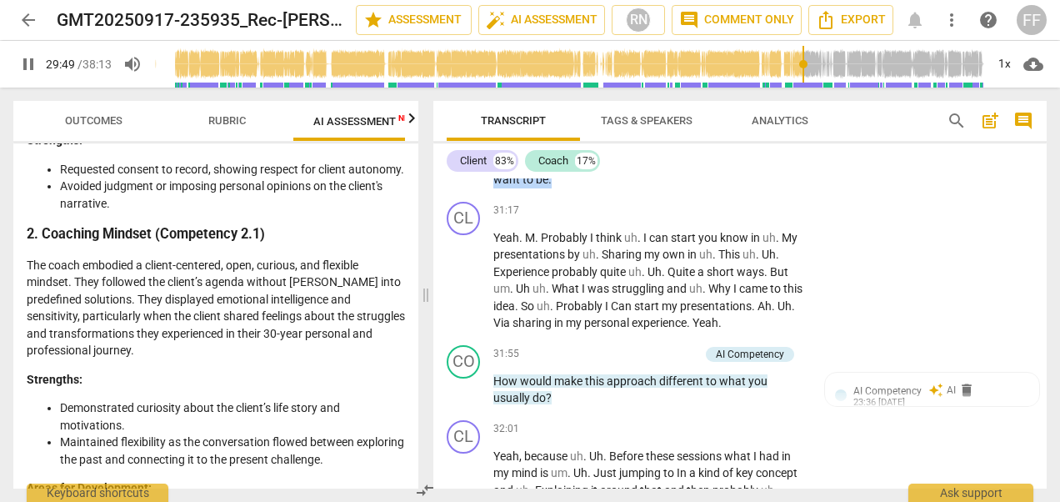
drag, startPoint x: 570, startPoint y: 333, endPoint x: 483, endPoint y: 290, distance: 97.7
click at [483, 195] on div "CO play_arrow pause 30:46 + Add competency keyboard_arrow_right That's a wonder…" at bounding box center [739, 140] width 613 height 109
drag, startPoint x: 483, startPoint y: 290, endPoint x: 510, endPoint y: 302, distance: 29.9
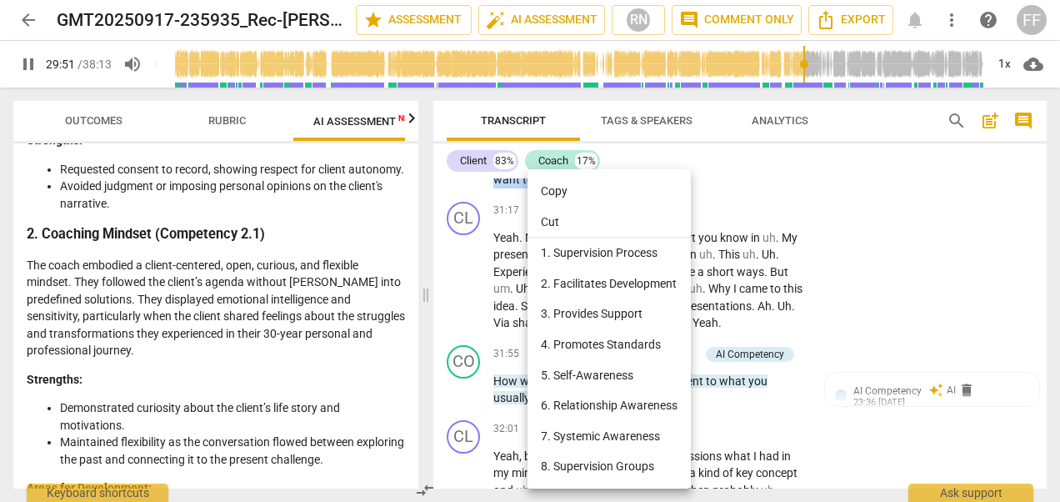
click at [550, 184] on li "Copy" at bounding box center [609, 191] width 163 height 31
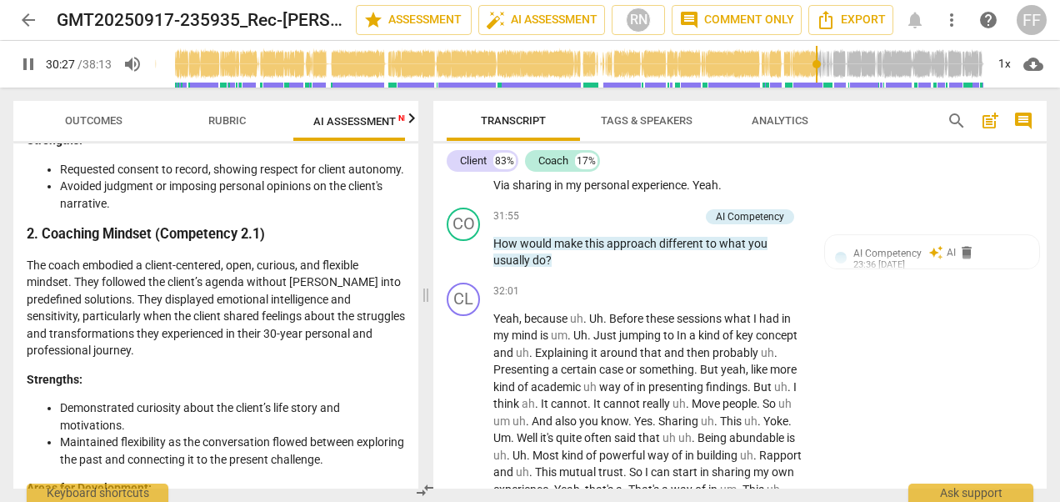
scroll to position [8034, 0]
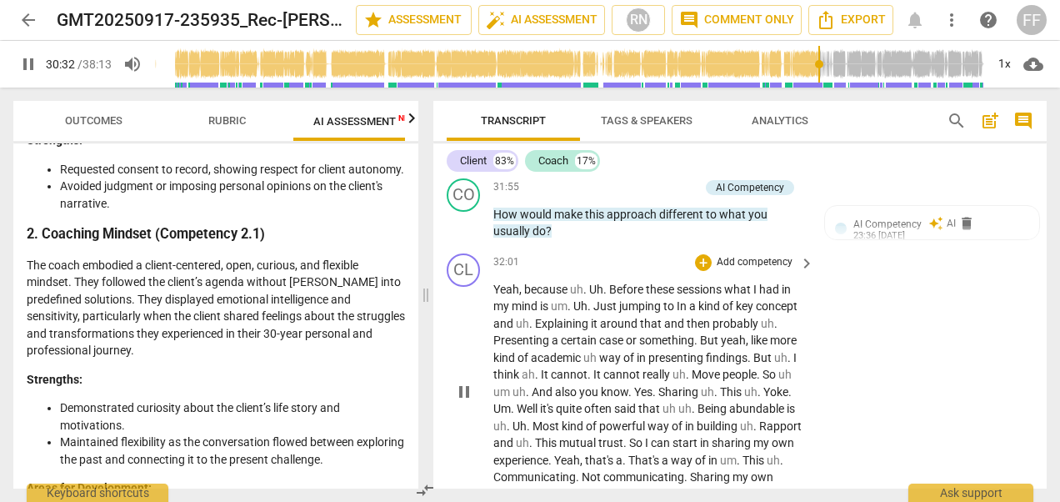
drag, startPoint x: 517, startPoint y: 367, endPoint x: 743, endPoint y: 405, distance: 229.9
click at [743, 405] on div "CL play_arrow pause 32:01 + Add competency keyboard_arrow_right Yeah , because …" at bounding box center [739, 378] width 613 height 263
drag, startPoint x: 533, startPoint y: 379, endPoint x: 771, endPoint y: 413, distance: 239.9
click at [758, 271] on div "+ Add competency" at bounding box center [744, 262] width 99 height 17
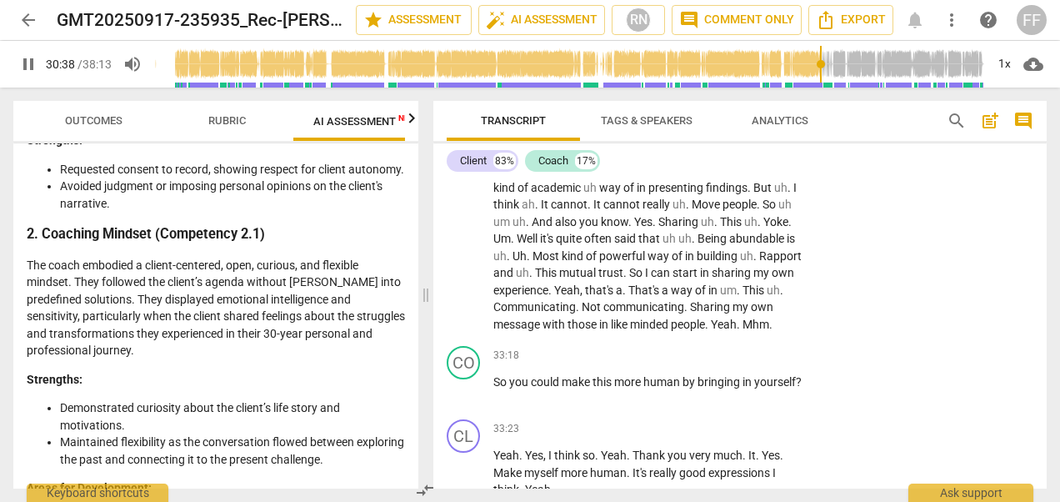
scroll to position [8118, 0]
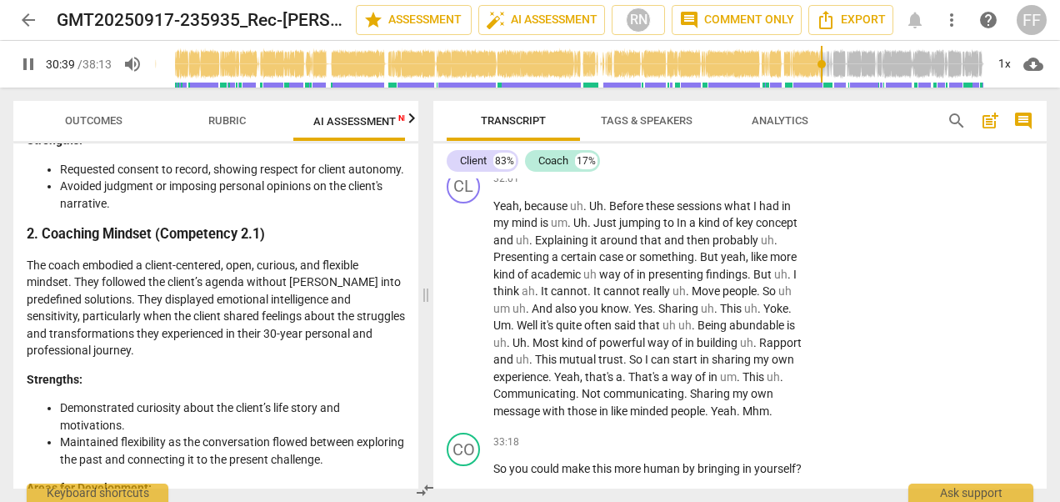
click at [586, 163] on div "CO play_arrow pause 31:55 + Add competency AI Competency keyboard_arrow_right H…" at bounding box center [739, 125] width 613 height 75
drag, startPoint x: 603, startPoint y: 308, endPoint x: 493, endPoint y: 281, distance: 113.2
click at [493, 163] on div "CO play_arrow pause 31:55 + Add competency AI Competency keyboard_arrow_right H…" at bounding box center [739, 125] width 613 height 75
drag, startPoint x: 493, startPoint y: 281, endPoint x: 515, endPoint y: 285, distance: 22.9
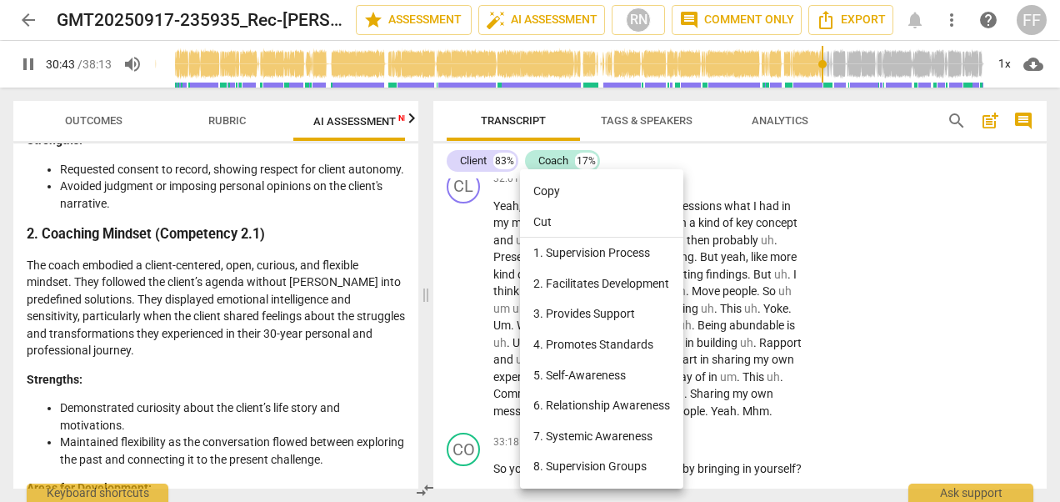
click at [553, 188] on li "Copy" at bounding box center [601, 191] width 163 height 31
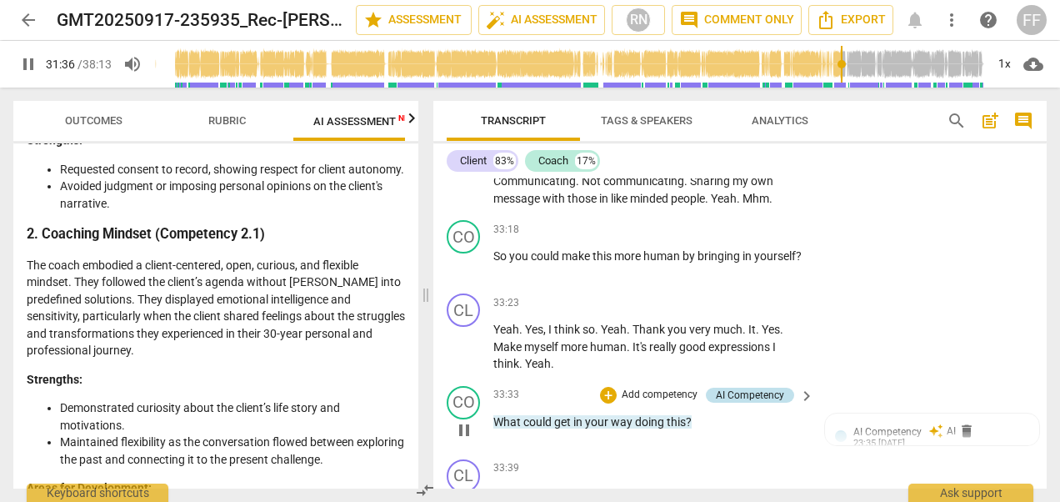
scroll to position [8534, 0]
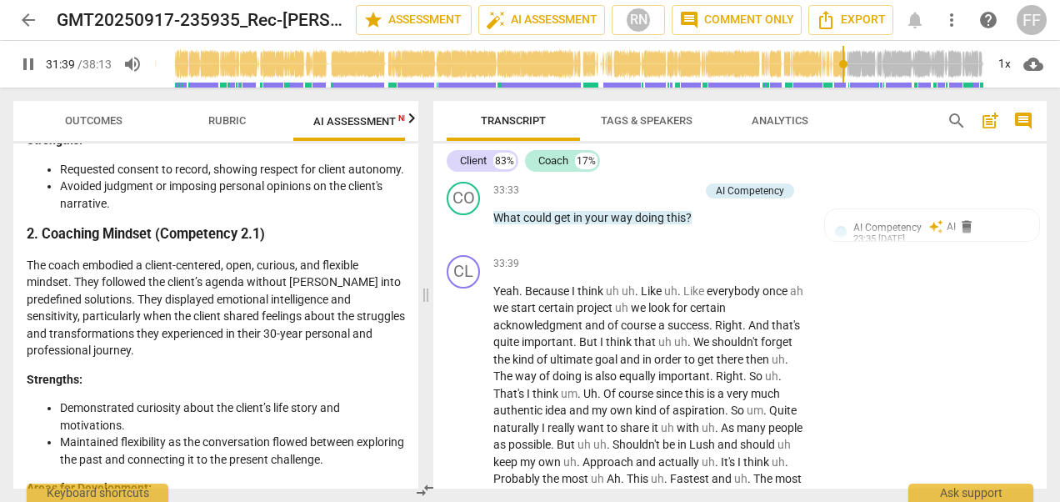
drag, startPoint x: 568, startPoint y: 224, endPoint x: 491, endPoint y: 208, distance: 78.5
click at [491, 83] on div "CO play_arrow pause 33:18 + Add competency keyboard_arrow_right So you could ma…" at bounding box center [739, 45] width 613 height 73
drag, startPoint x: 491, startPoint y: 208, endPoint x: 509, endPoint y: 216, distance: 20.1
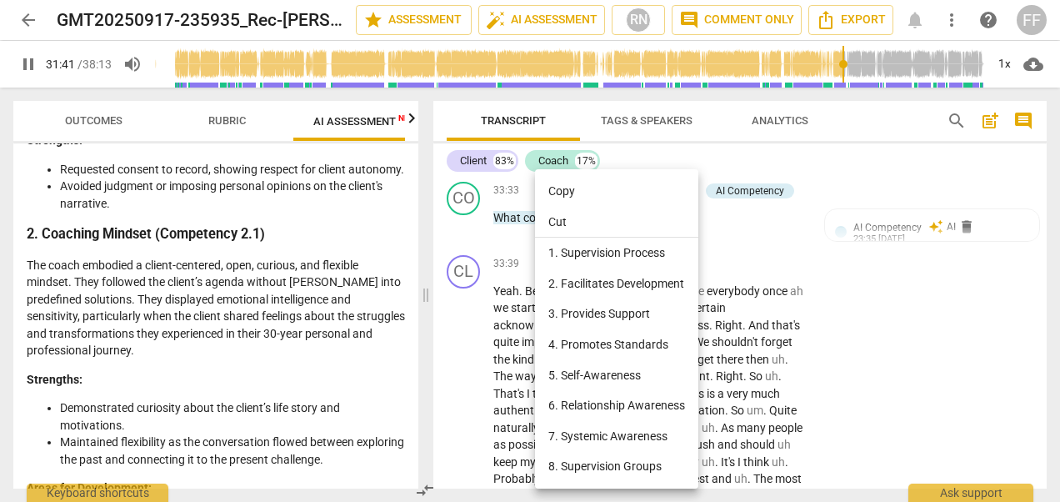
click at [573, 183] on li "Copy" at bounding box center [616, 191] width 163 height 31
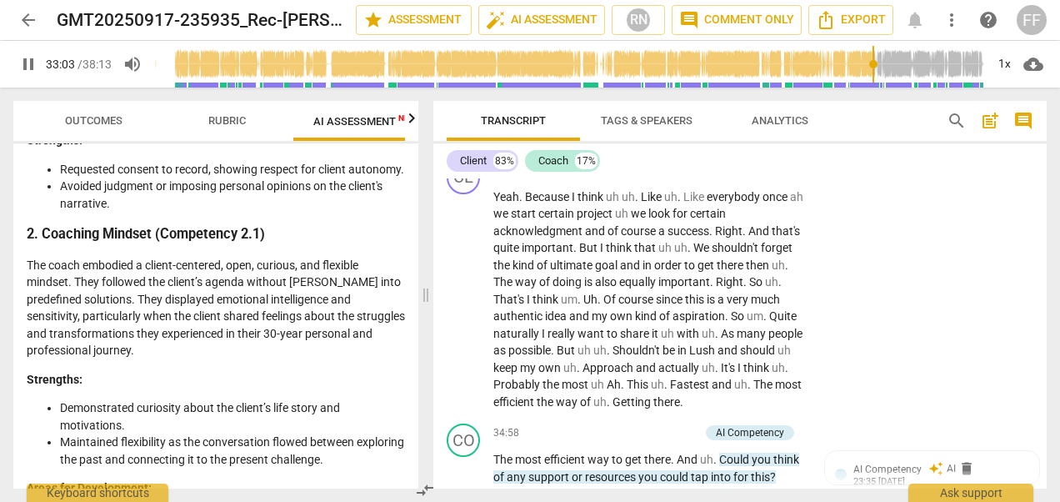
scroll to position [8618, 0]
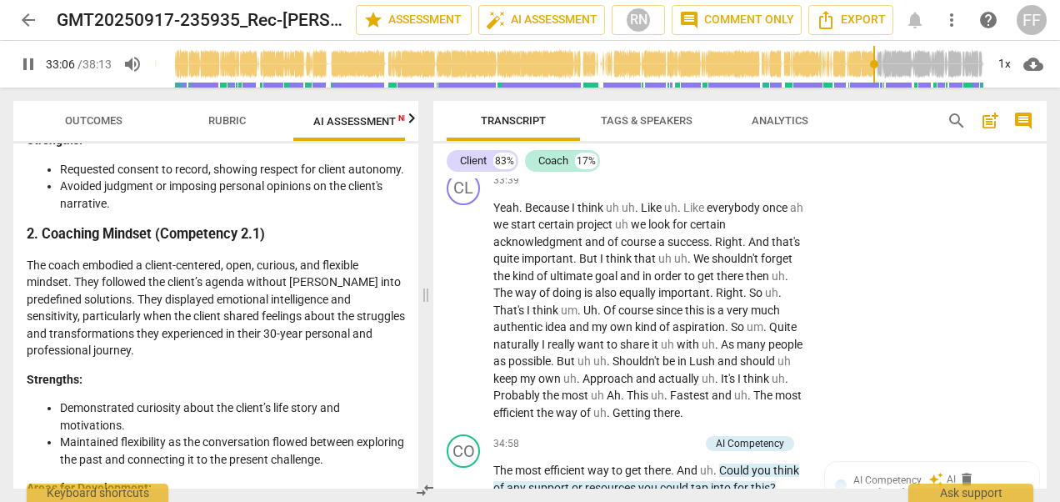
drag, startPoint x: 558, startPoint y: 290, endPoint x: 510, endPoint y: 290, distance: 47.5
click at [510, 141] on span "What" at bounding box center [508, 134] width 30 height 13
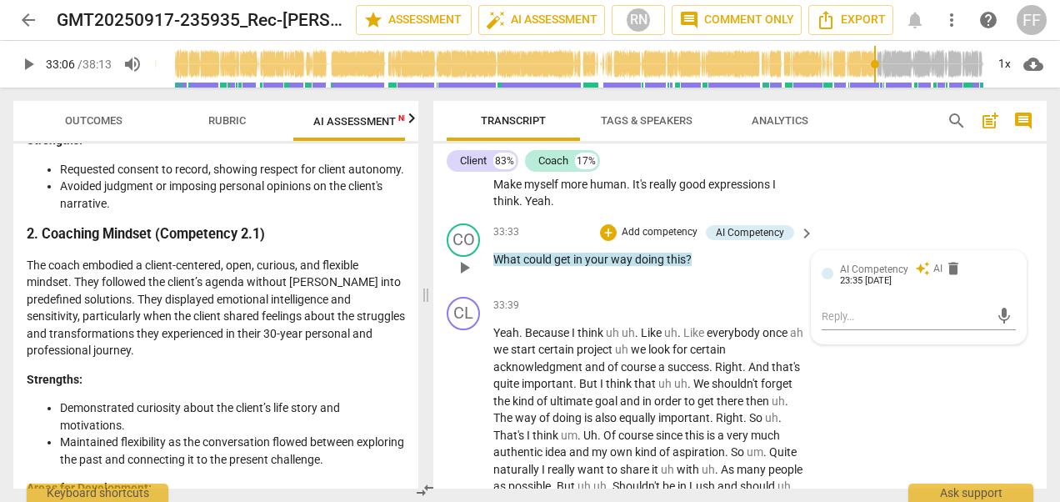
click at [514, 266] on span "What" at bounding box center [508, 259] width 30 height 13
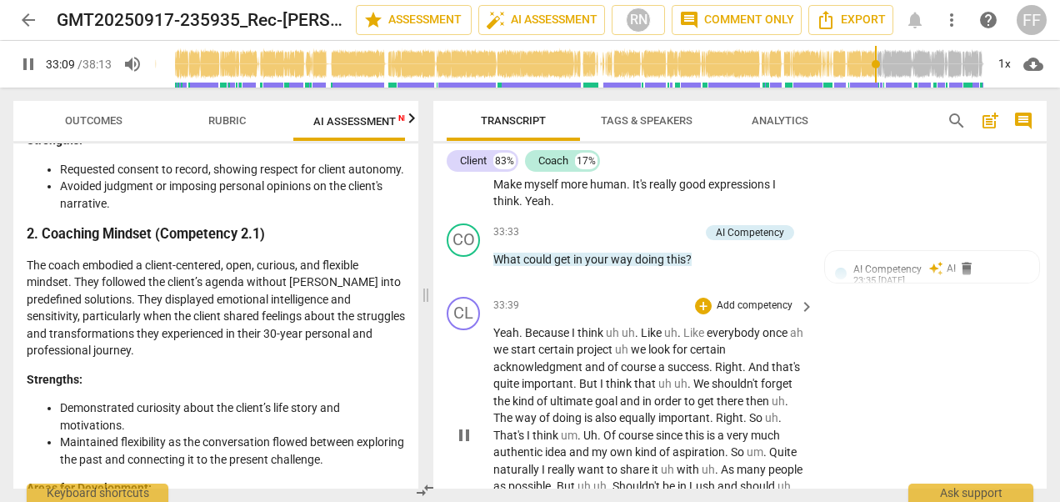
drag, startPoint x: 515, startPoint y: 413, endPoint x: 746, endPoint y: 445, distance: 233.2
click at [738, 446] on div "CL play_arrow pause 33:39 + Add competency keyboard_arrow_right Yeah . Because …" at bounding box center [739, 421] width 613 height 263
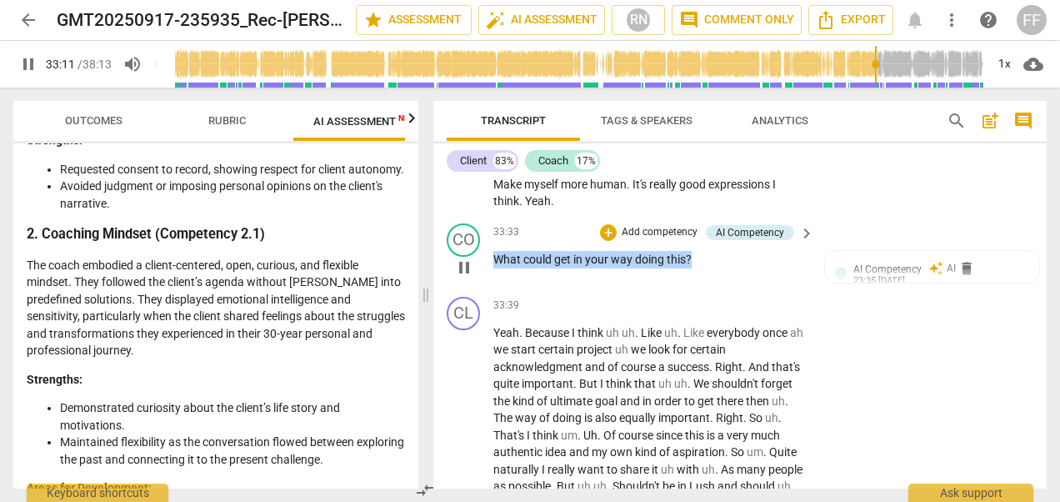
drag, startPoint x: 741, startPoint y: 416, endPoint x: 490, endPoint y: 411, distance: 250.9
click at [490, 290] on div "CO play_arrow pause 33:33 + Add competency AI Competency keyboard_arrow_right W…" at bounding box center [739, 253] width 613 height 73
drag, startPoint x: 490, startPoint y: 411, endPoint x: 518, endPoint y: 411, distance: 27.5
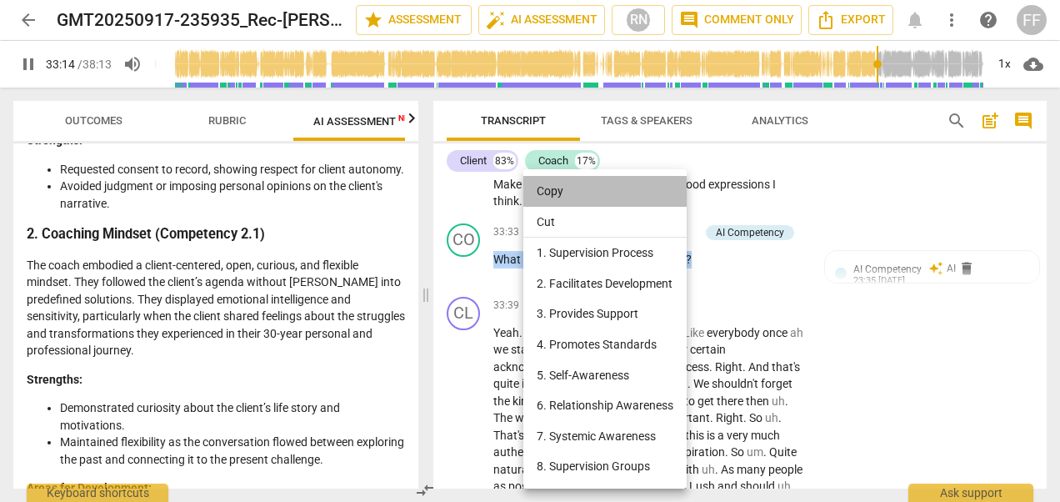
click at [550, 193] on li "Copy" at bounding box center [604, 191] width 163 height 31
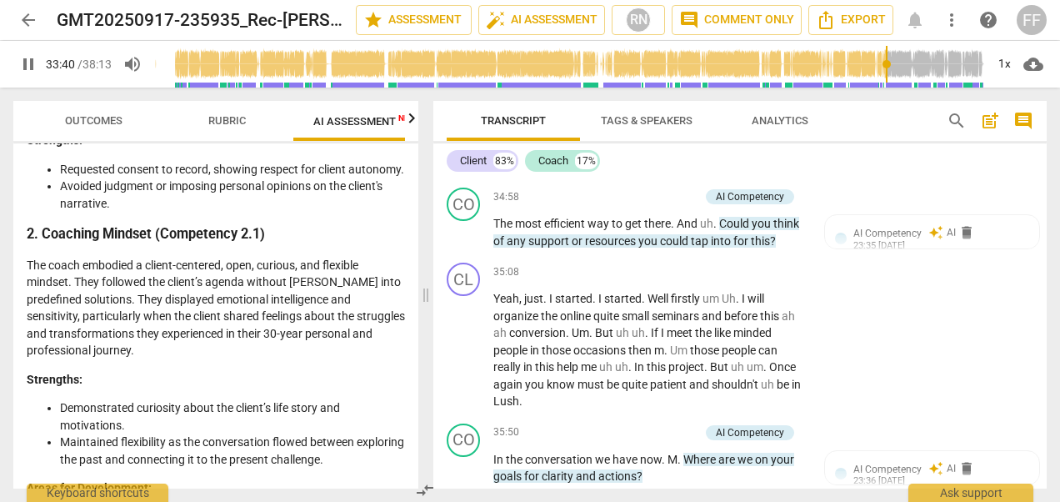
scroll to position [8909, 0]
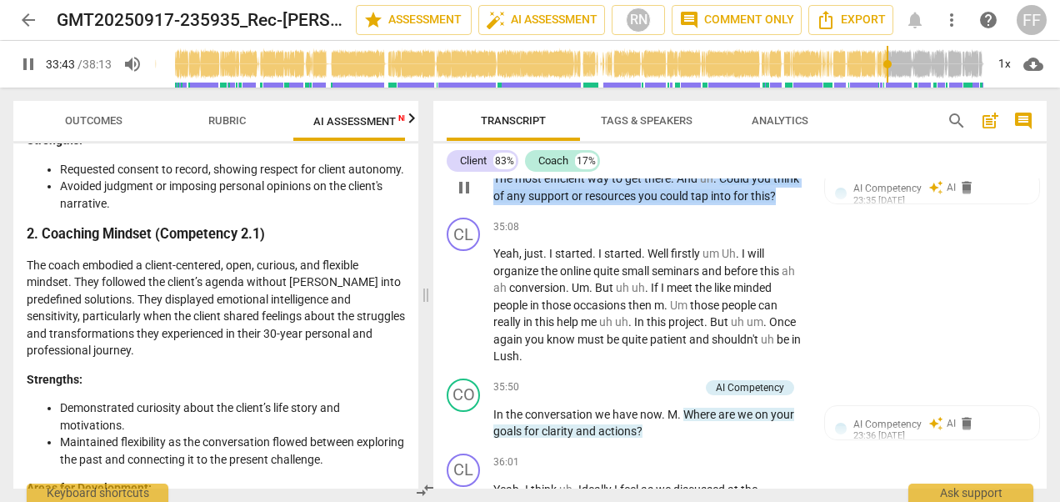
drag, startPoint x: 787, startPoint y: 355, endPoint x: 491, endPoint y: 333, distance: 296.7
click at [491, 211] on div "CO play_arrow pause 34:58 + Add competency AI Competency keyboard_arrow_right T…" at bounding box center [739, 173] width 613 height 75
drag, startPoint x: 491, startPoint y: 333, endPoint x: 527, endPoint y: 341, distance: 36.6
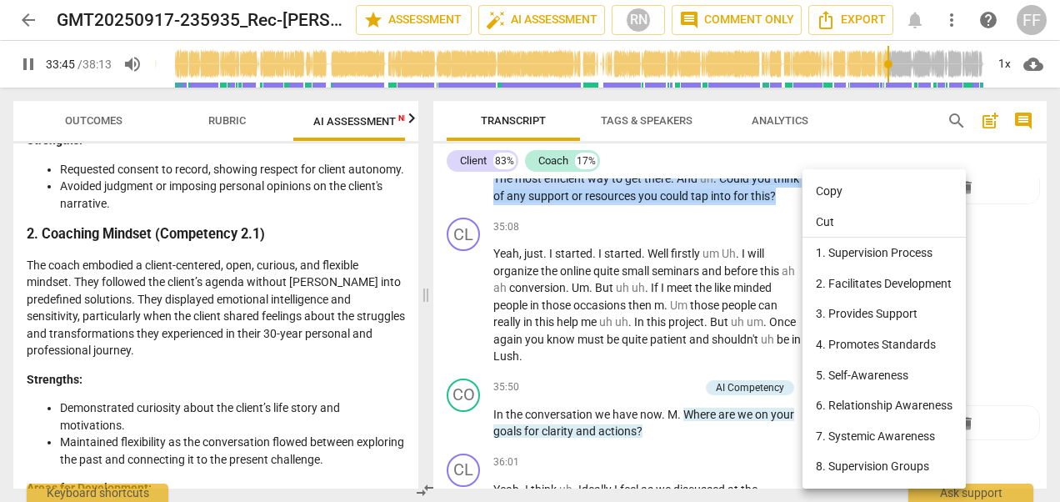
click at [816, 189] on li "Copy" at bounding box center [884, 191] width 163 height 31
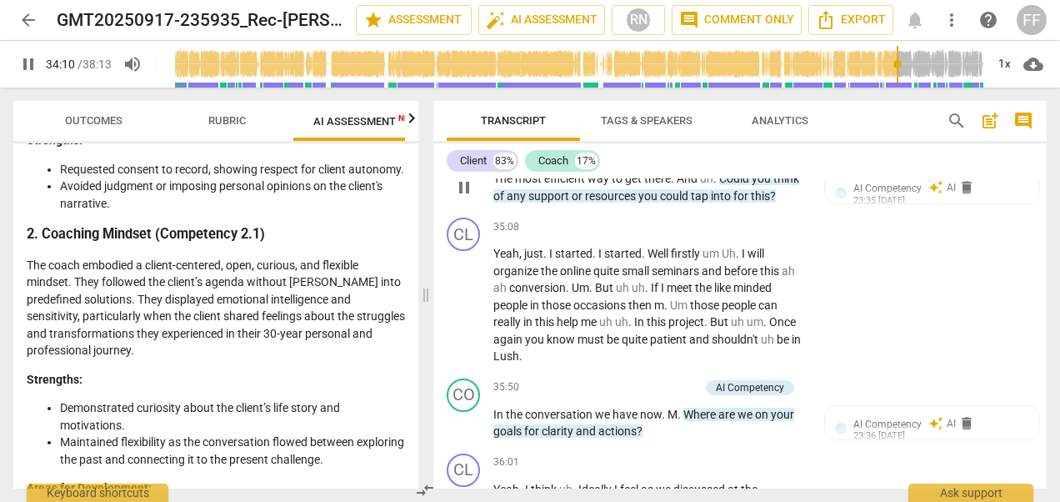
scroll to position [9076, 0]
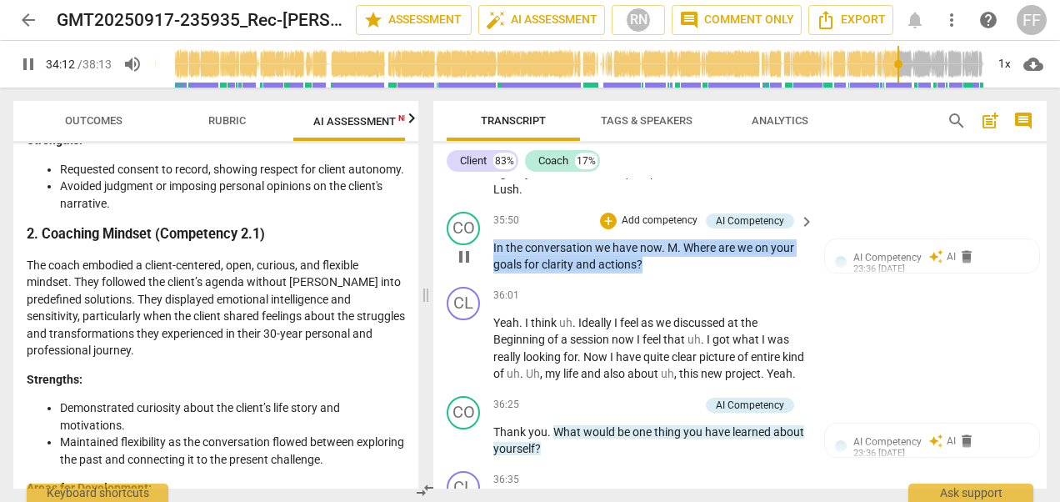
drag, startPoint x: 658, startPoint y: 420, endPoint x: 488, endPoint y: 399, distance: 171.3
click at [488, 280] on div "CO play_arrow pause 35:50 + Add competency AI Competency keyboard_arrow_right I…" at bounding box center [739, 242] width 613 height 75
drag, startPoint x: 488, startPoint y: 399, endPoint x: 510, endPoint y: 408, distance: 23.5
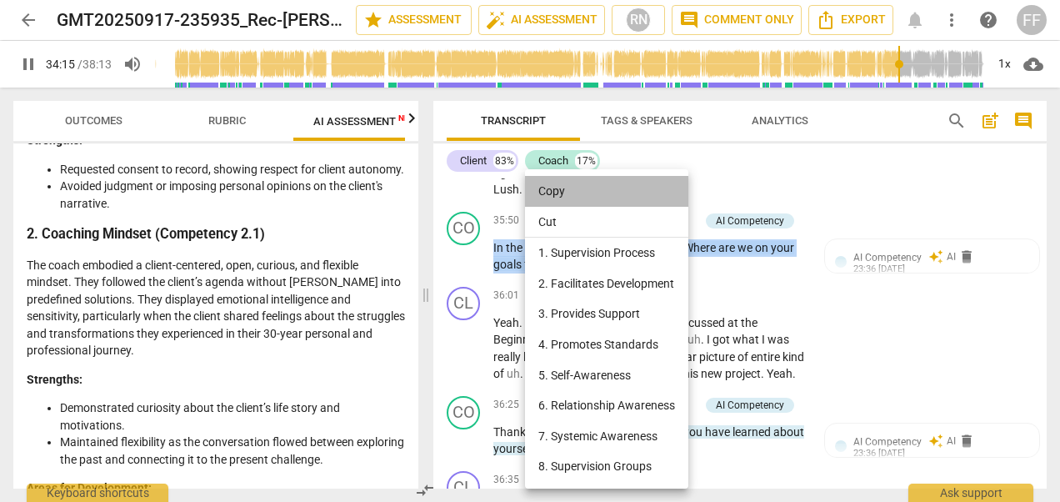
click at [553, 187] on li "Copy" at bounding box center [606, 191] width 163 height 31
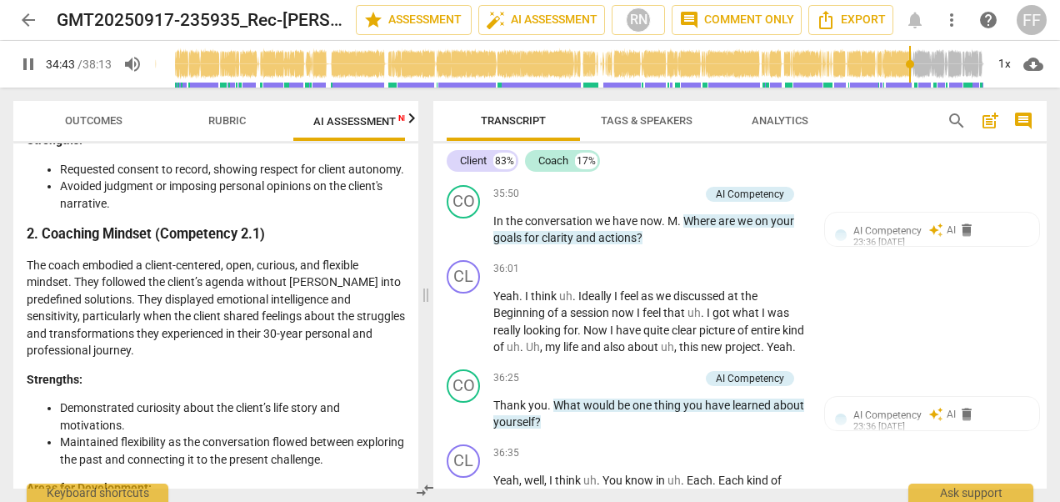
scroll to position [9147, 0]
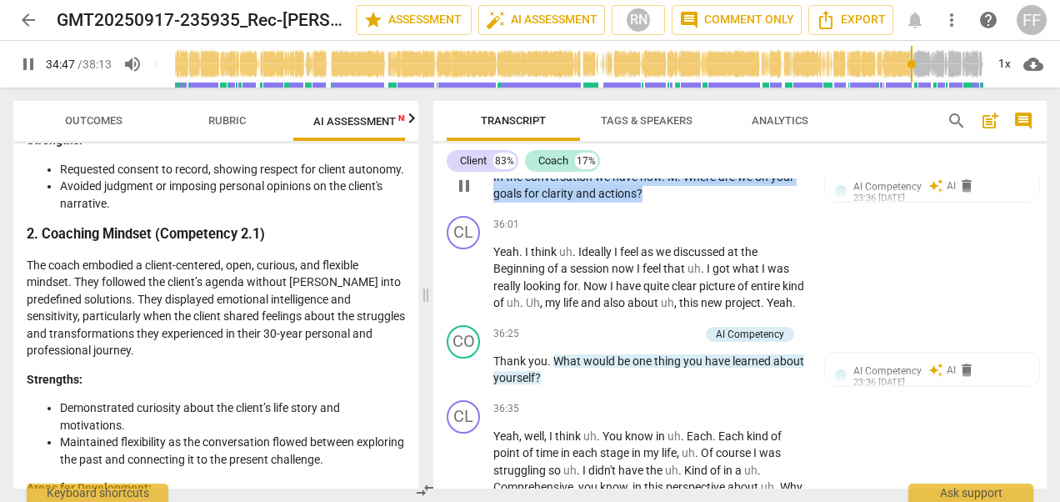
drag, startPoint x: 667, startPoint y: 347, endPoint x: 488, endPoint y: 330, distance: 179.1
click at [488, 209] on div "CO play_arrow pause 35:50 + Add competency AI Competency keyboard_arrow_right I…" at bounding box center [739, 171] width 613 height 75
drag, startPoint x: 488, startPoint y: 330, endPoint x: 525, endPoint y: 341, distance: 38.2
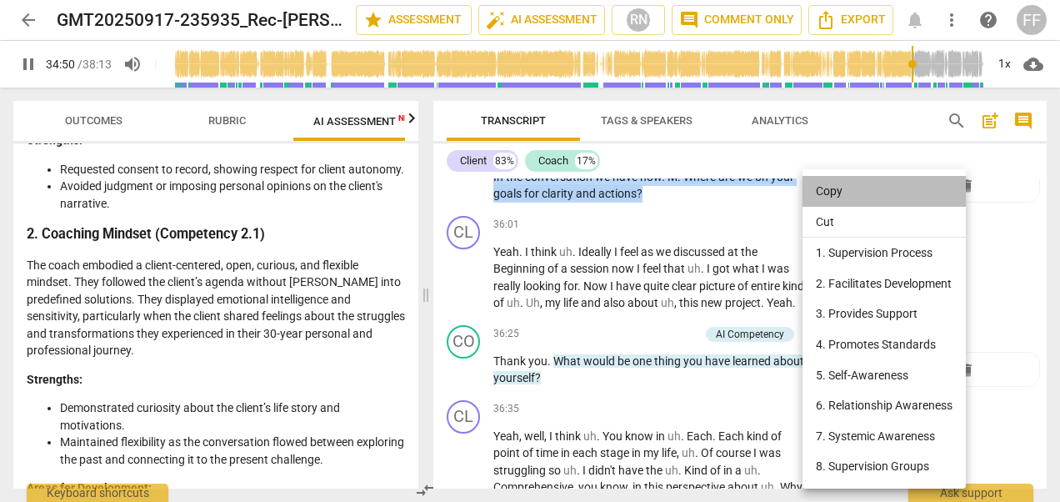
click at [832, 185] on li "Copy" at bounding box center [884, 191] width 163 height 31
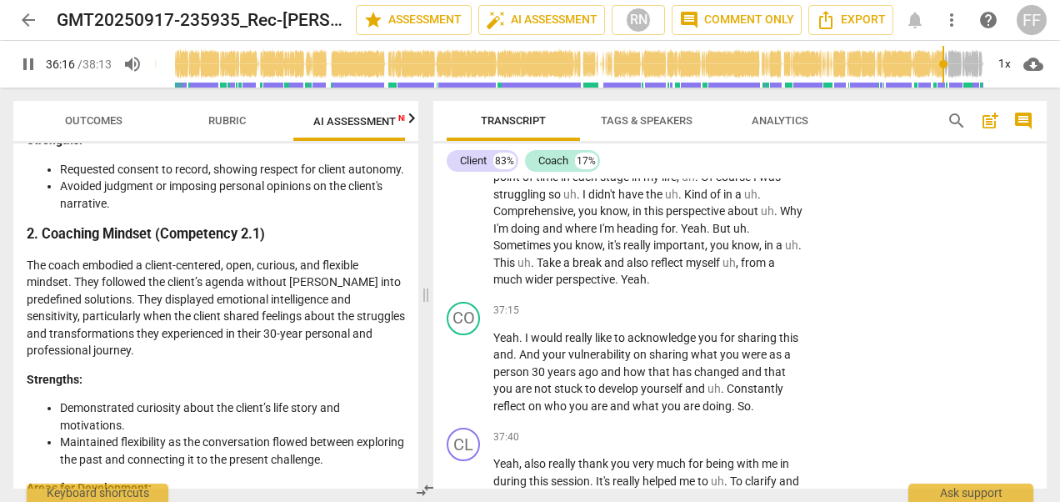
scroll to position [9281, 0]
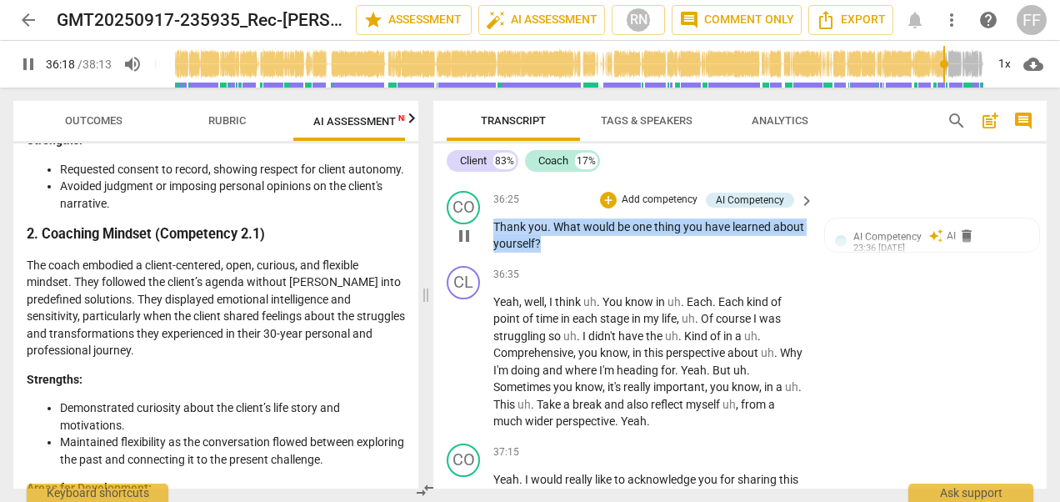
drag, startPoint x: 611, startPoint y: 423, endPoint x: 488, endPoint y: 397, distance: 125.2
click at [488, 259] on div "CO play_arrow pause 36:25 + Add competency AI Competency keyboard_arrow_right T…" at bounding box center [739, 221] width 613 height 75
drag, startPoint x: 488, startPoint y: 397, endPoint x: 513, endPoint y: 403, distance: 25.9
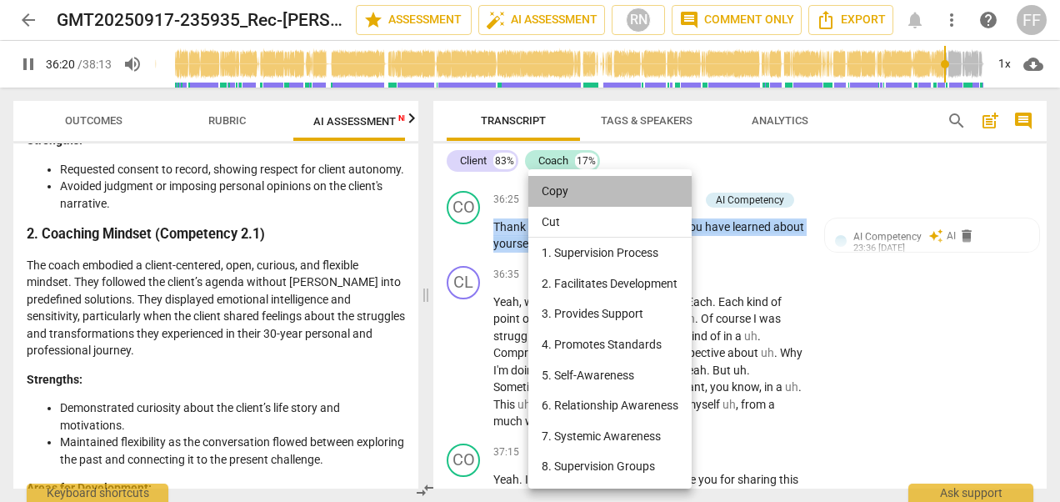
click at [561, 189] on li "Copy" at bounding box center [609, 191] width 163 height 31
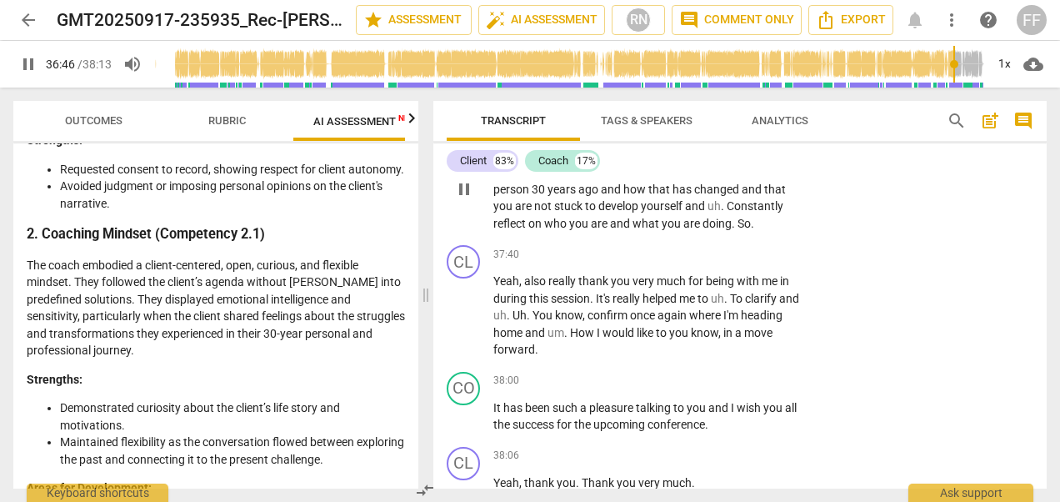
scroll to position [9614, 0]
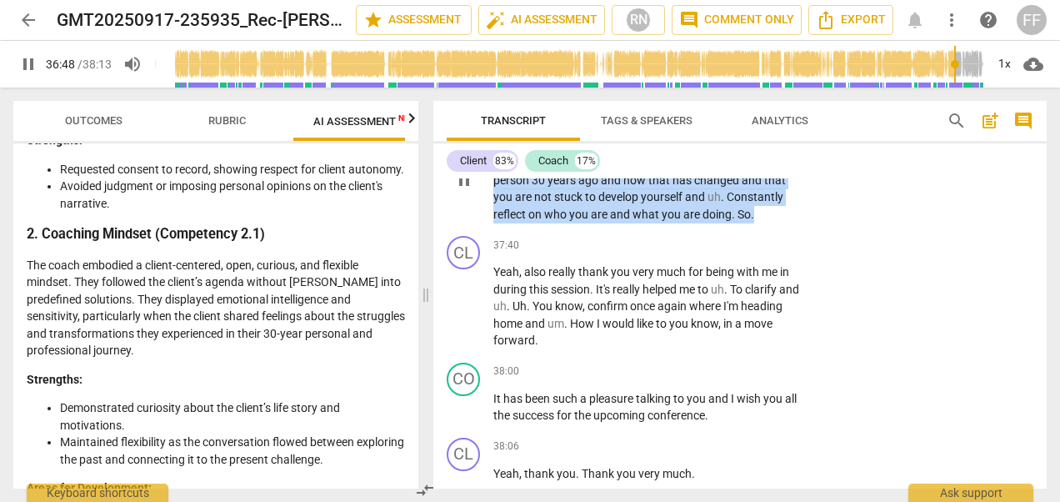
drag, startPoint x: 808, startPoint y: 389, endPoint x: 484, endPoint y: 316, distance: 331.6
click at [484, 230] on div "CO play_arrow pause 37:15 + Add competency keyboard_arrow_right Yeah . I would …" at bounding box center [739, 166] width 613 height 127
drag, startPoint x: 484, startPoint y: 316, endPoint x: 538, endPoint y: 336, distance: 57.8
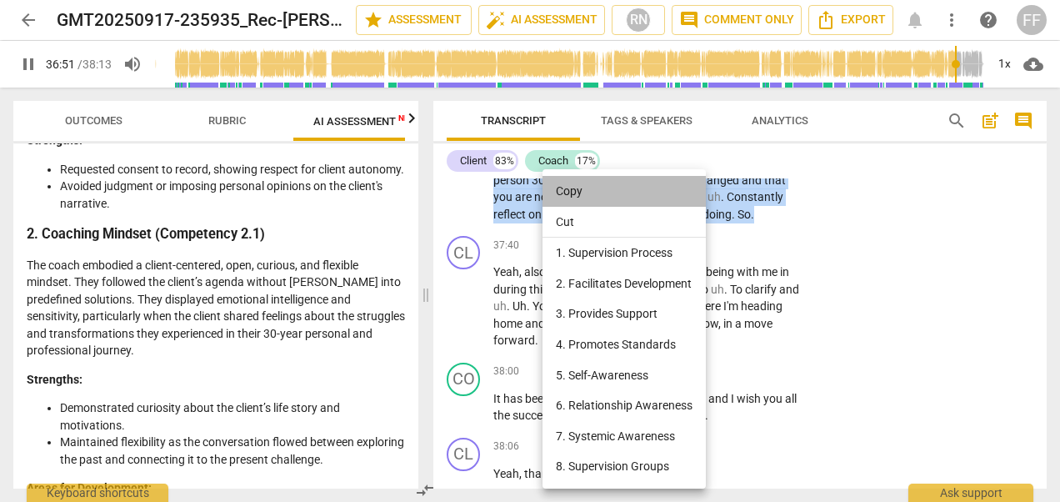
click at [573, 191] on li "Copy" at bounding box center [624, 191] width 163 height 31
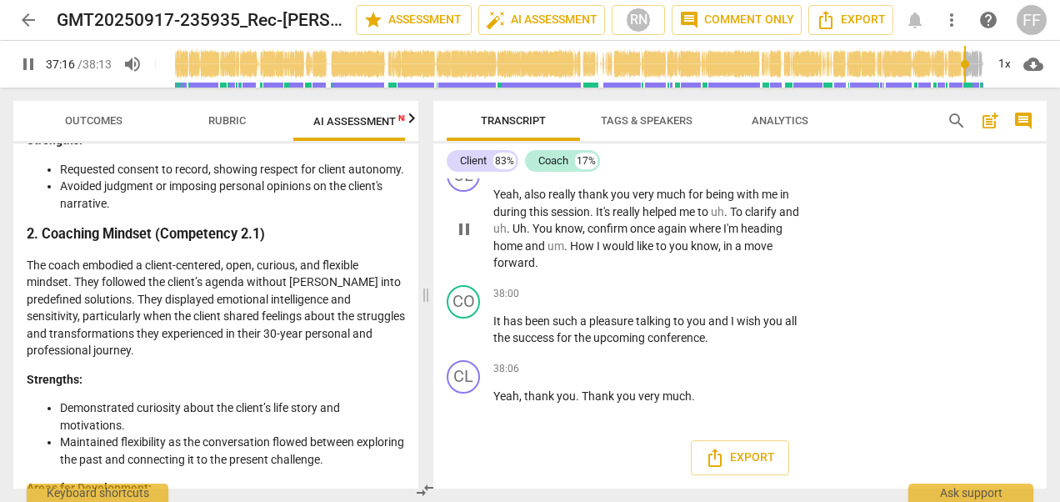
scroll to position [9865, 0]
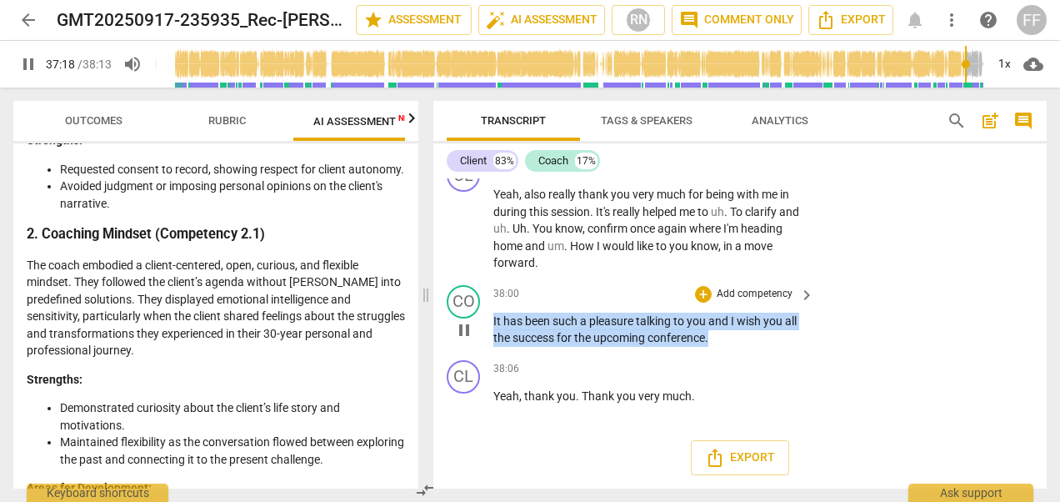
drag, startPoint x: 717, startPoint y: 338, endPoint x: 473, endPoint y: 325, distance: 243.7
click at [473, 325] on div "CO play_arrow pause 38:00 + Add competency keyboard_arrow_right It has been suc…" at bounding box center [739, 315] width 613 height 75
drag, startPoint x: 473, startPoint y: 325, endPoint x: 584, endPoint y: 327, distance: 110.9
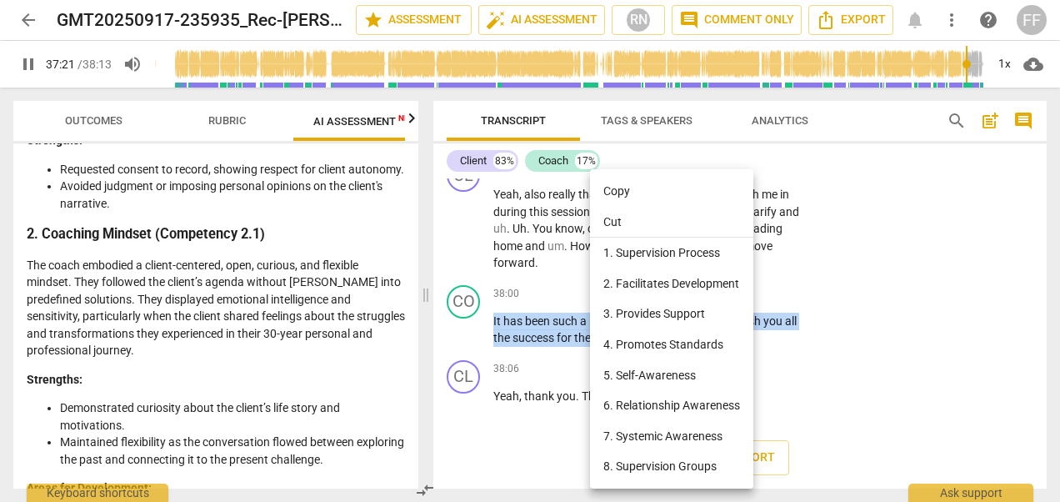
click at [615, 189] on li "Copy" at bounding box center [671, 191] width 163 height 31
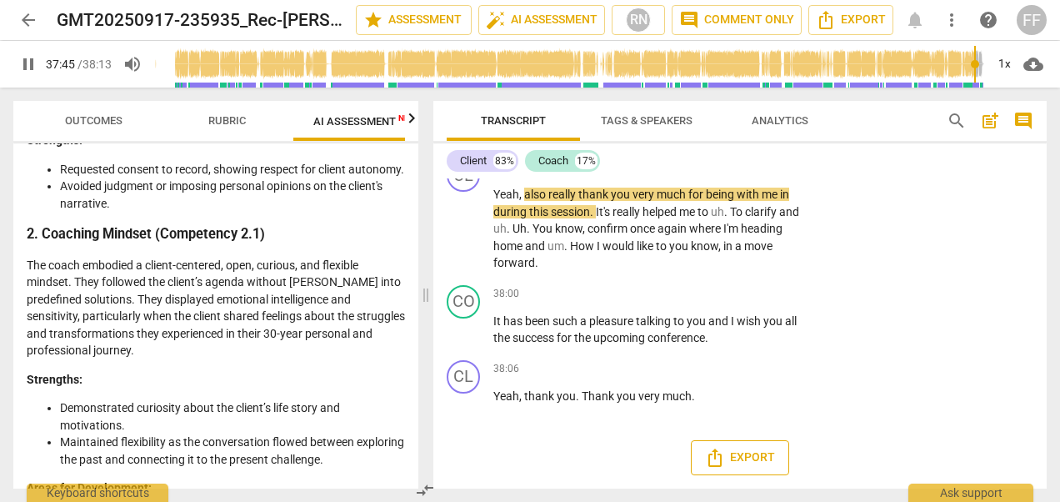
click at [719, 453] on icon "Export" at bounding box center [715, 458] width 20 height 20
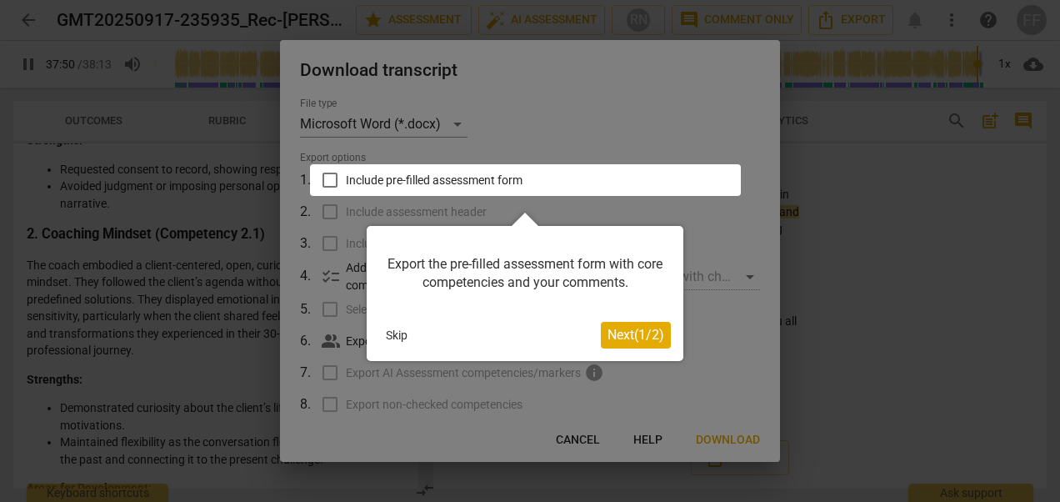
click at [385, 329] on button "Skip" at bounding box center [396, 335] width 35 height 25
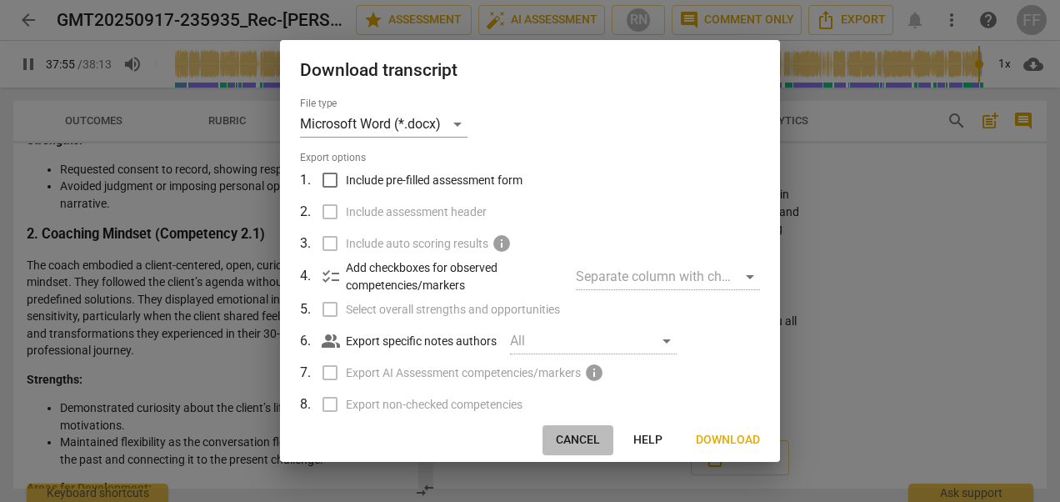
click at [574, 439] on span "Cancel" at bounding box center [578, 440] width 44 height 17
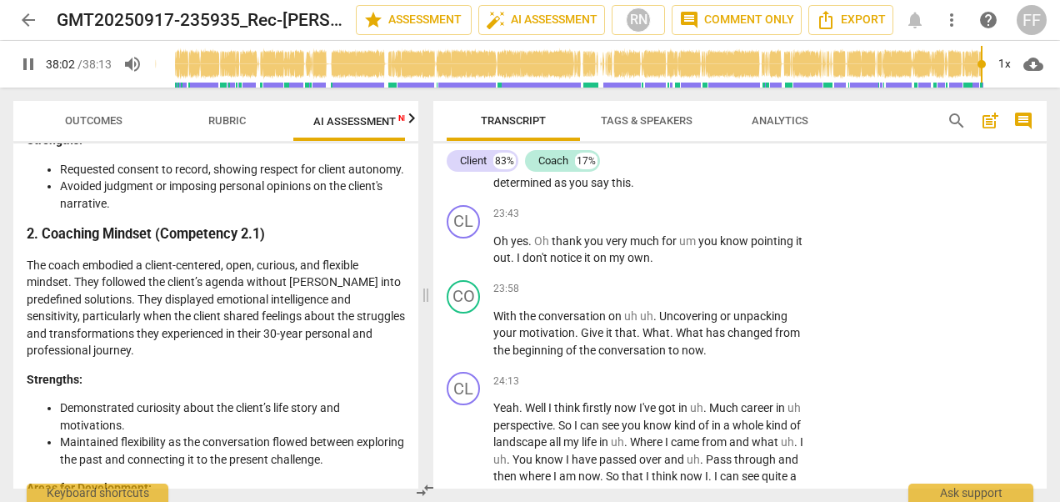
scroll to position [5447, 0]
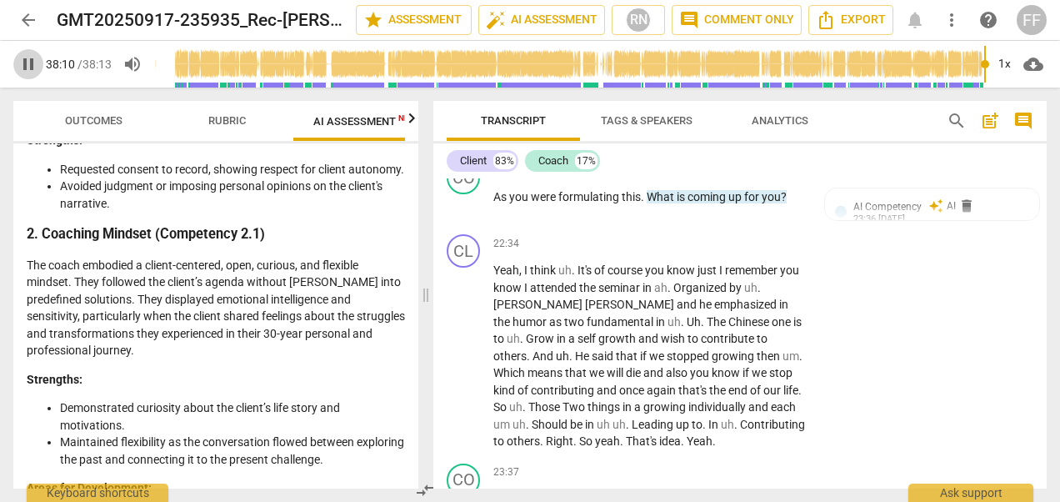
click at [26, 61] on span "pause" at bounding box center [28, 64] width 20 height 20
type input "2291"
